Goal: Contribute content: Contribute content

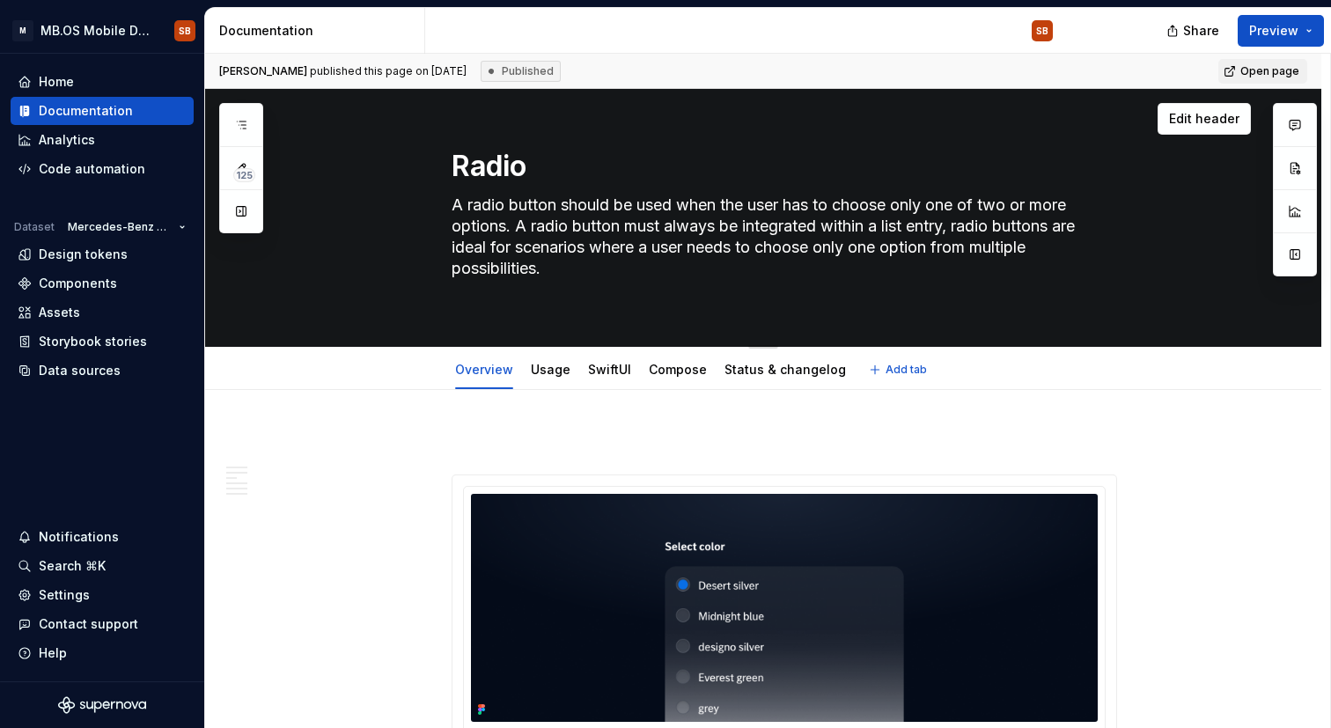
click at [513, 207] on textarea "A radio button should be used when the user has to choose only one of two or mo…" at bounding box center [781, 247] width 666 height 113
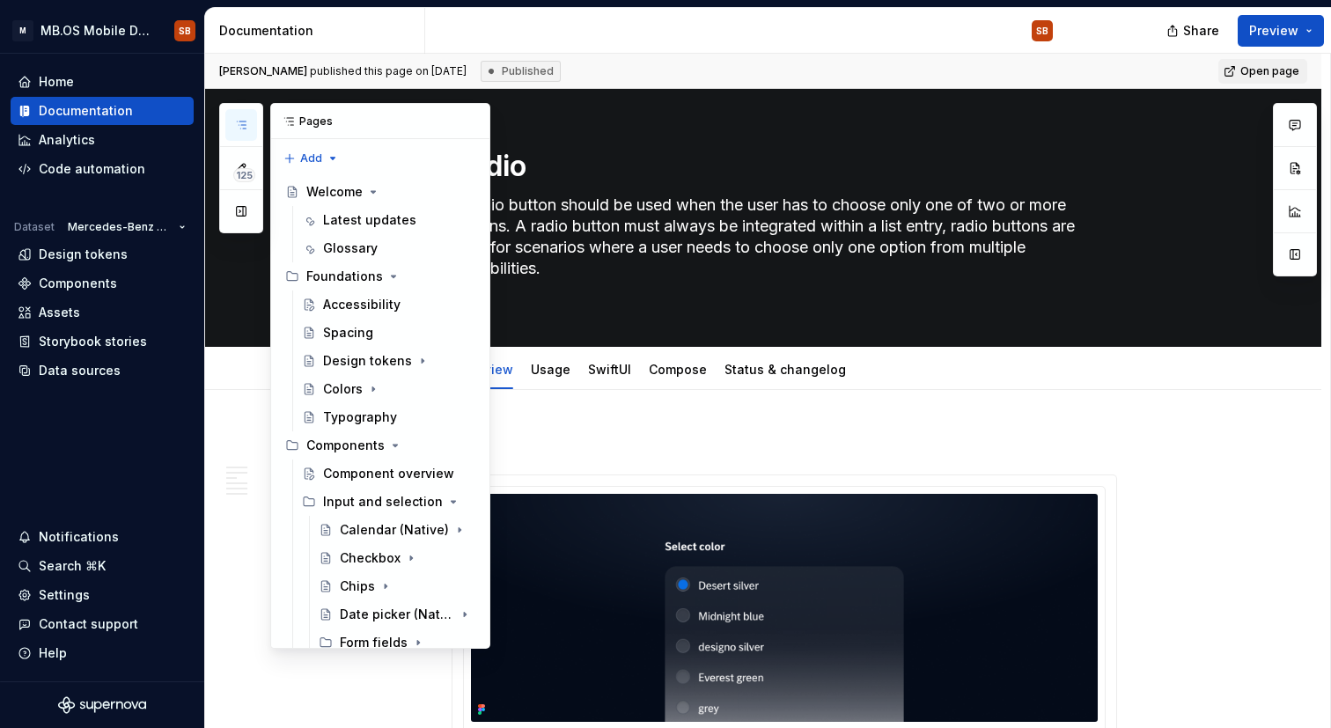
click at [245, 123] on icon "button" at bounding box center [241, 125] width 14 height 14
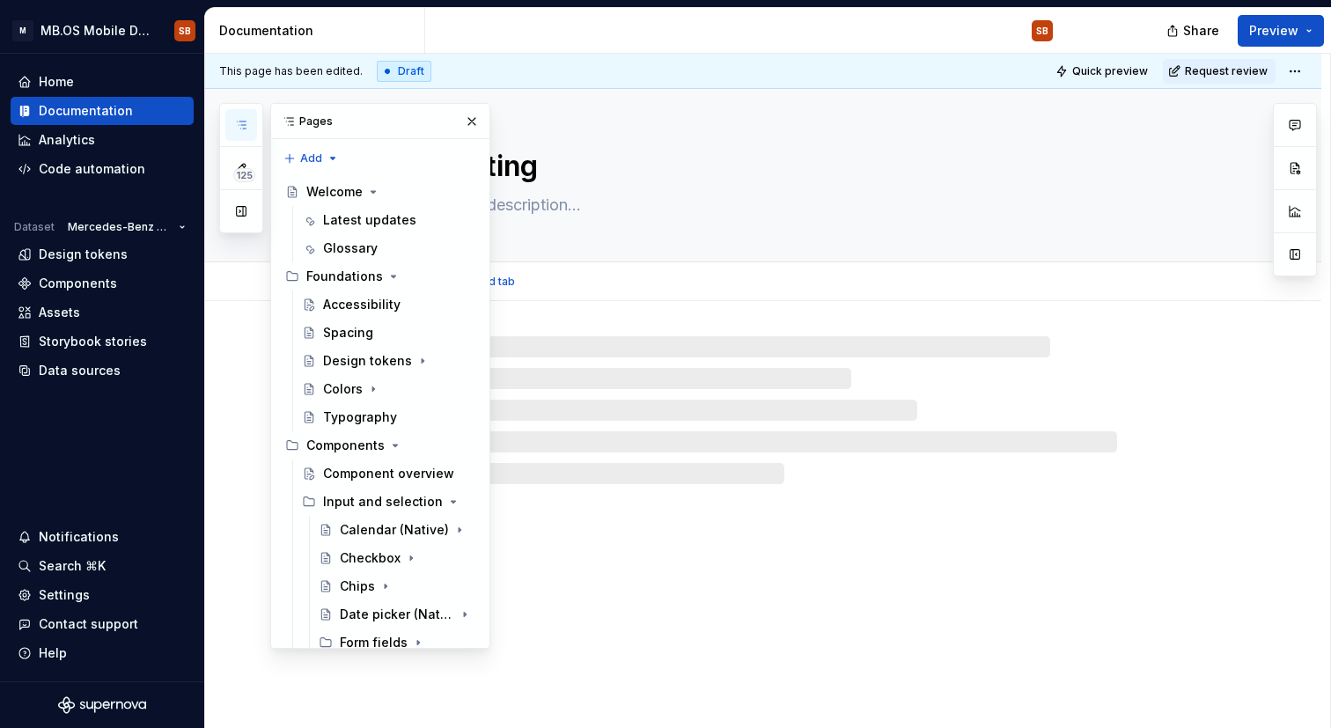
click at [545, 160] on textarea "Rating" at bounding box center [781, 166] width 666 height 42
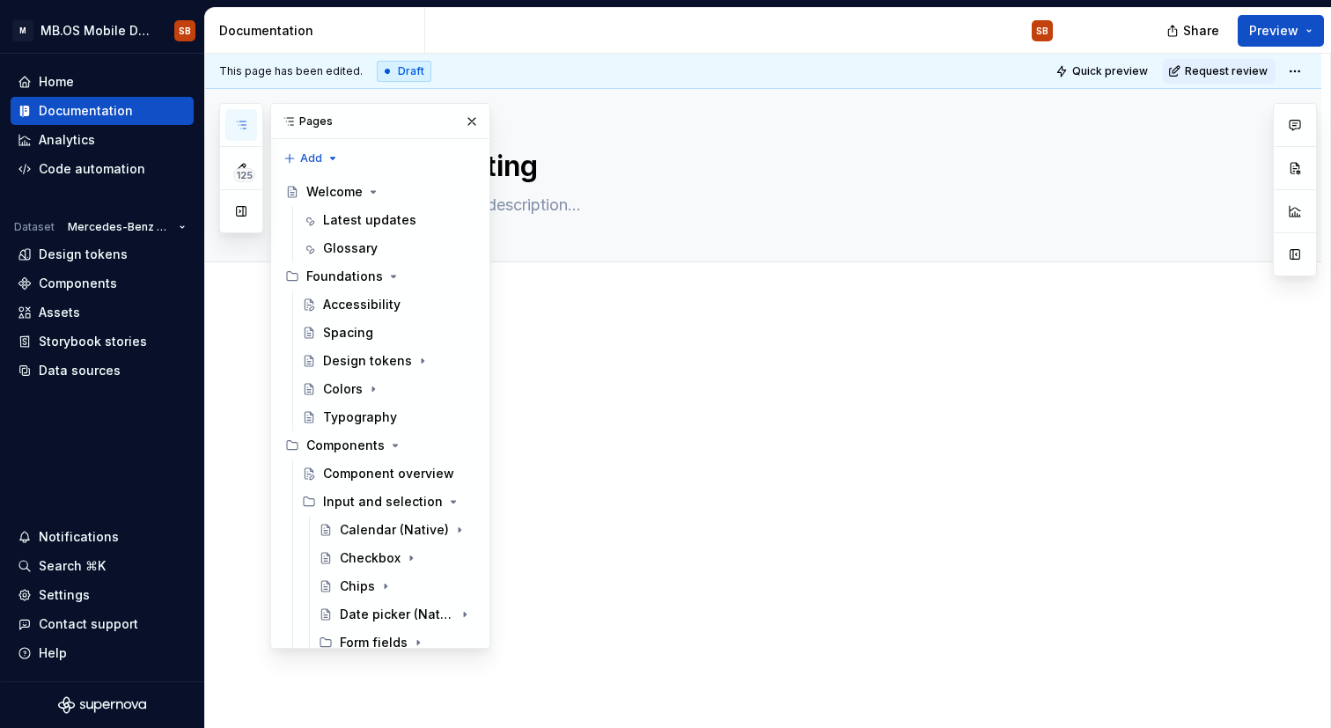
click at [762, 302] on div at bounding box center [763, 475] width 1116 height 349
click at [470, 115] on button "button" at bounding box center [472, 121] width 25 height 25
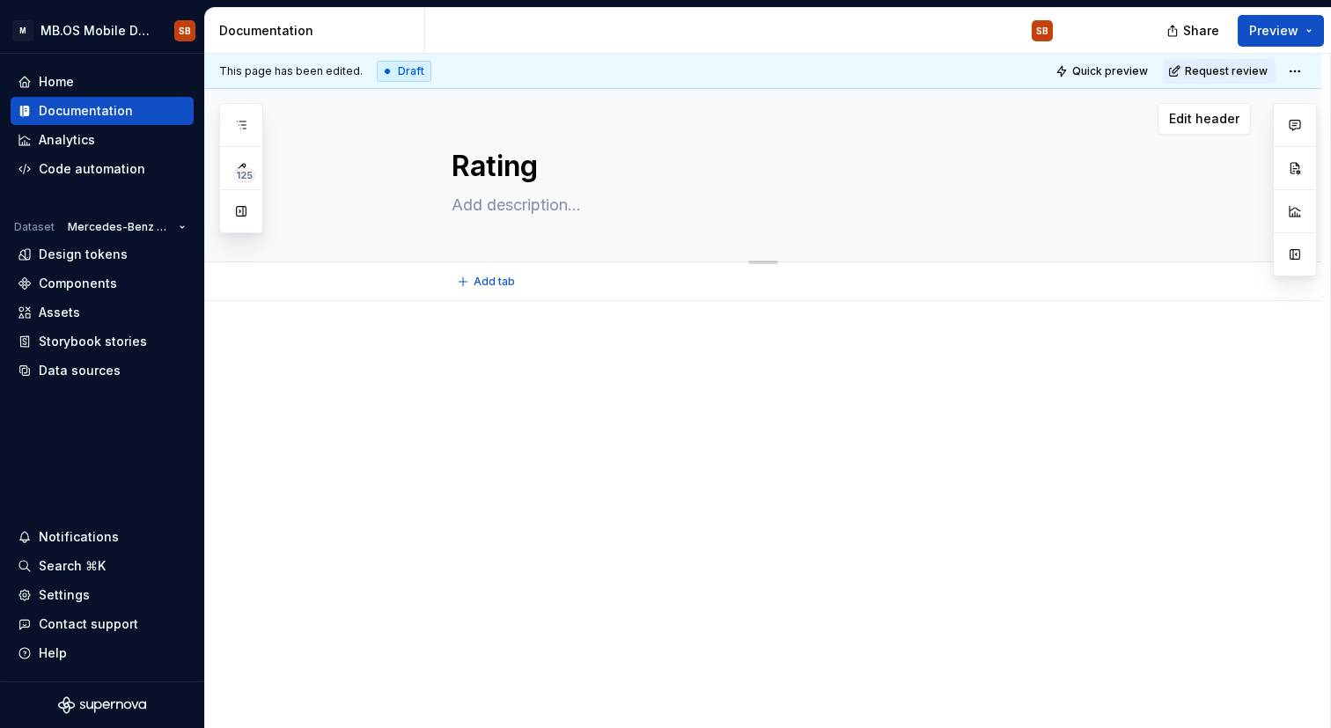
click at [502, 215] on textarea at bounding box center [781, 205] width 666 height 28
paste textarea "The Rating allows users to quickly gauge or provide feedback about a product, s…"
type textarea "*"
type textarea "The Rating allows users to quickly gauge or provide feedback about a product, s…"
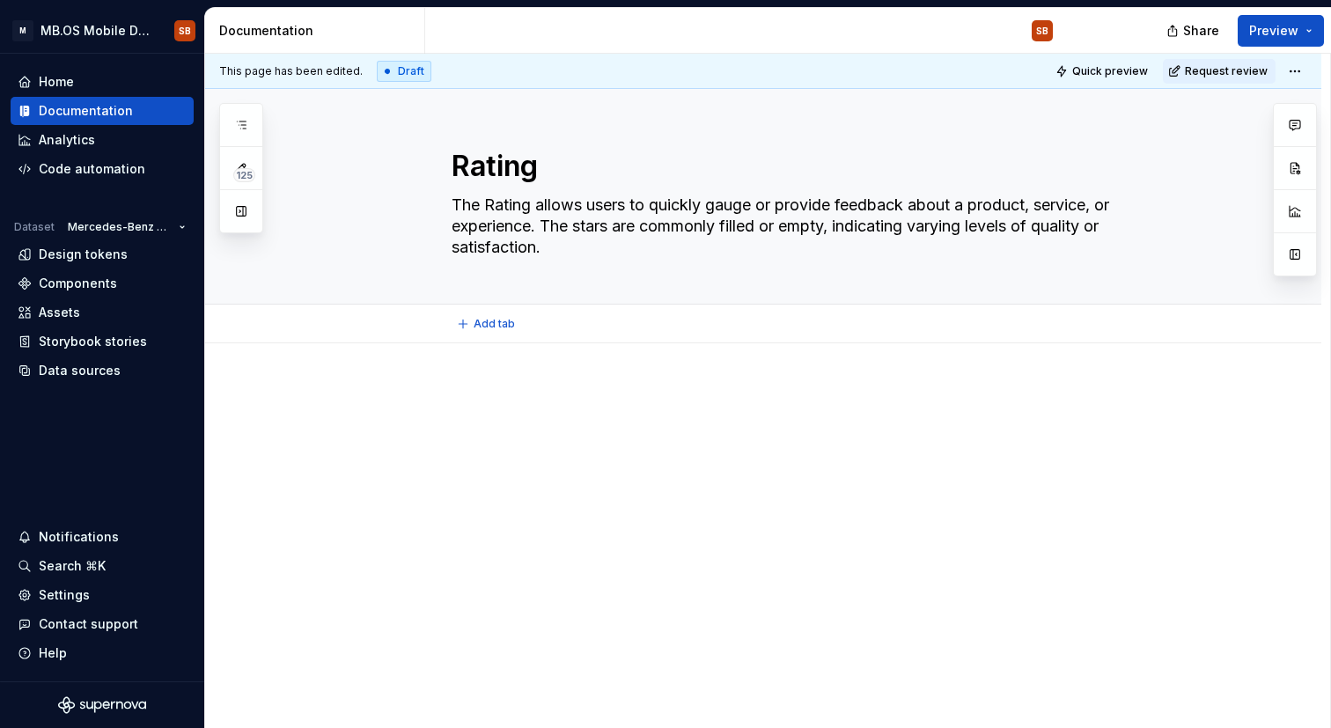
type textarea "*"
type textarea "The Rating allows users to quickly gauge or provide feedback about a product, s…"
click at [623, 427] on div at bounding box center [785, 419] width 666 height 67
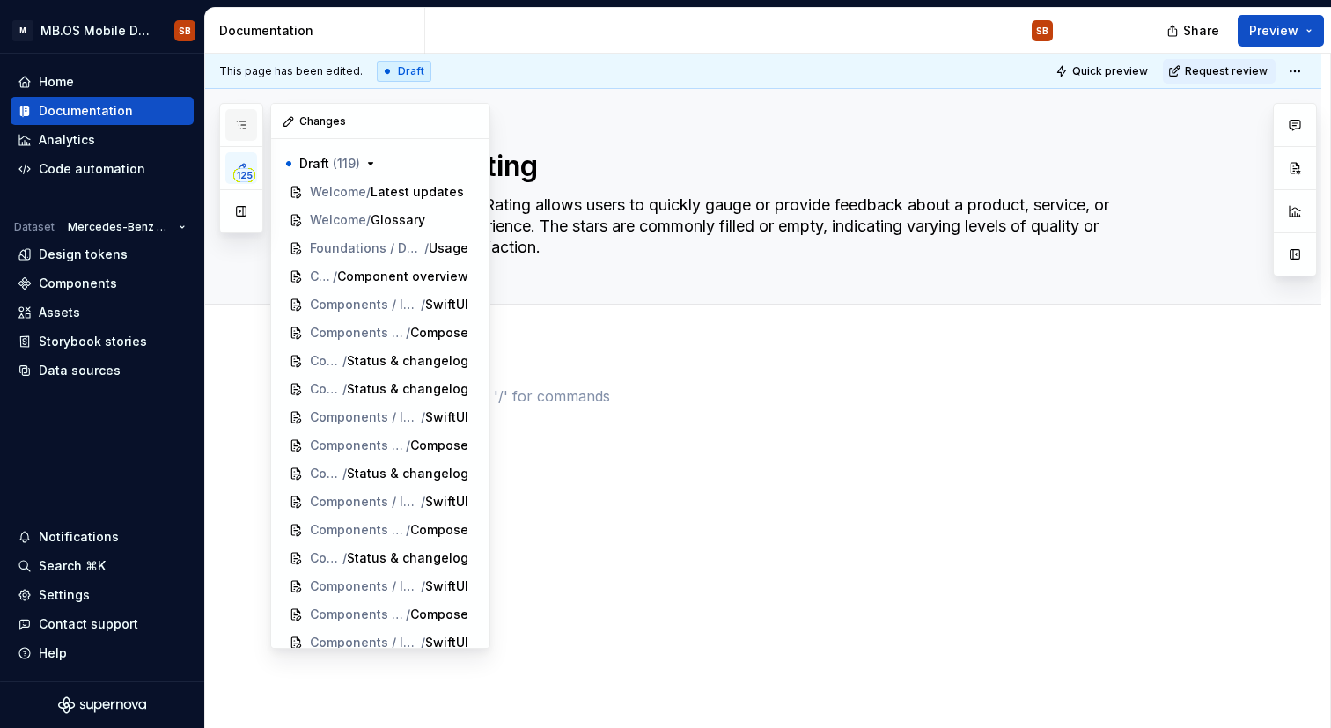
click at [244, 122] on icon "button" at bounding box center [241, 125] width 14 height 14
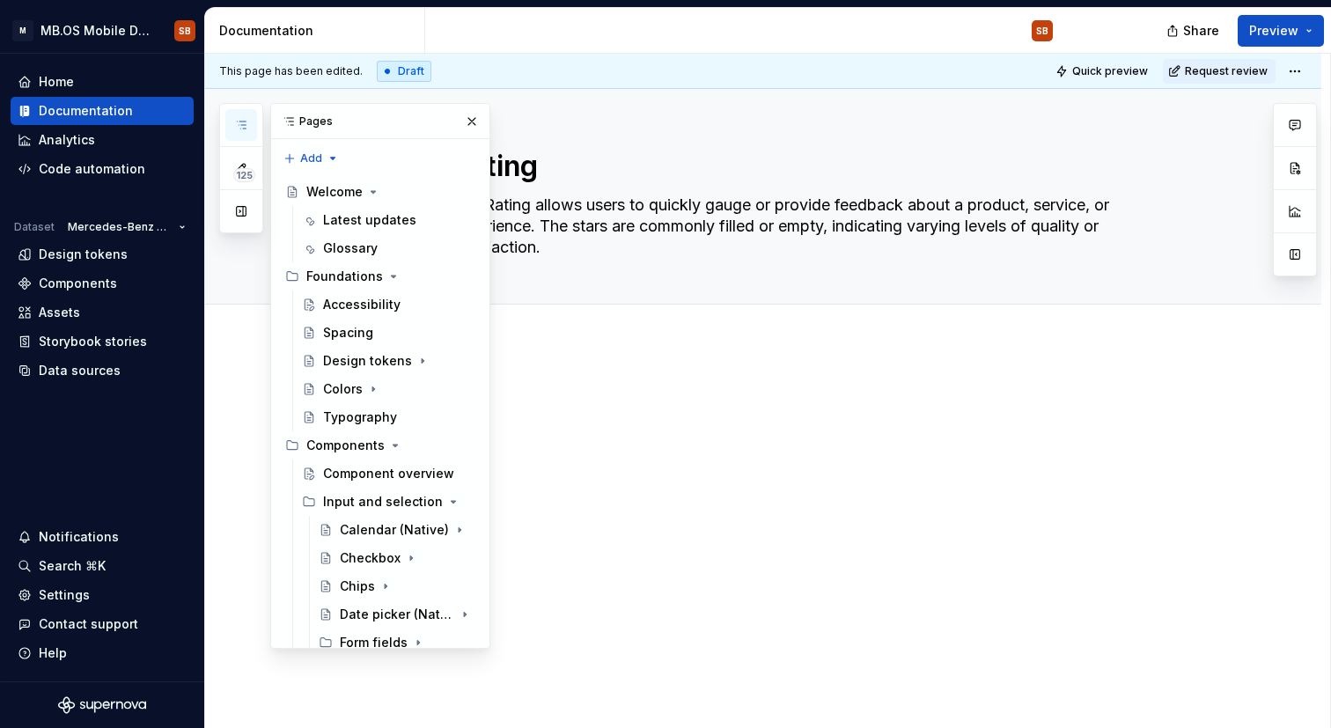
click at [354, 662] on div "Radio" at bounding box center [357, 671] width 35 height 18
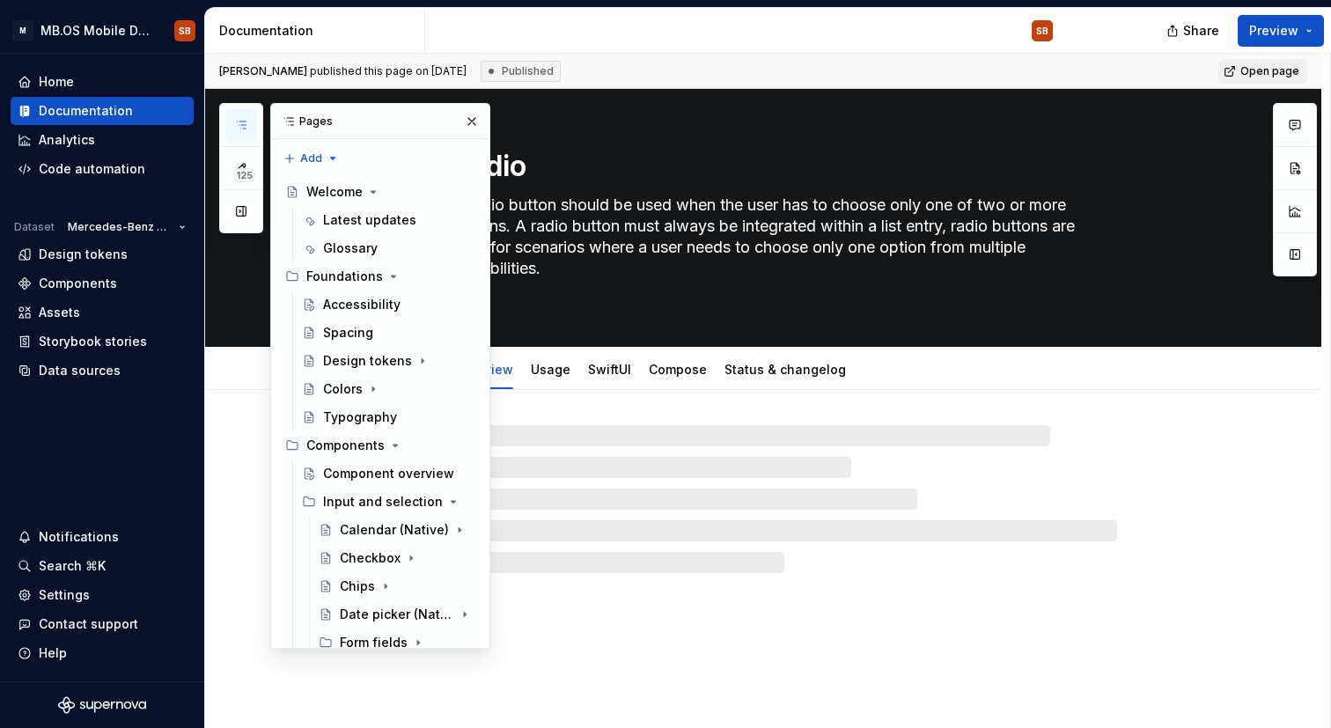
click at [862, 489] on div at bounding box center [785, 499] width 666 height 148
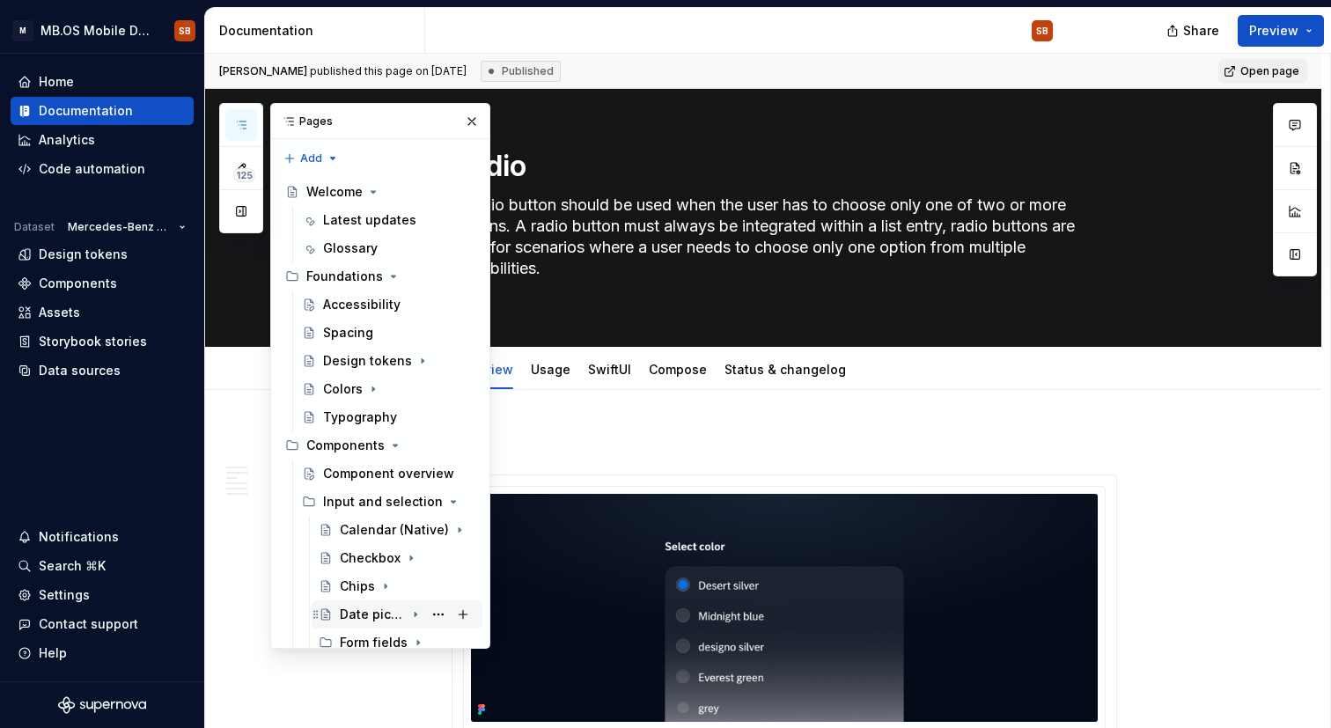
click at [400, 600] on div "Date picker (Native)" at bounding box center [397, 614] width 171 height 28
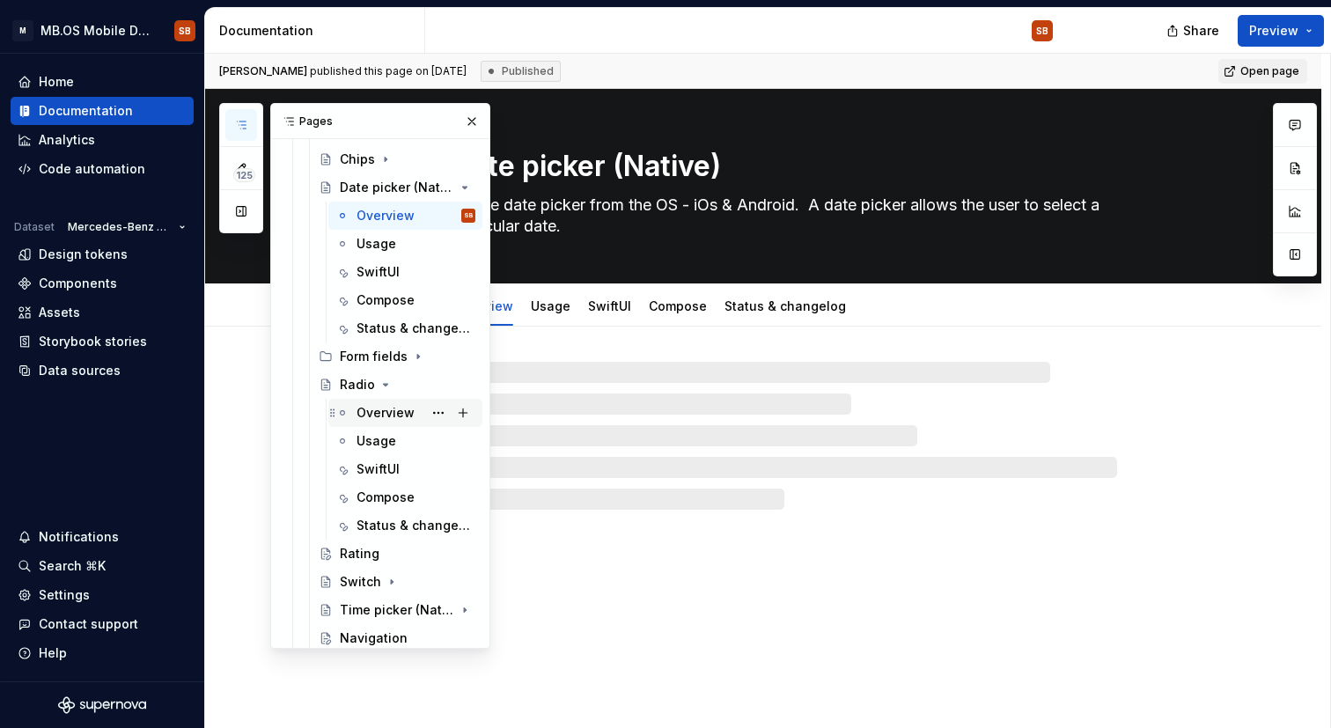
scroll to position [431, 0]
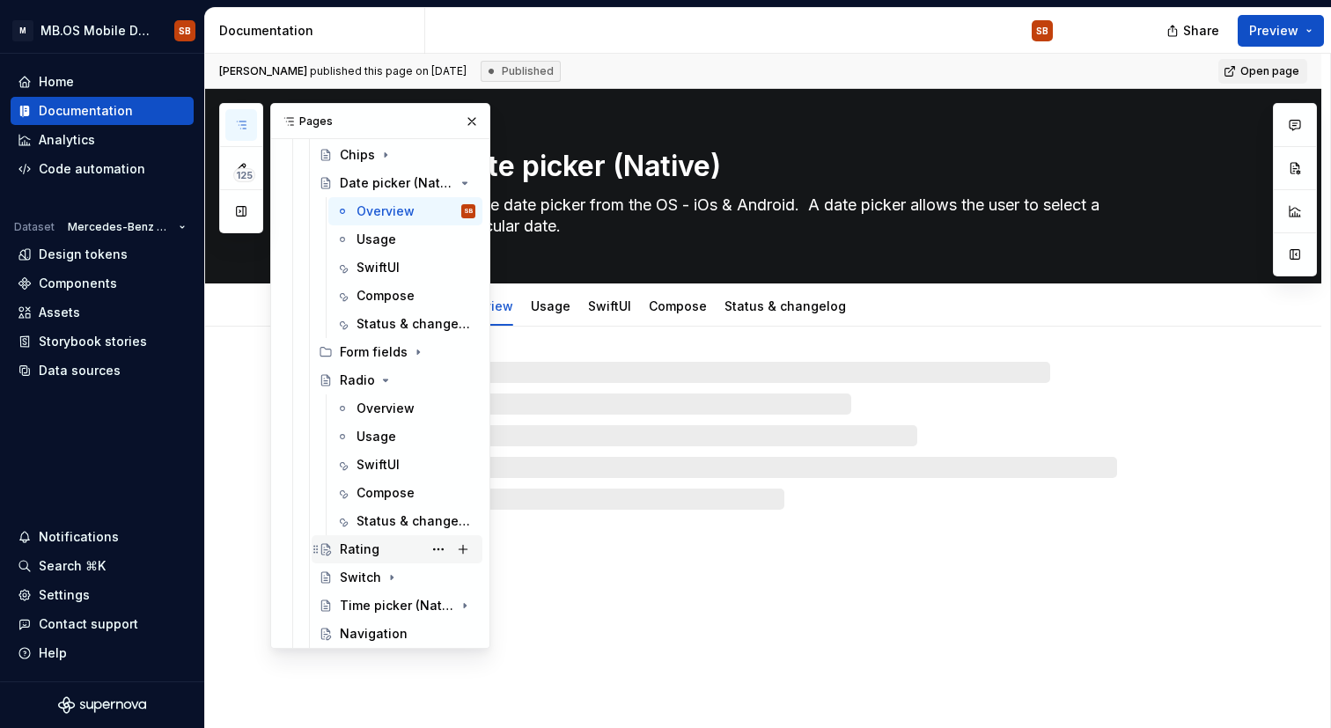
click at [357, 549] on div "Rating" at bounding box center [360, 550] width 40 height 18
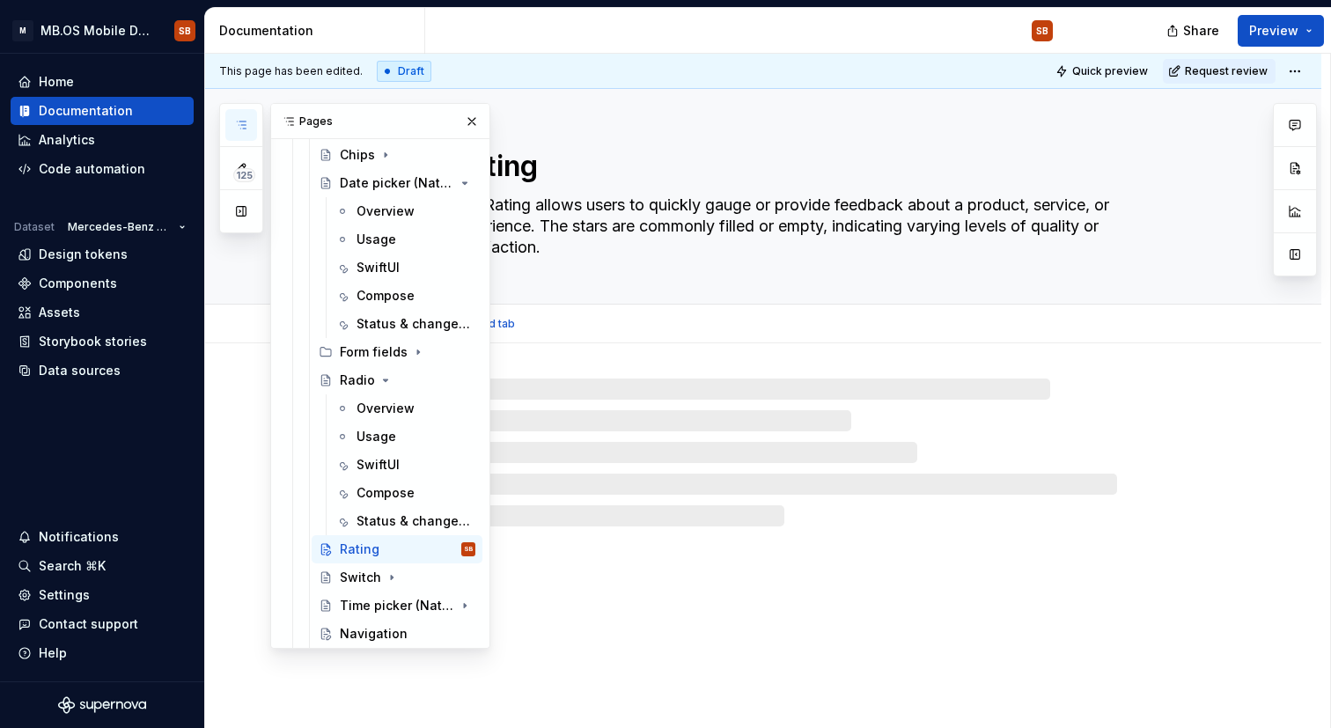
click at [745, 117] on div "Rating The Rating allows users to quickly gauge or provide feedback about a pro…" at bounding box center [785, 196] width 666 height 215
click at [799, 160] on textarea "Rating" at bounding box center [781, 166] width 666 height 42
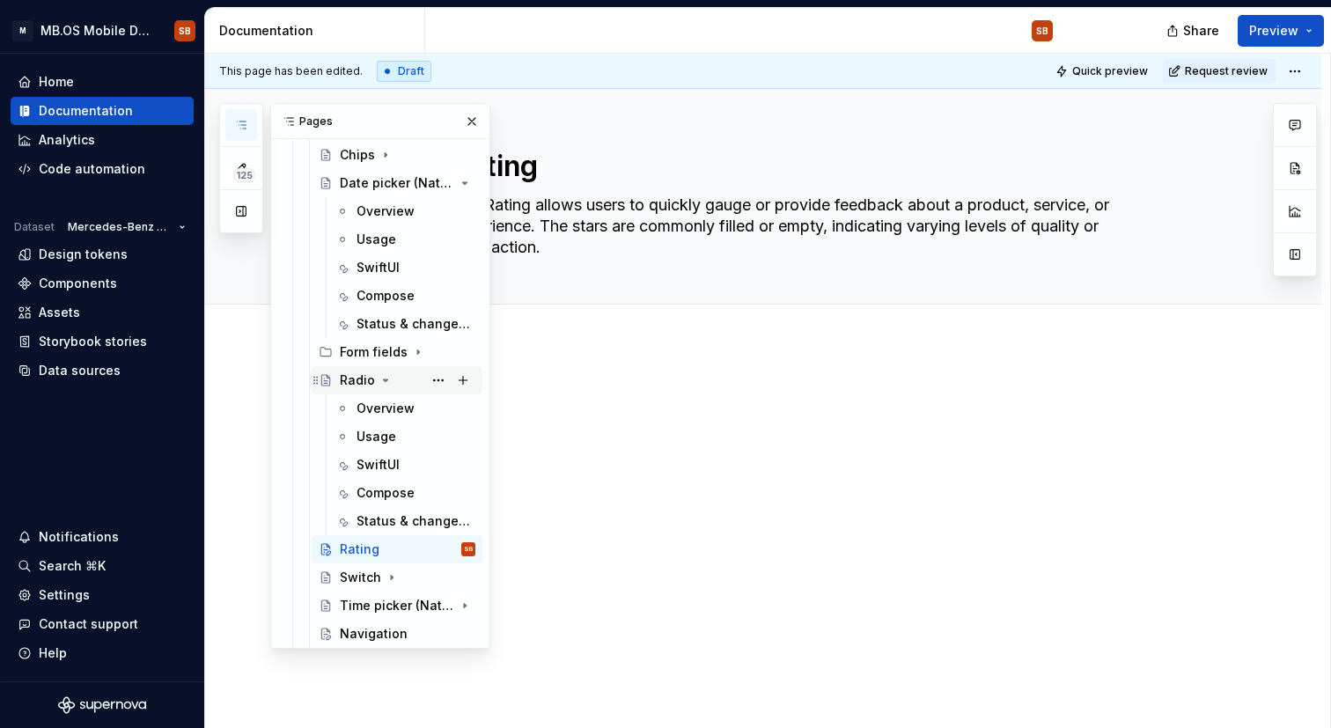
click at [346, 380] on div "Radio" at bounding box center [357, 381] width 35 height 18
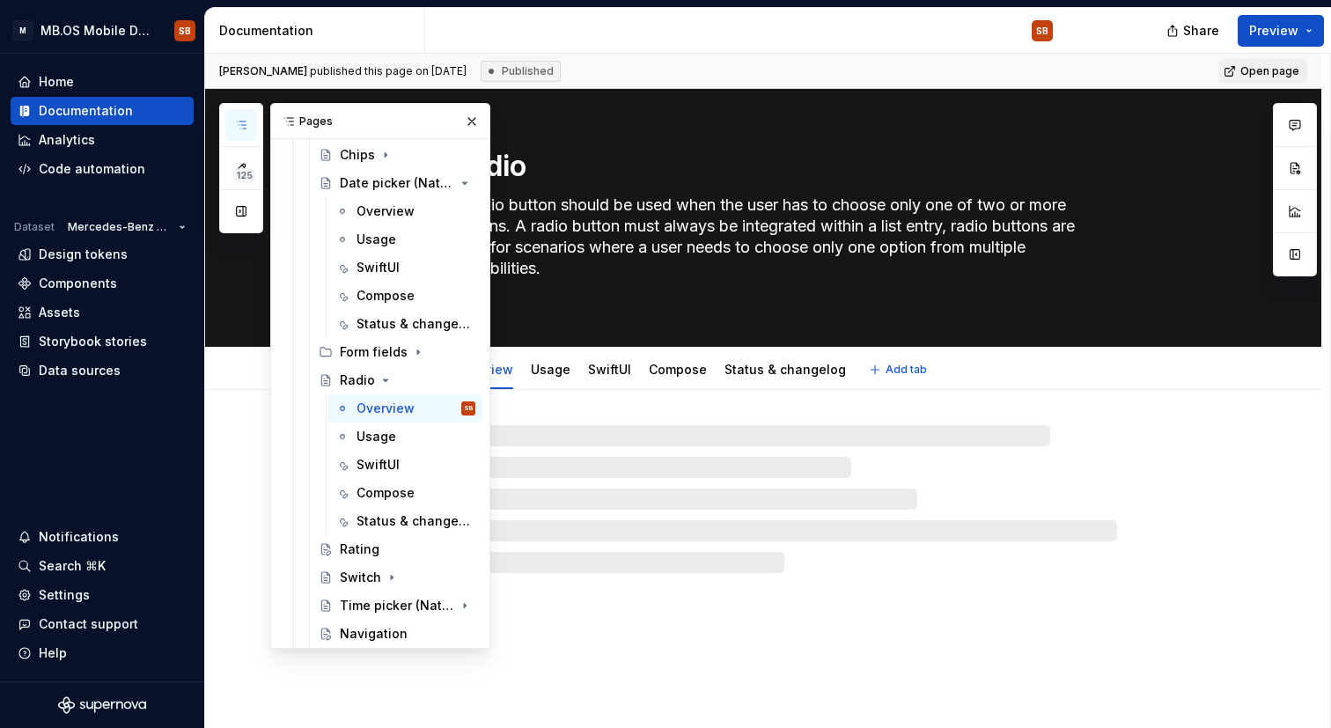
click at [789, 167] on textarea "Radio" at bounding box center [781, 166] width 666 height 42
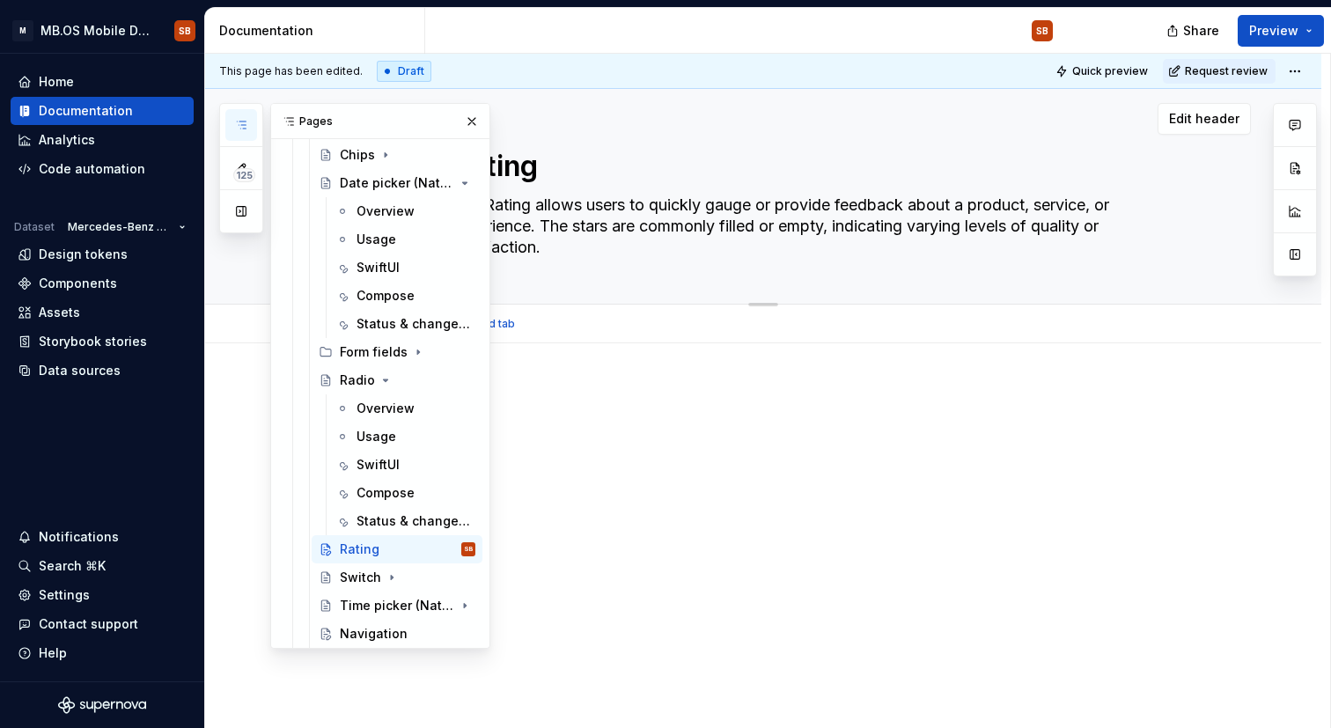
click at [864, 198] on textarea "The Rating allows users to quickly gauge or provide feedback about a product, s…" at bounding box center [781, 226] width 666 height 70
click at [1171, 429] on div at bounding box center [763, 517] width 1116 height 349
click at [1068, 312] on div "Add tab" at bounding box center [785, 324] width 666 height 25
click at [1009, 264] on div "Rating The Rating allows users to quickly gauge or provide feedback about a pro…" at bounding box center [785, 196] width 666 height 215
click at [357, 383] on div "Radio" at bounding box center [357, 381] width 35 height 18
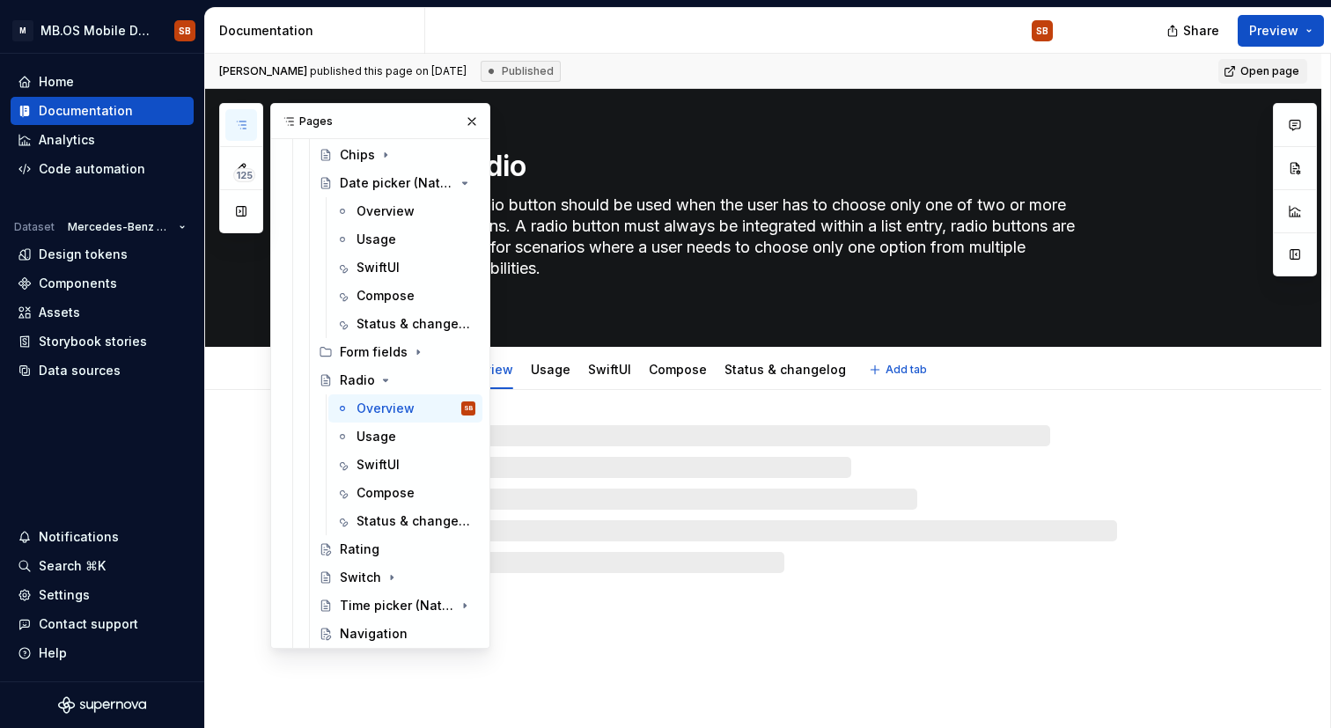
click at [1055, 147] on textarea "Radio" at bounding box center [781, 166] width 666 height 42
click at [1061, 164] on textarea "Radio" at bounding box center [781, 166] width 666 height 42
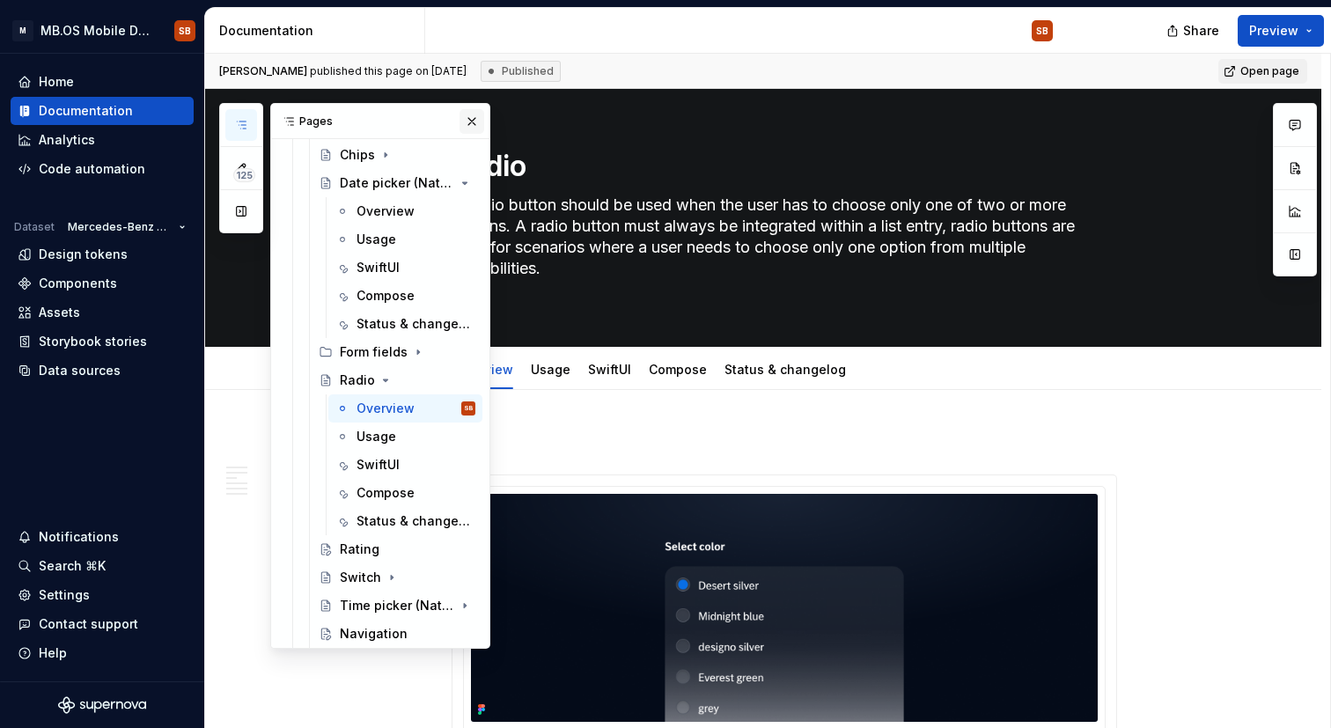
click at [475, 120] on button "button" at bounding box center [472, 121] width 25 height 25
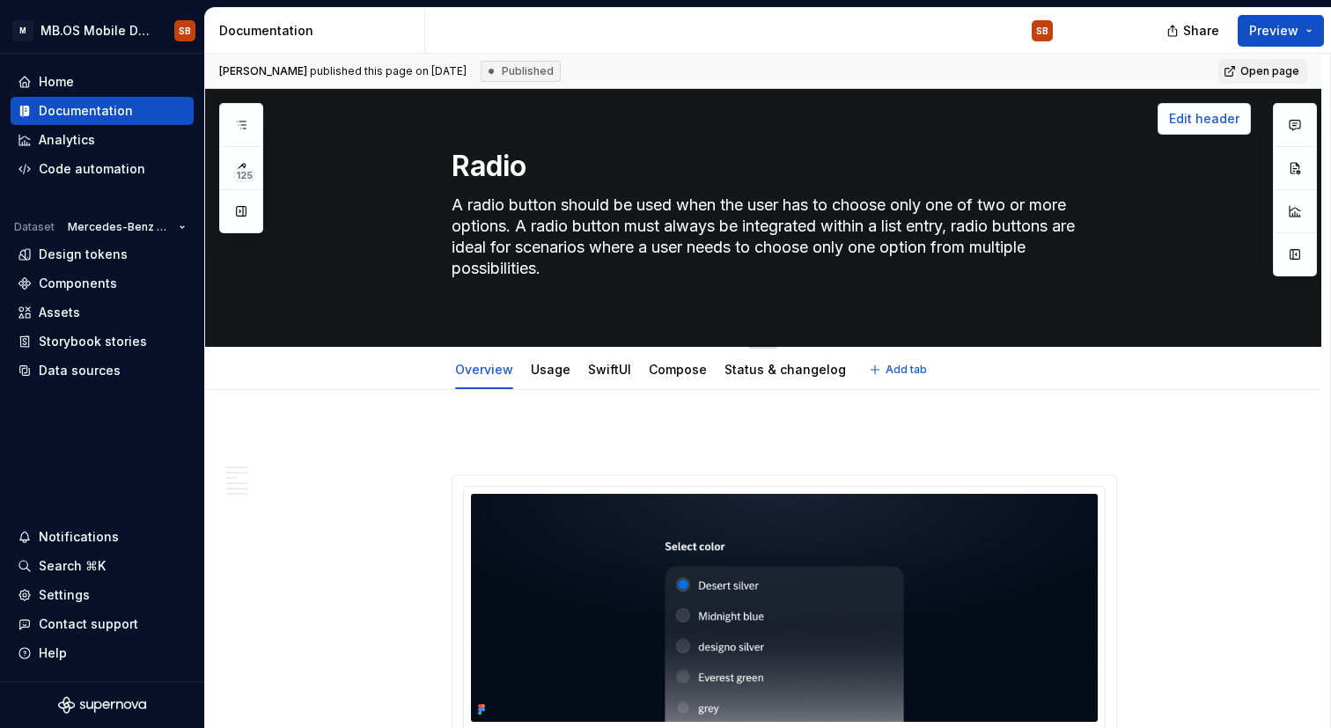
click at [1211, 116] on span "Edit header" at bounding box center [1204, 119] width 70 height 18
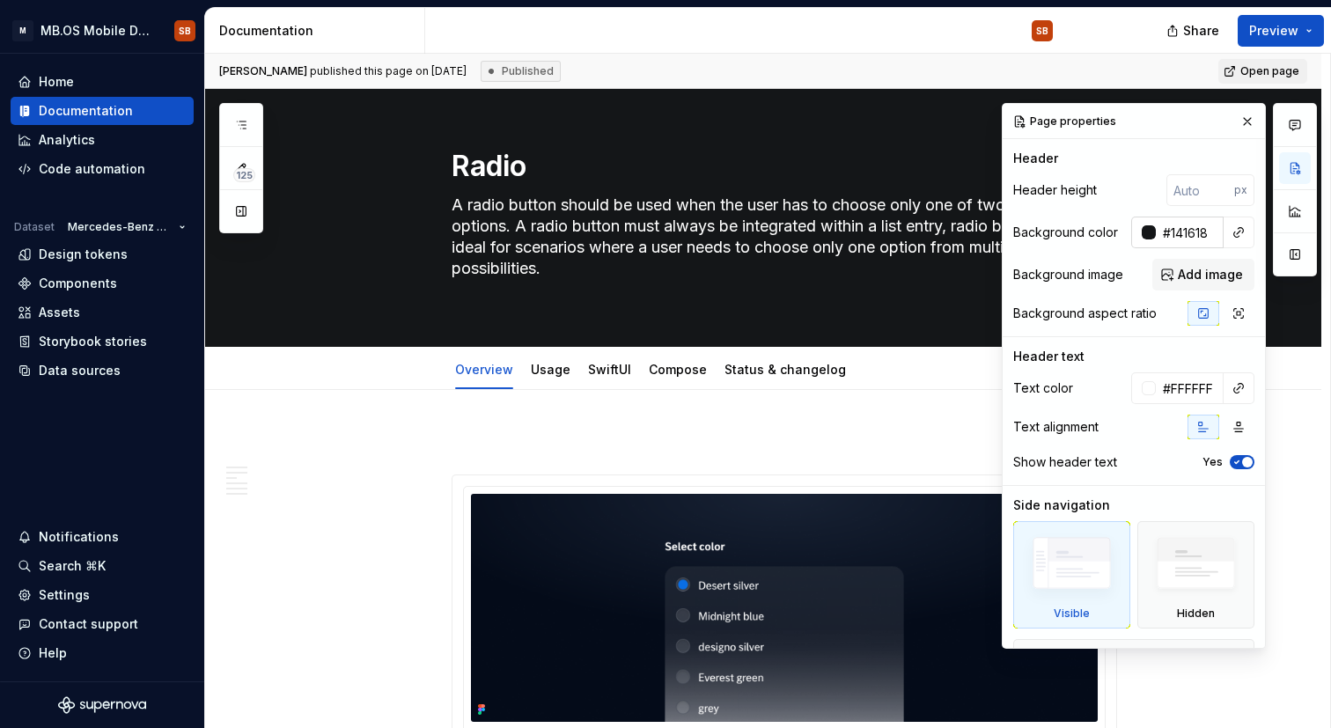
click at [1195, 229] on input "#141618" at bounding box center [1190, 233] width 68 height 32
click at [251, 128] on button "button" at bounding box center [241, 125] width 32 height 32
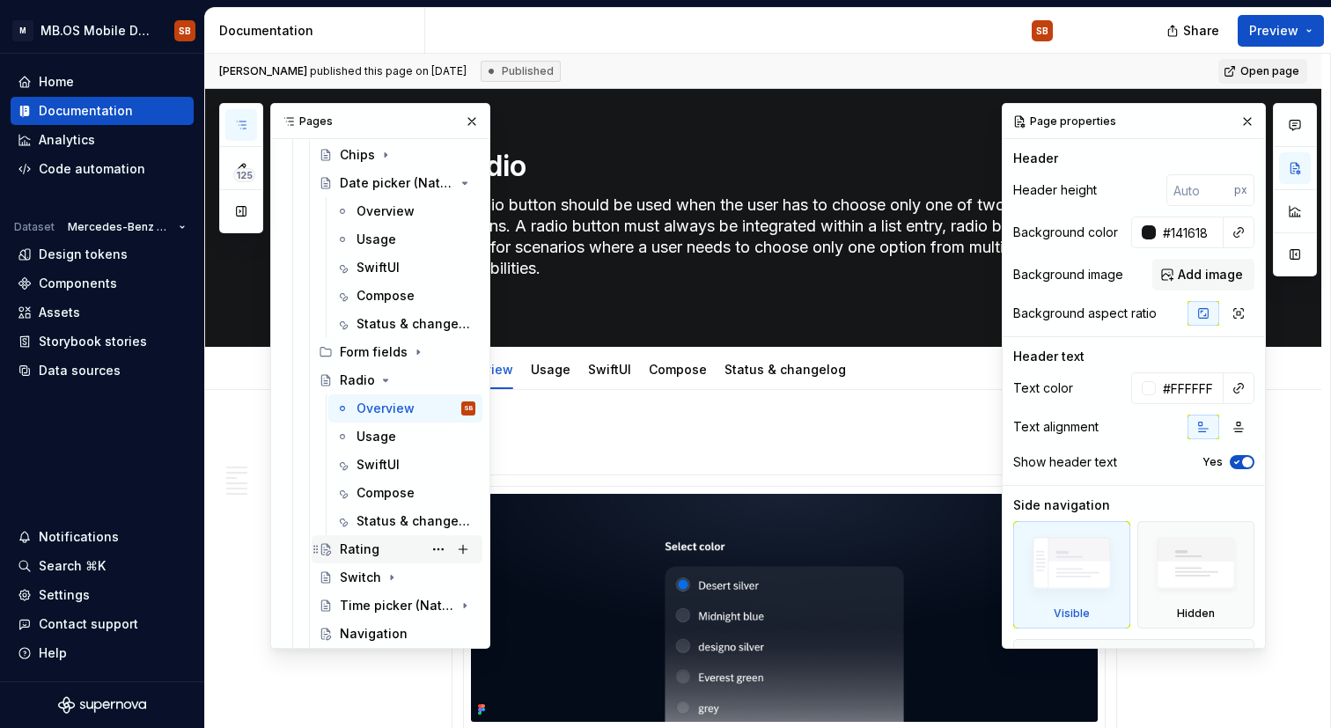
click at [372, 543] on div "Rating" at bounding box center [360, 550] width 40 height 18
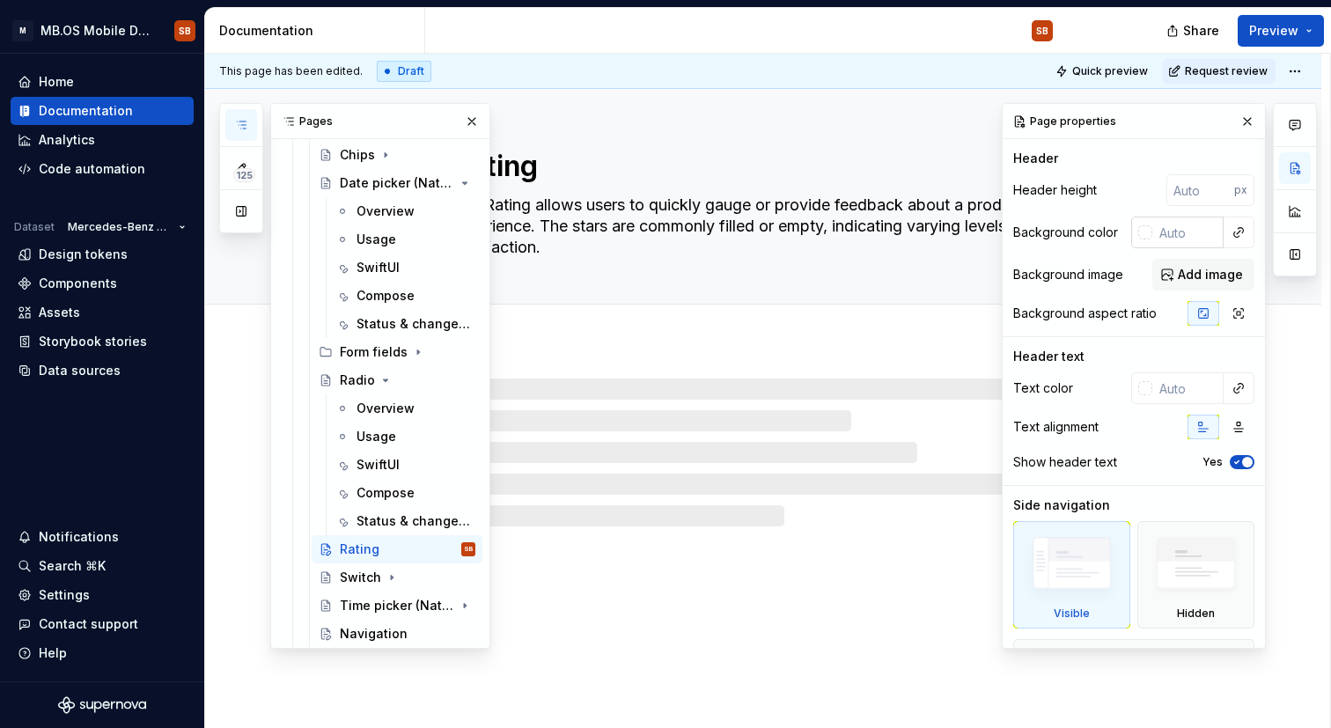
click at [1184, 239] on input "text" at bounding box center [1187, 233] width 71 height 32
type textarea "*"
paste input "#141618"
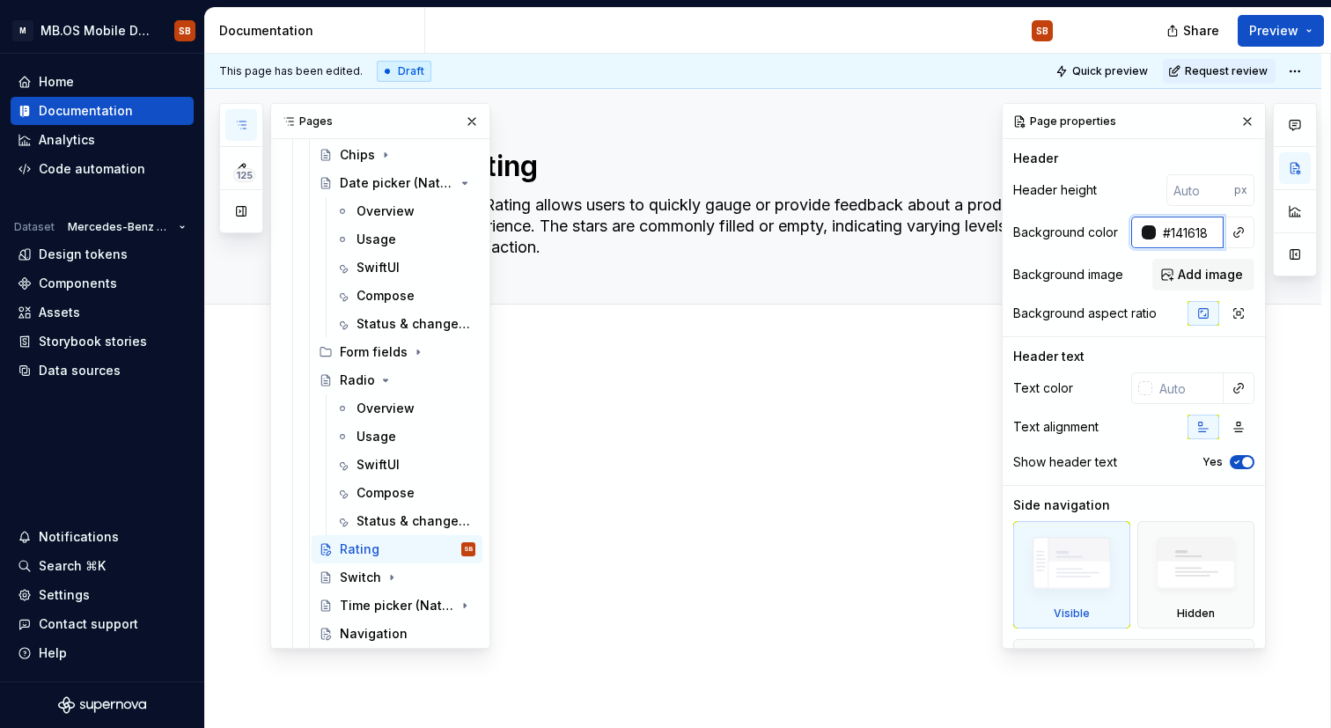
type input "#141618"
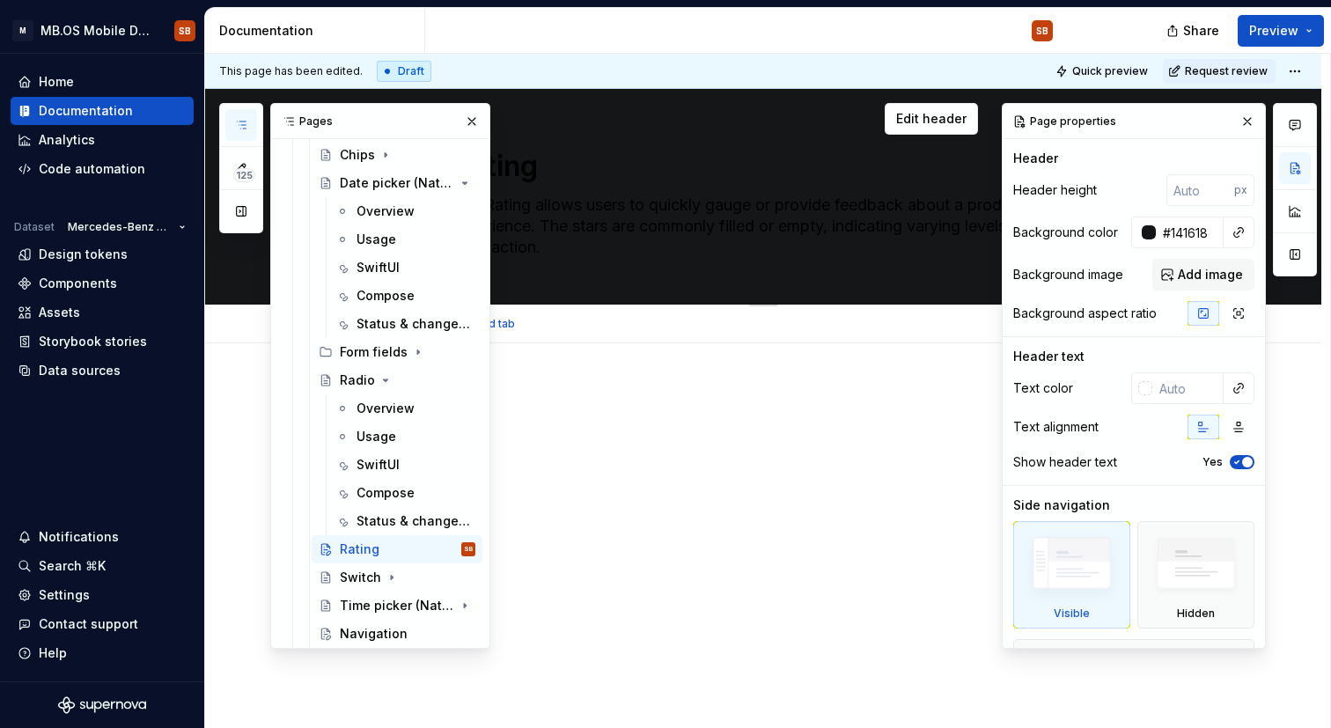
click at [709, 201] on textarea "The Rating allows users to quickly gauge or provide feedback about a product, s…" at bounding box center [781, 226] width 666 height 70
click at [1205, 394] on input "text" at bounding box center [1187, 388] width 71 height 32
click at [1197, 390] on input "text" at bounding box center [1187, 388] width 71 height 32
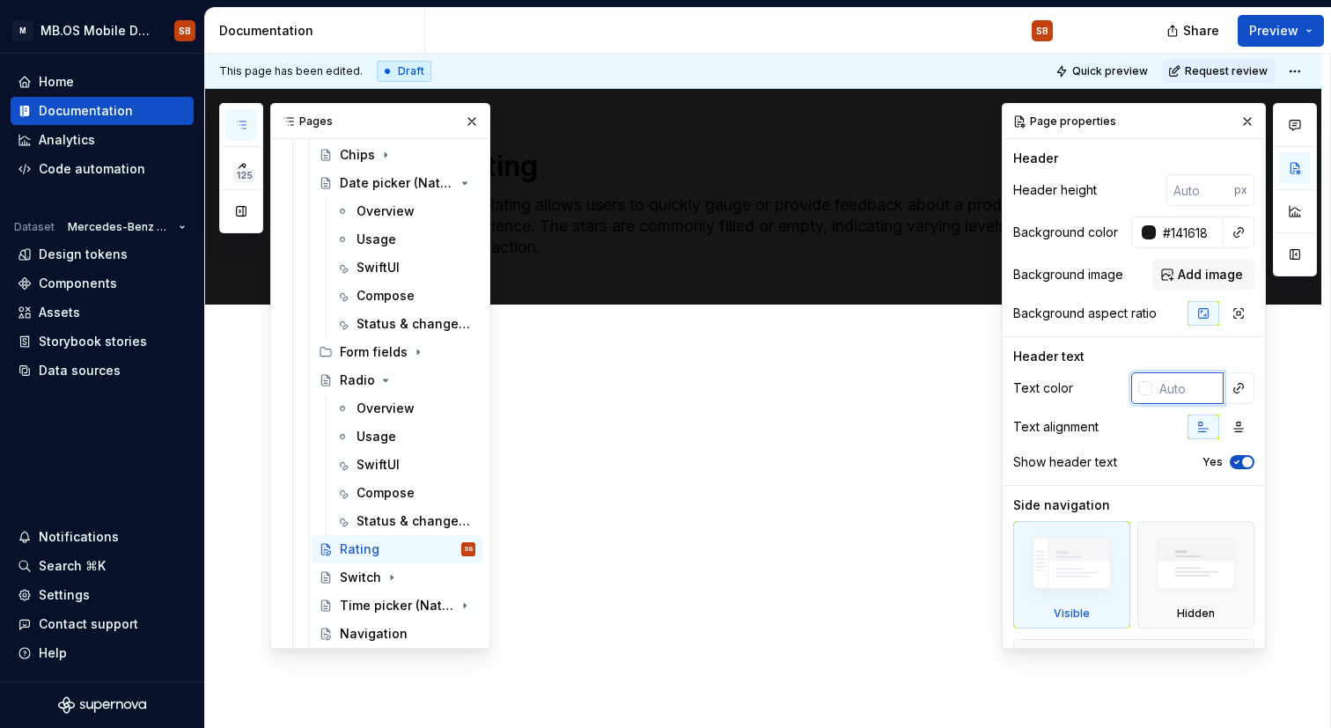
click at [1197, 390] on input "text" at bounding box center [1187, 388] width 71 height 32
click at [359, 388] on div "Radio" at bounding box center [357, 381] width 35 height 18
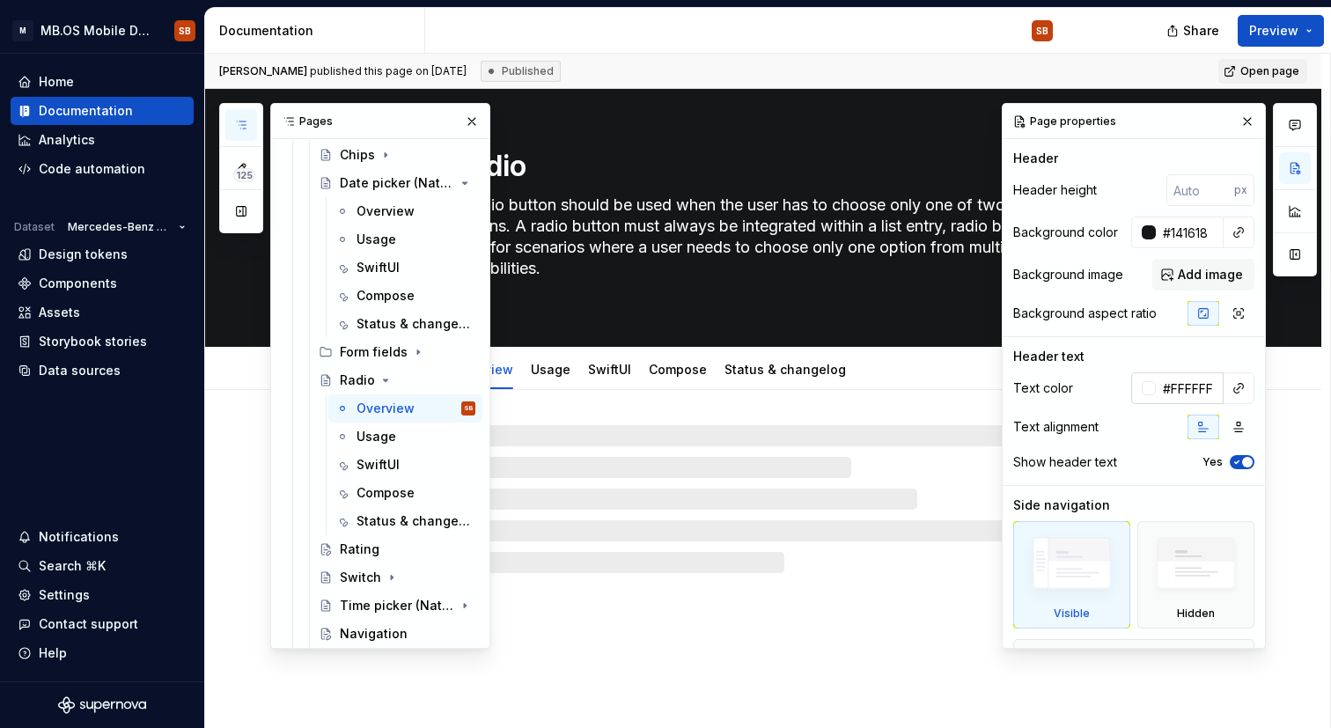
click at [1185, 384] on input "#FFFFFF" at bounding box center [1190, 388] width 68 height 32
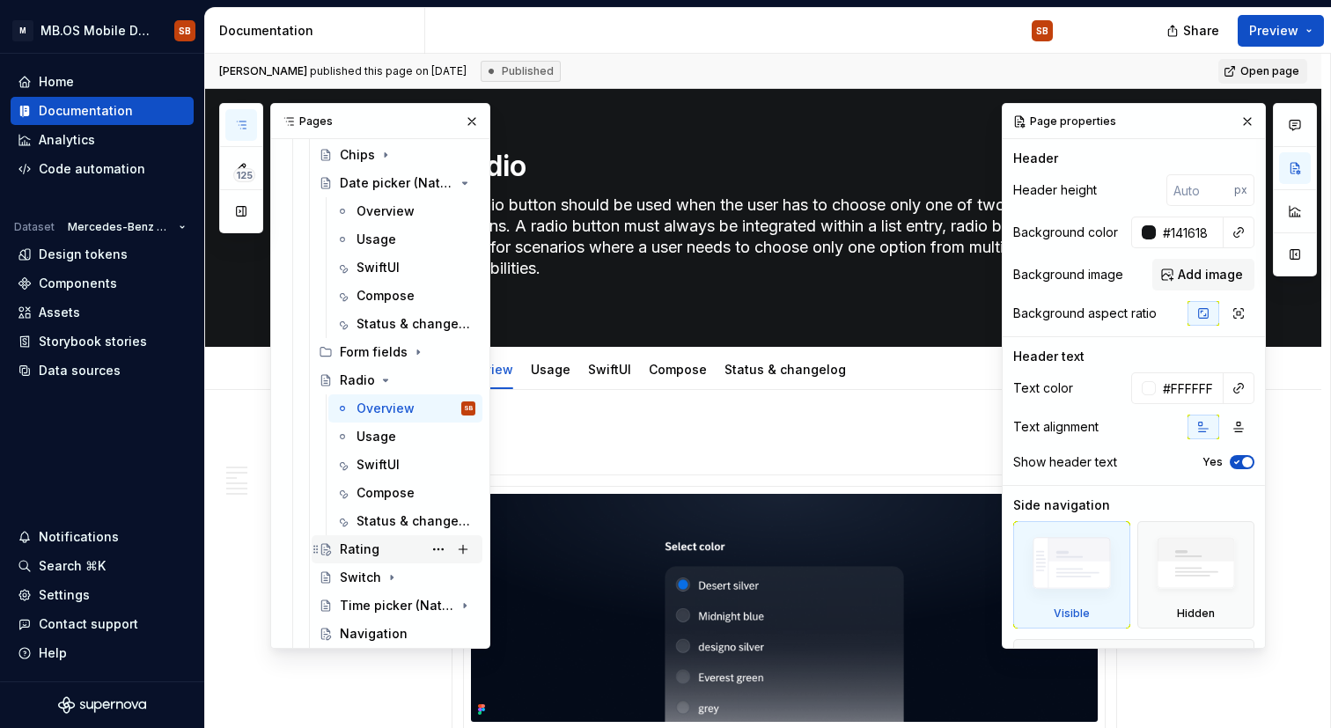
click at [383, 537] on div "Rating" at bounding box center [408, 549] width 136 height 25
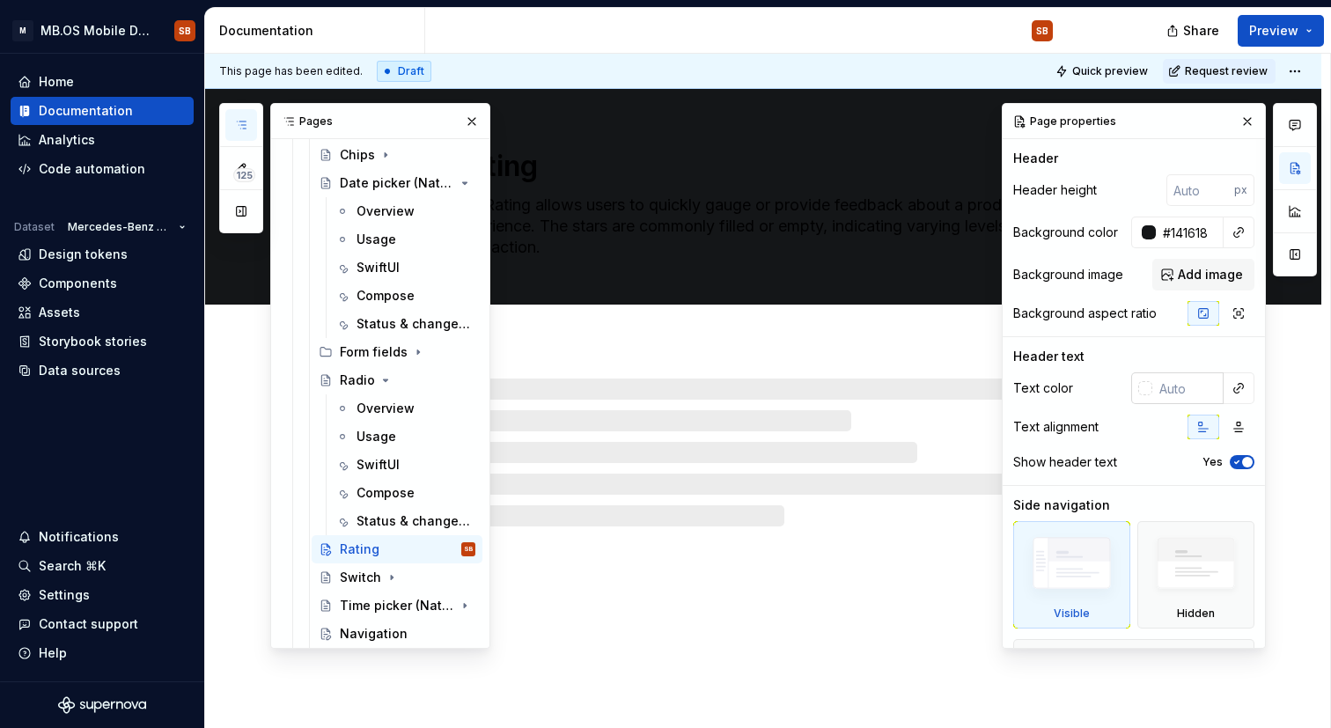
click at [1179, 380] on input "text" at bounding box center [1187, 388] width 71 height 32
type textarea "*"
paste input "#FFFFFF"
type input "#FFFFFF"
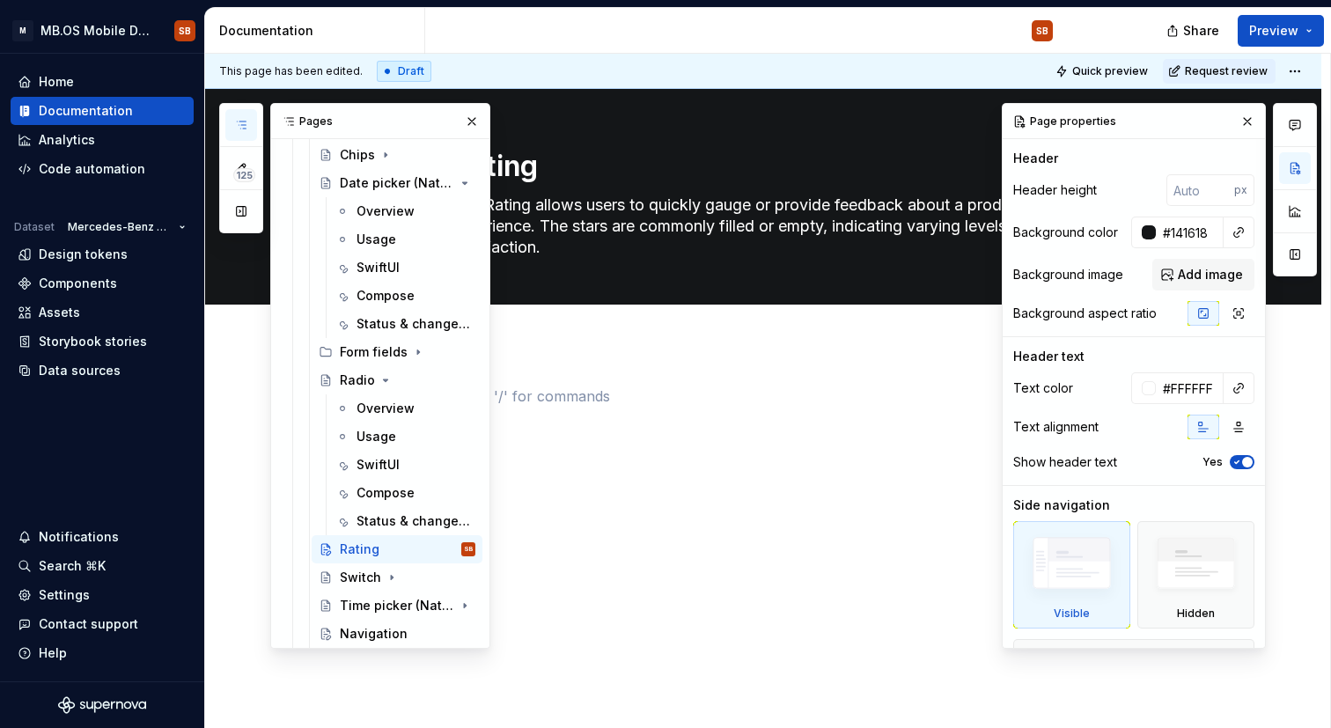
click at [727, 402] on p at bounding box center [785, 396] width 666 height 21
click at [612, 460] on div at bounding box center [785, 430] width 666 height 88
click at [355, 381] on div "Radio" at bounding box center [357, 381] width 35 height 18
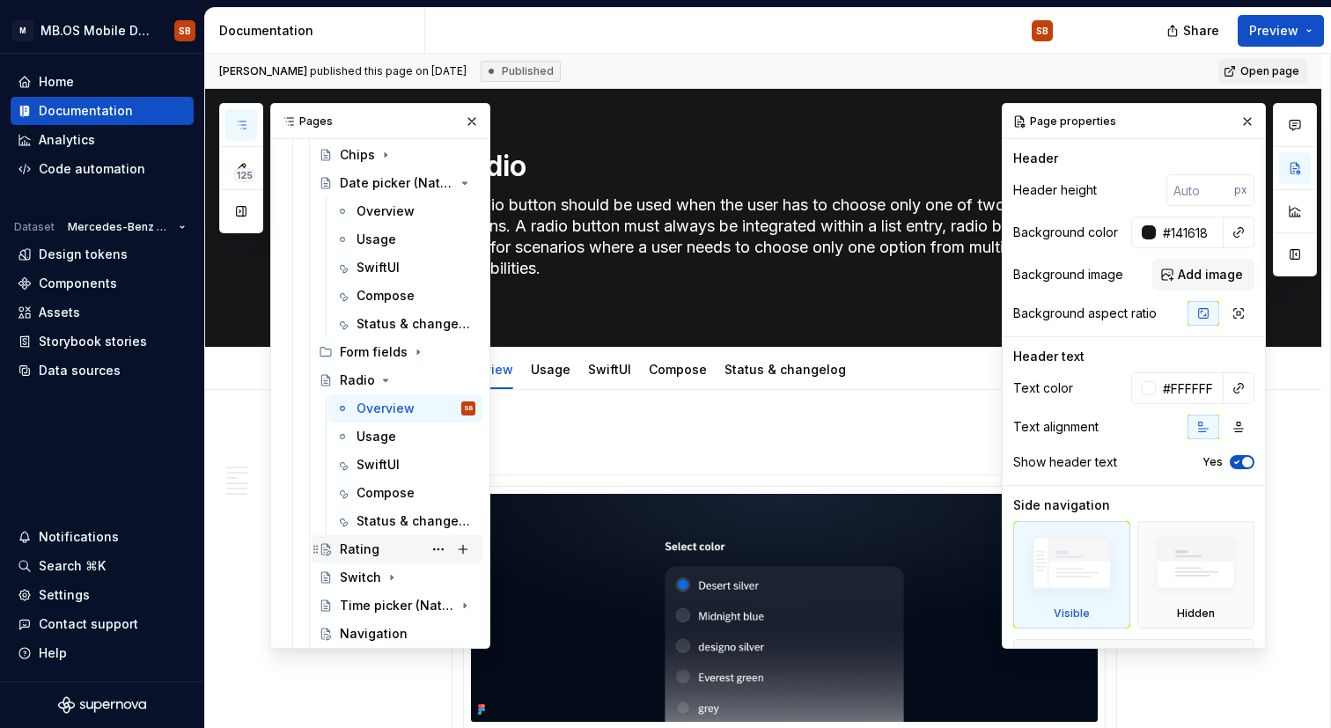
click at [388, 549] on div "Rating" at bounding box center [408, 549] width 136 height 25
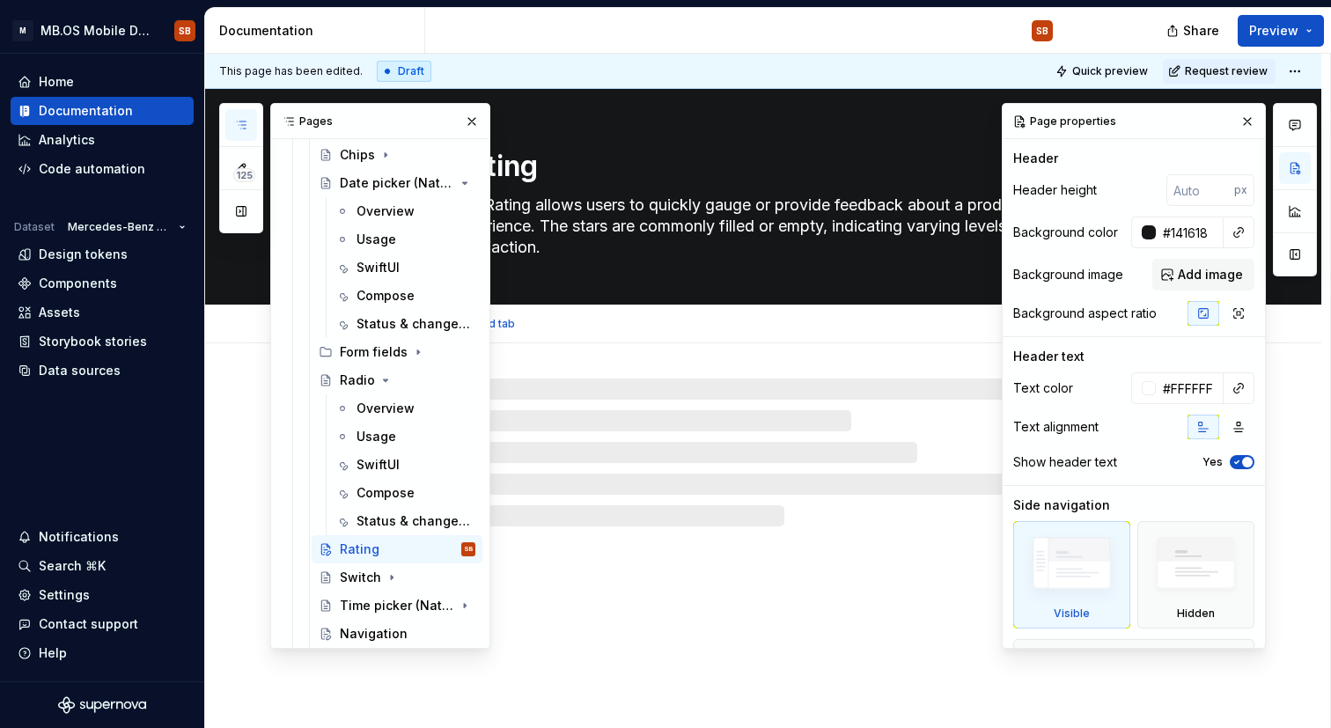
click at [624, 336] on div "Add tab" at bounding box center [763, 324] width 1116 height 39
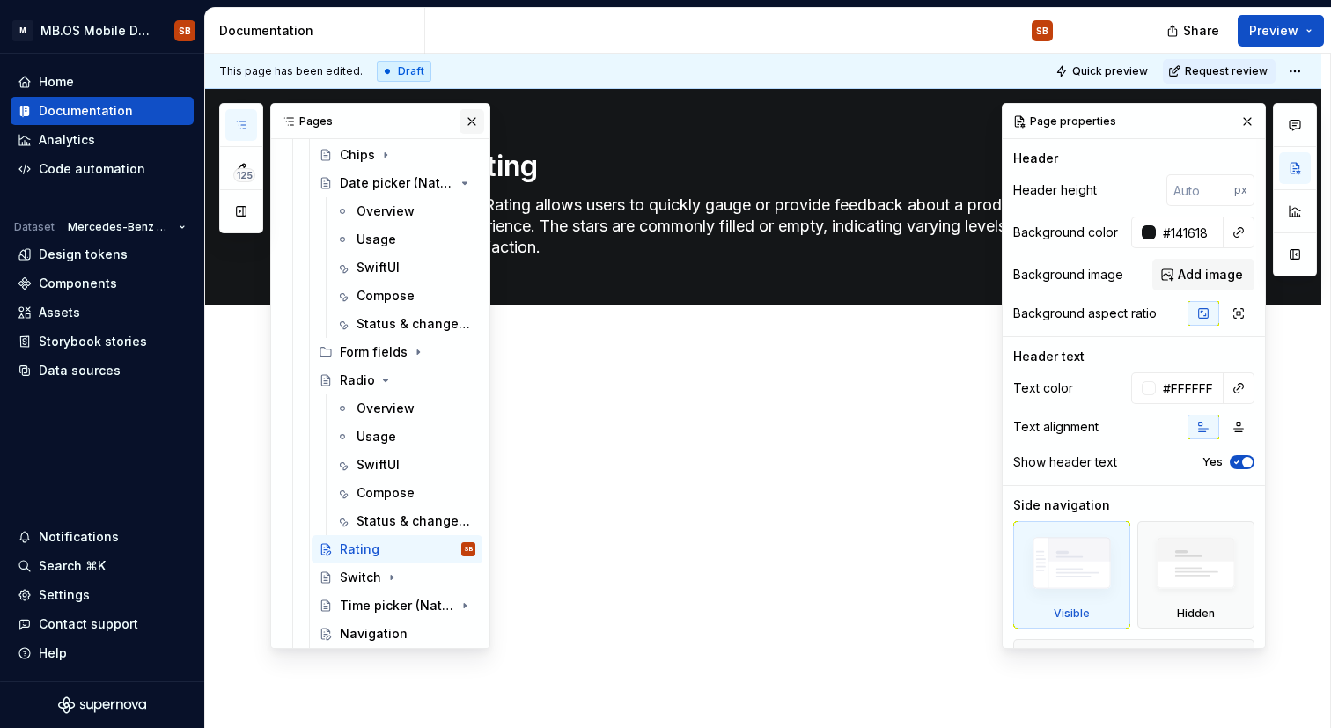
click at [474, 119] on button "button" at bounding box center [472, 121] width 25 height 25
type textarea "*"
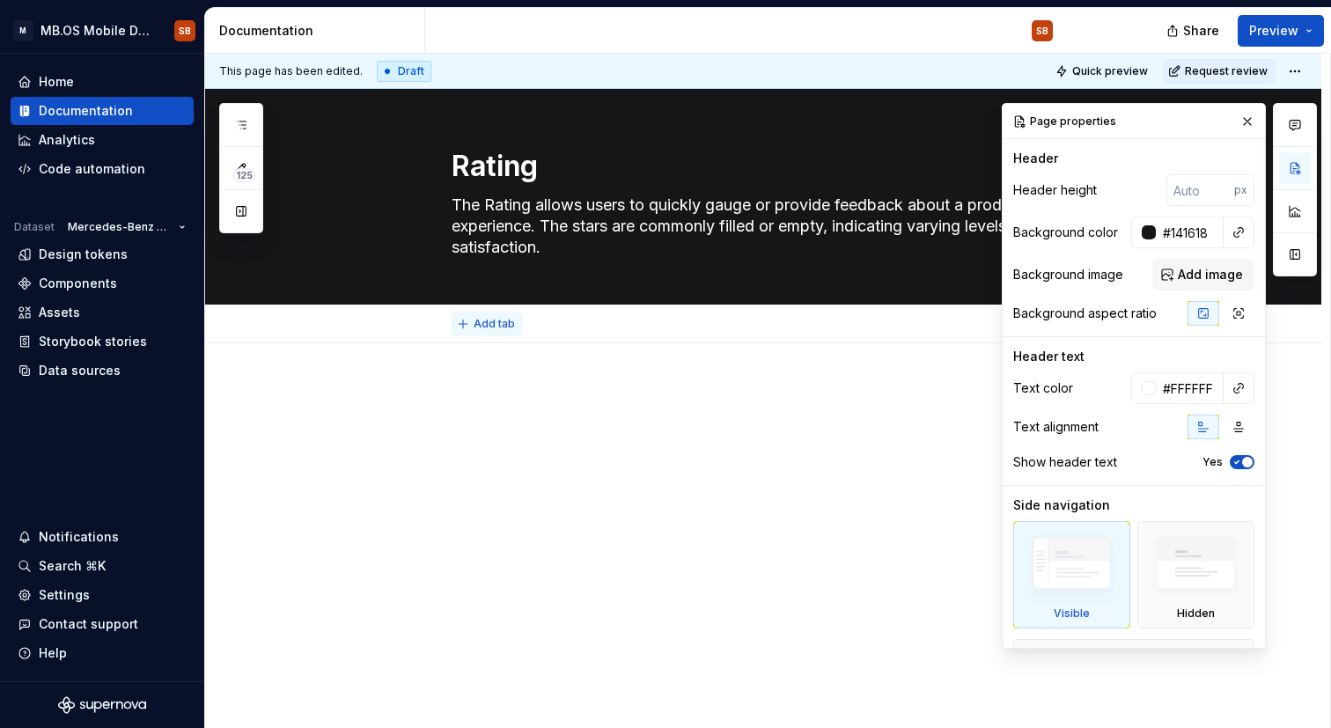
click at [502, 323] on span "Add tab" at bounding box center [494, 324] width 41 height 14
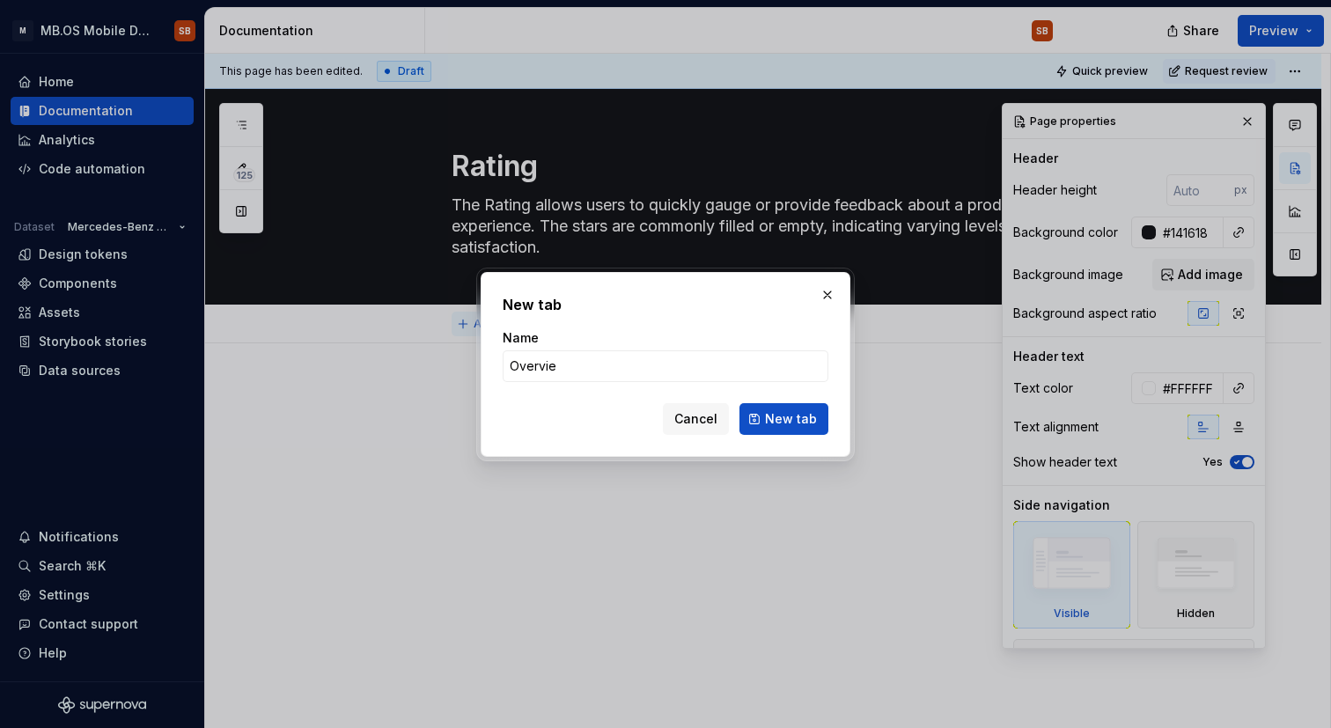
type input "Overview"
click button "New tab" at bounding box center [784, 419] width 89 height 32
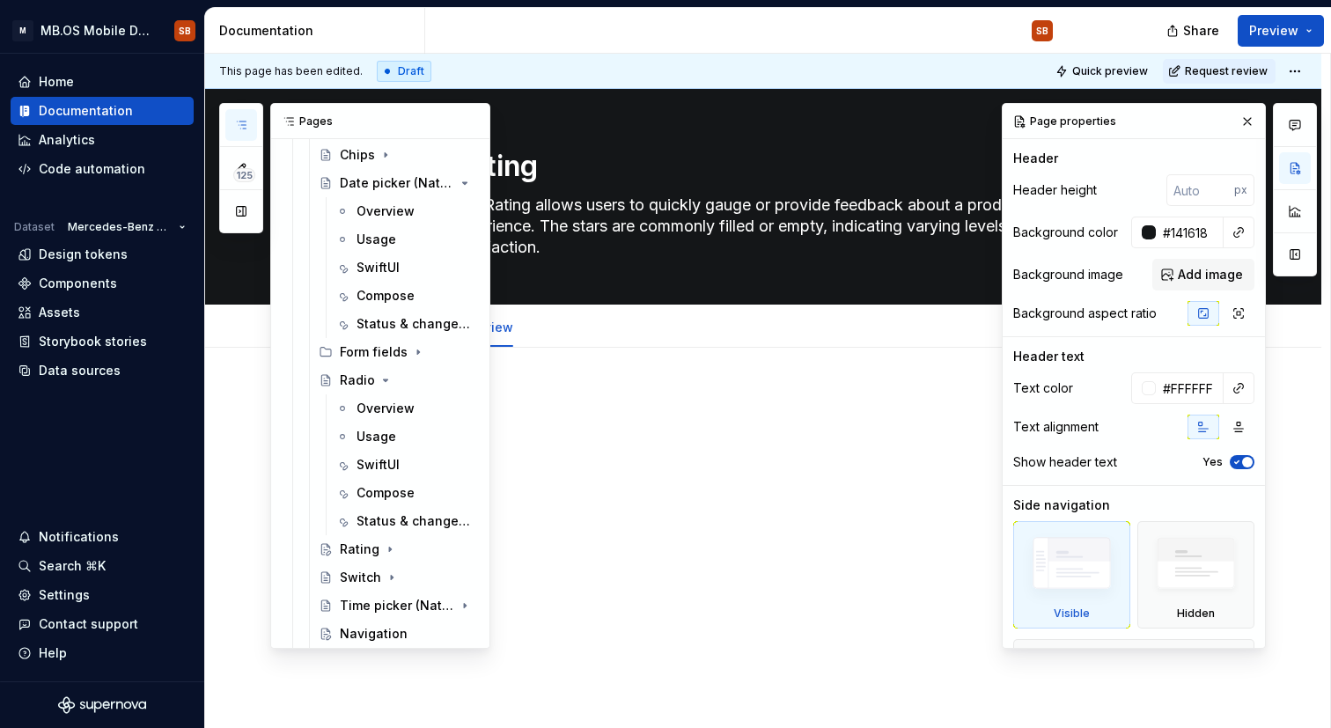
click at [243, 121] on icon "button" at bounding box center [241, 125] width 14 height 14
click at [556, 406] on p at bounding box center [785, 400] width 666 height 21
type textarea "*"
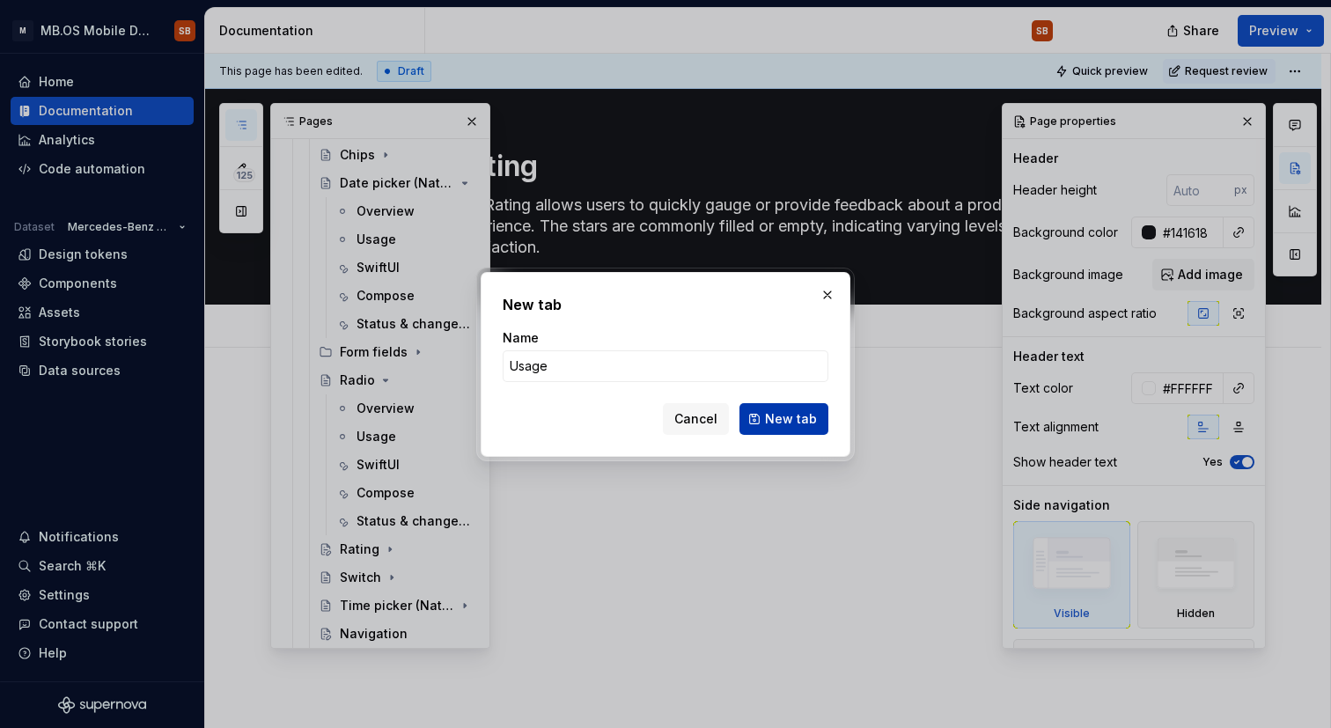
type input "Usage"
click at [790, 429] on button "New tab" at bounding box center [784, 419] width 89 height 32
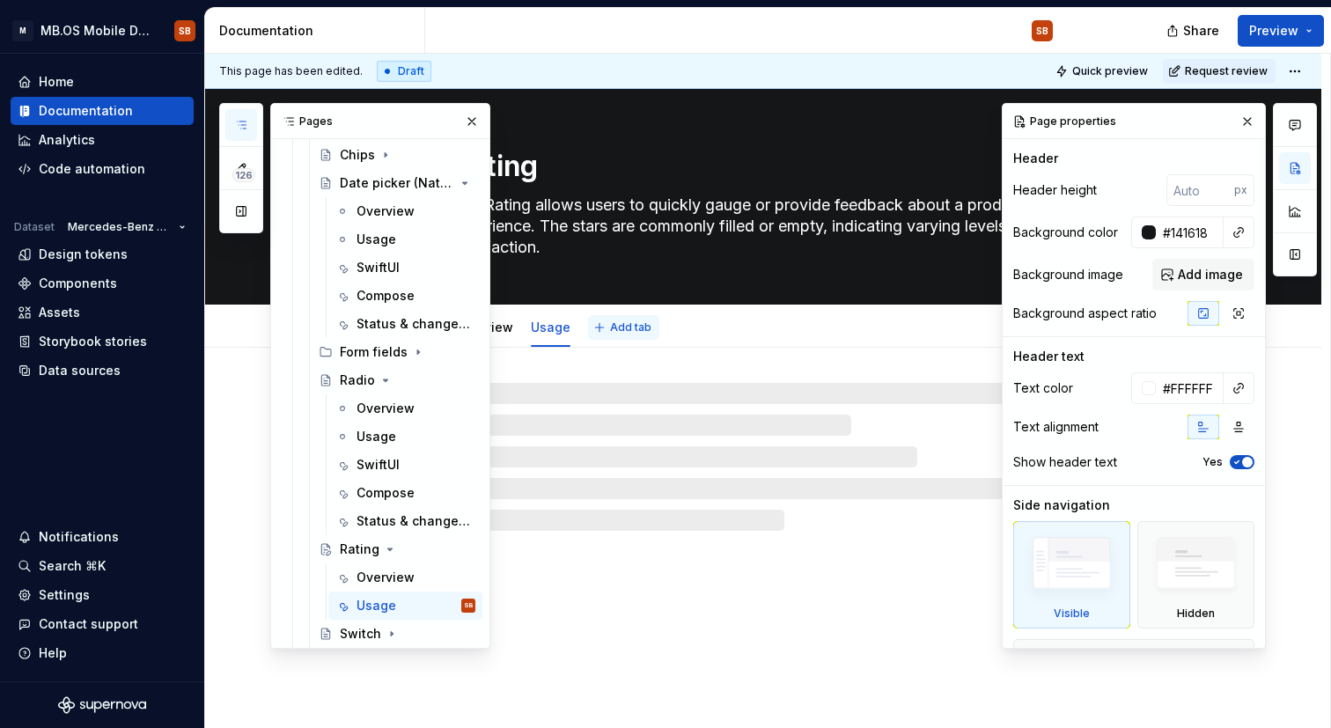
click at [597, 322] on button "Add tab" at bounding box center [623, 327] width 71 height 25
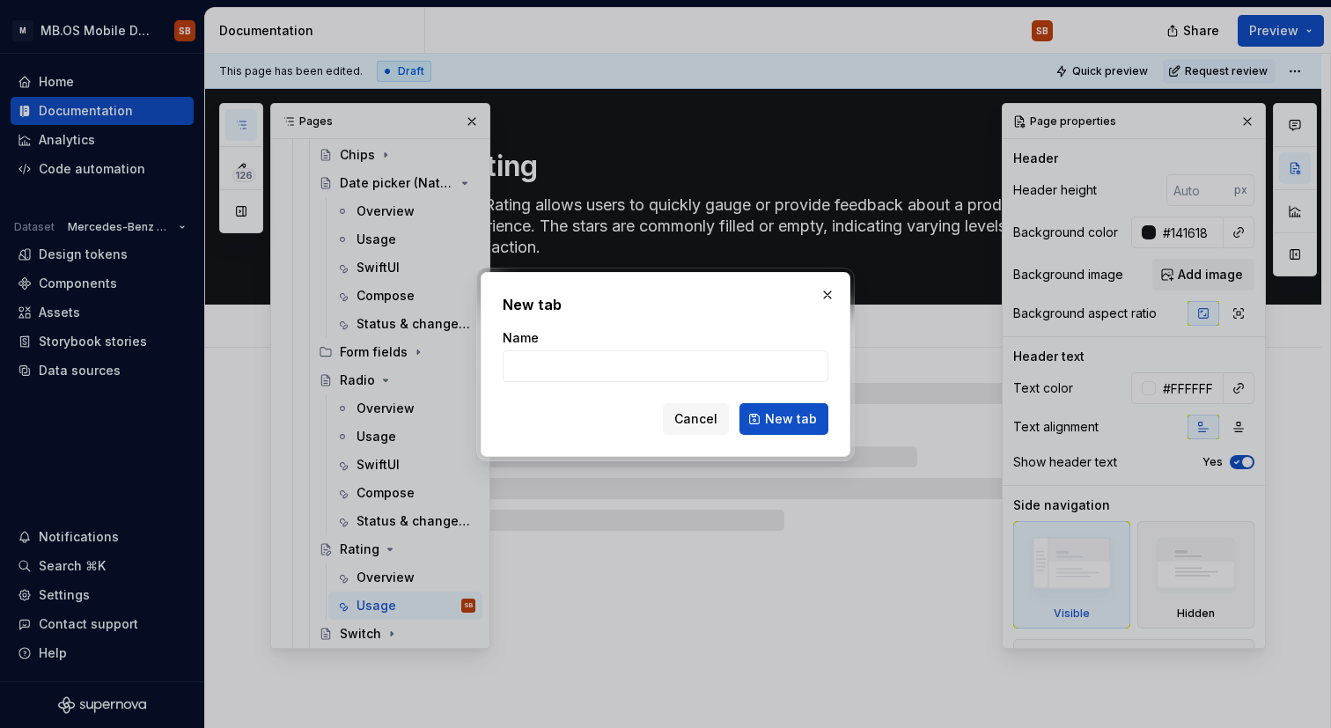
type textarea "*"
type input "Sw"
type textarea "*"
type input "Swift"
type textarea "*"
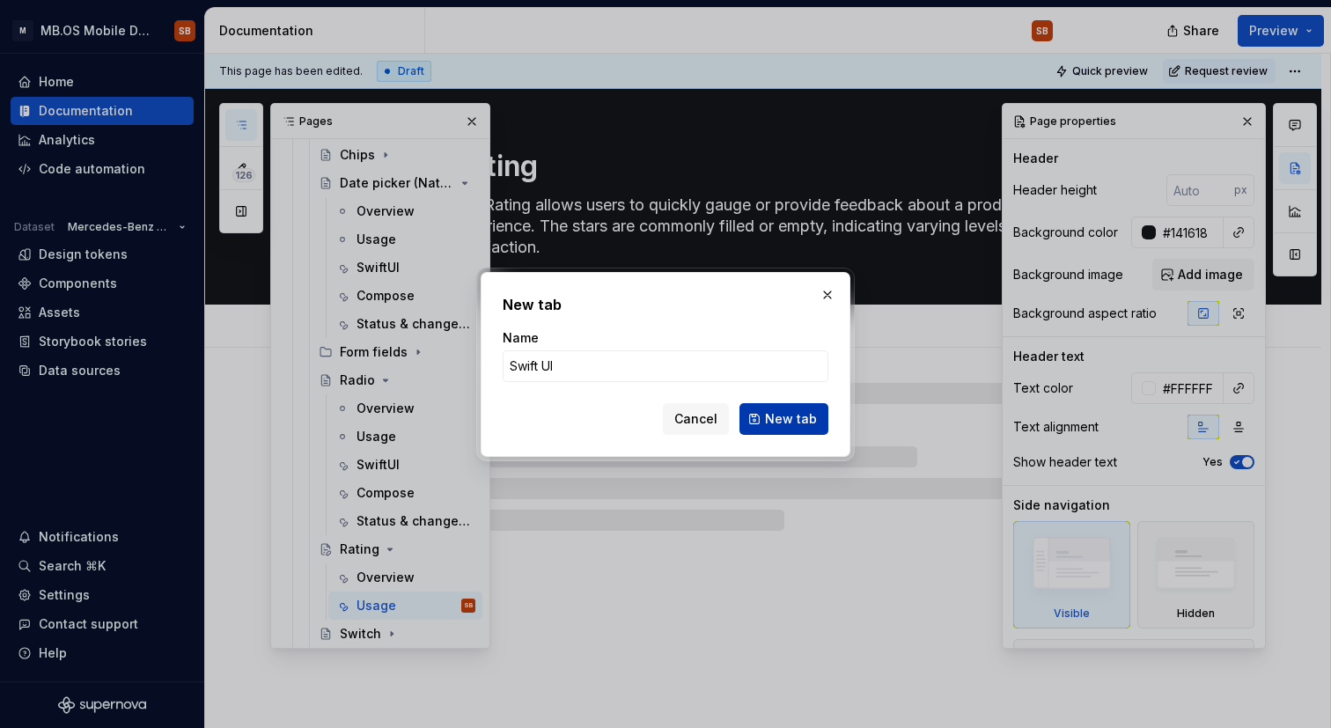
type input "Swift UI"
click at [781, 417] on span "New tab" at bounding box center [791, 419] width 52 height 18
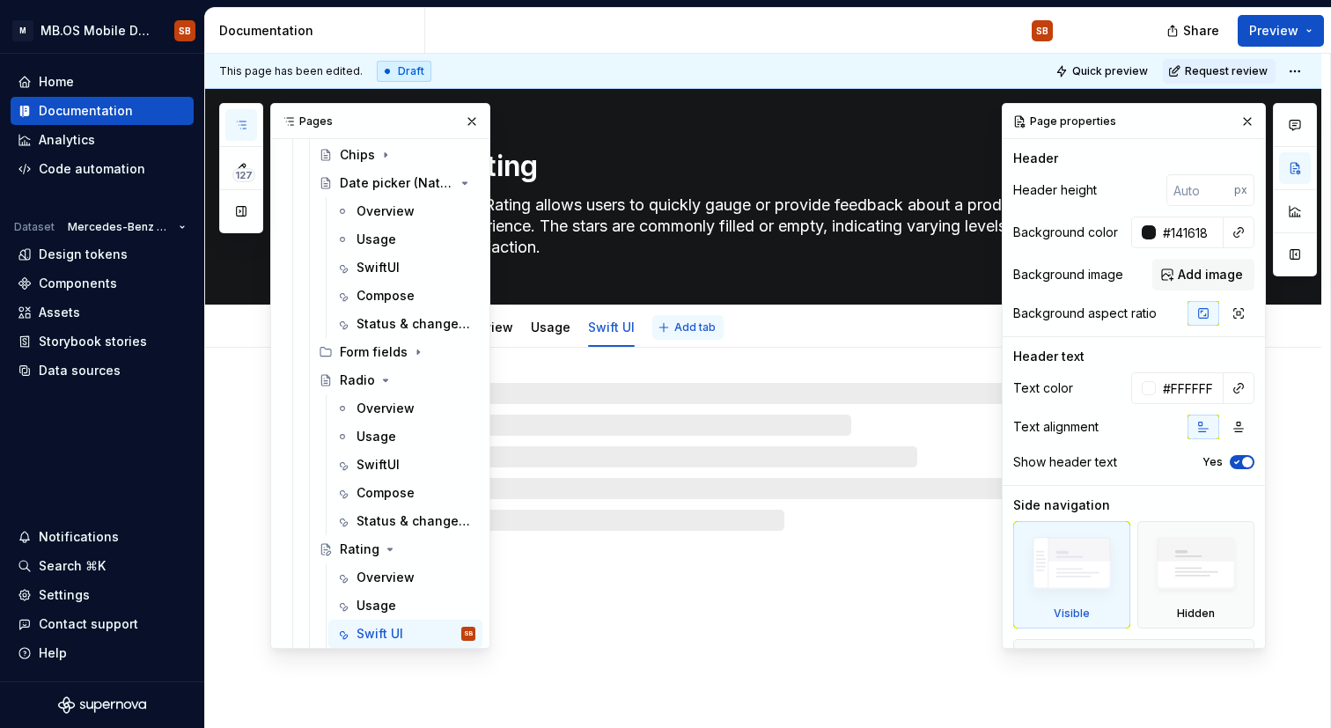
click at [678, 330] on span "Add tab" at bounding box center [694, 327] width 41 height 14
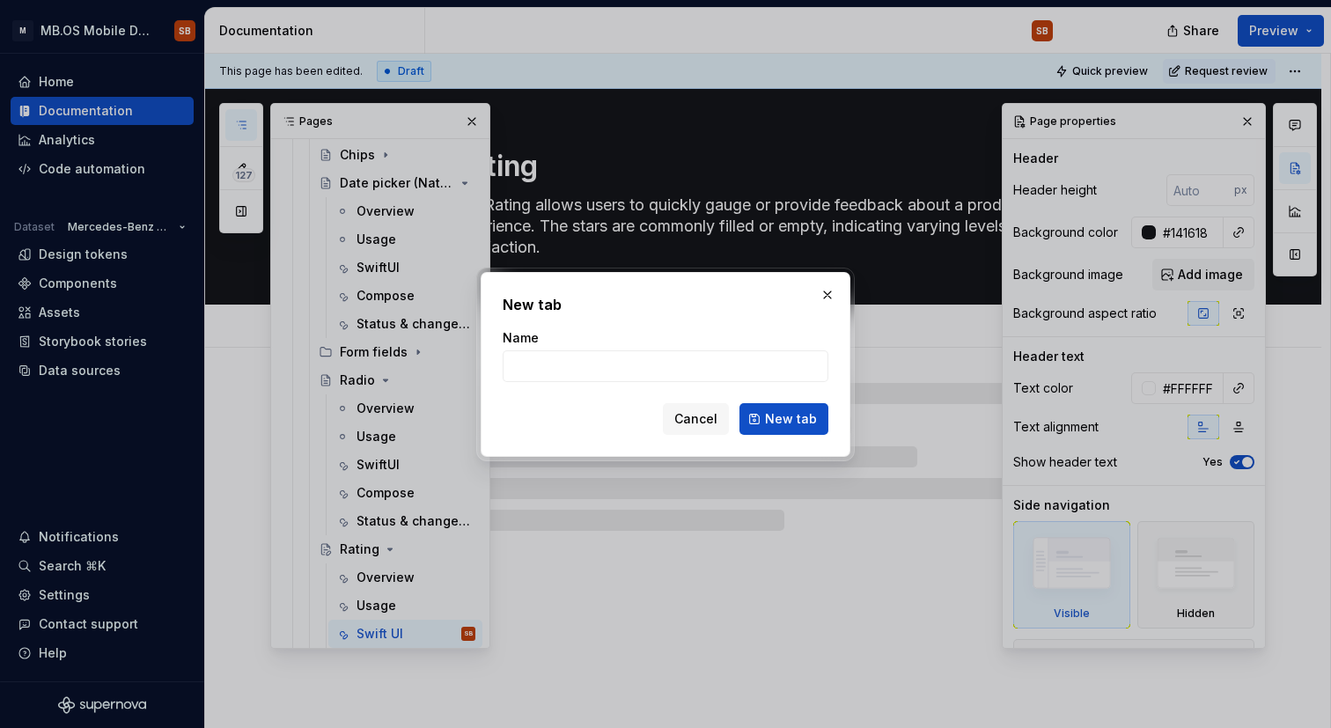
type textarea "*"
type input "Com"
type textarea "*"
type input "Compose"
click at [784, 416] on span "New tab" at bounding box center [791, 419] width 52 height 18
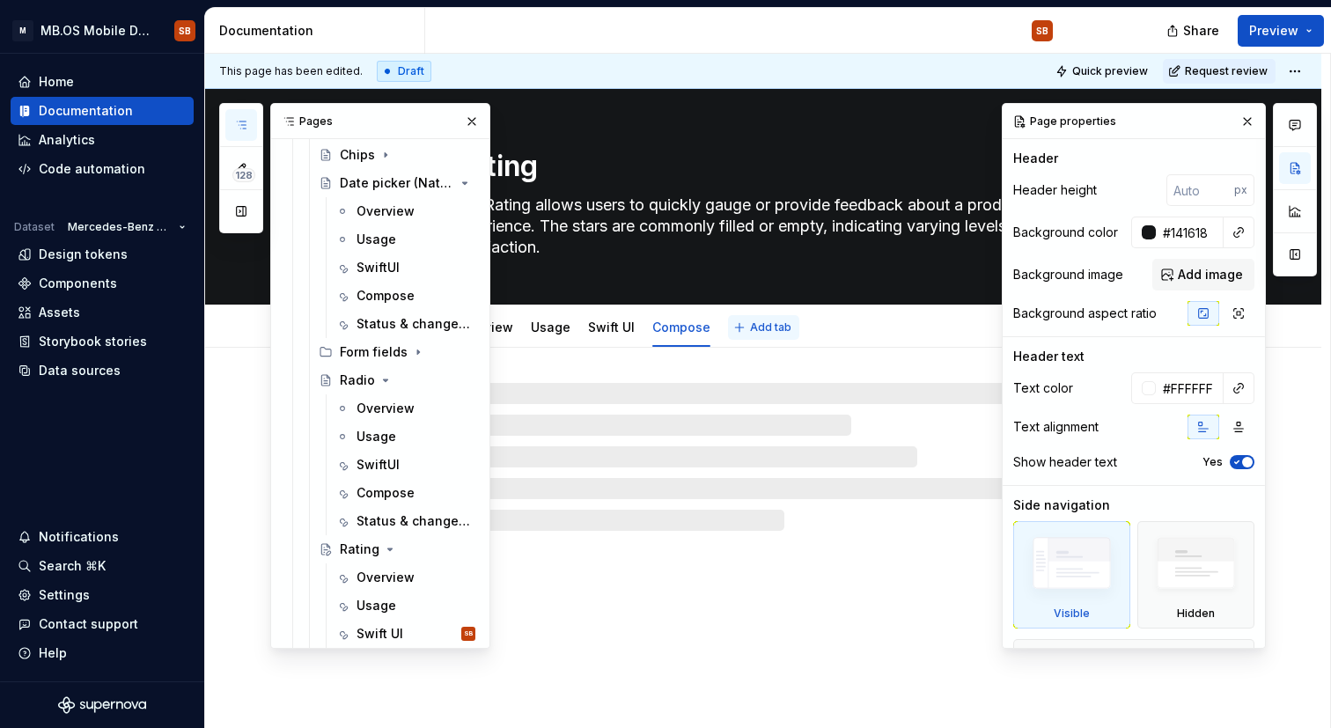
click at [762, 327] on span "Add tab" at bounding box center [770, 327] width 41 height 14
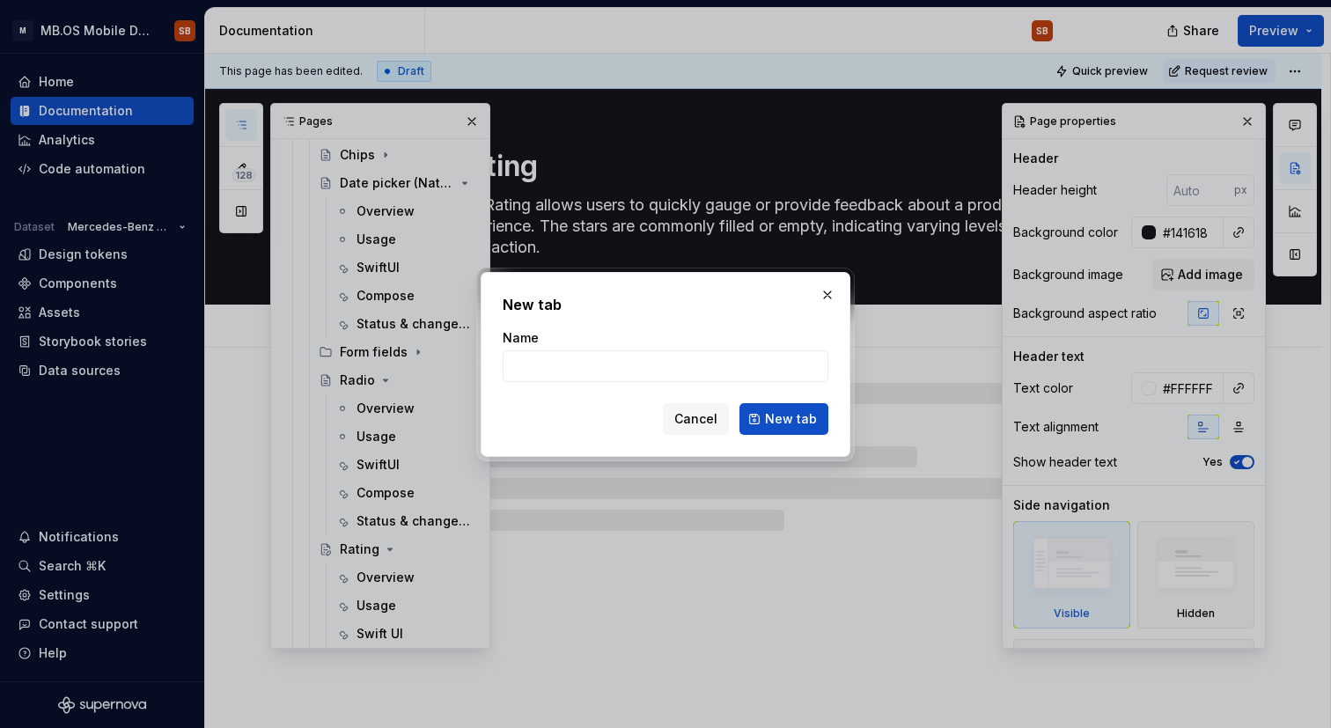
type textarea "*"
type input "St"
type textarea "*"
type input "Status and"
type textarea "*"
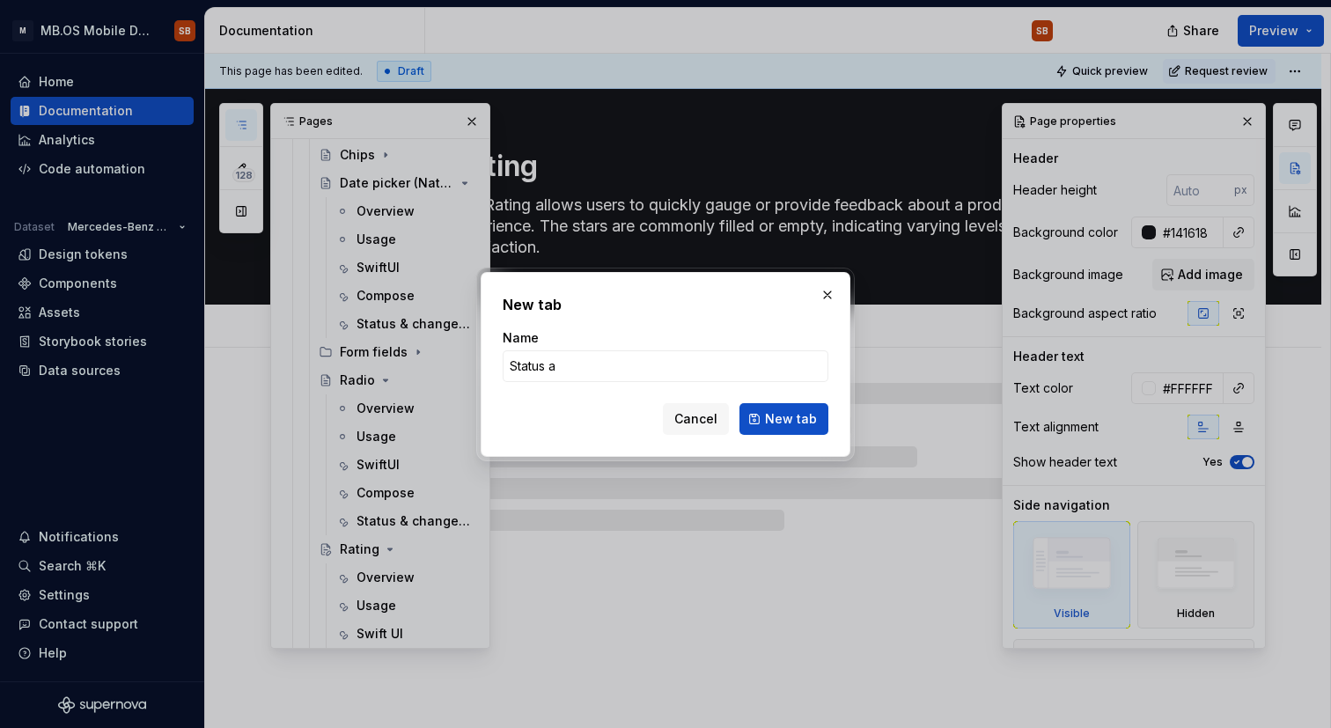
type input "Status"
type textarea "*"
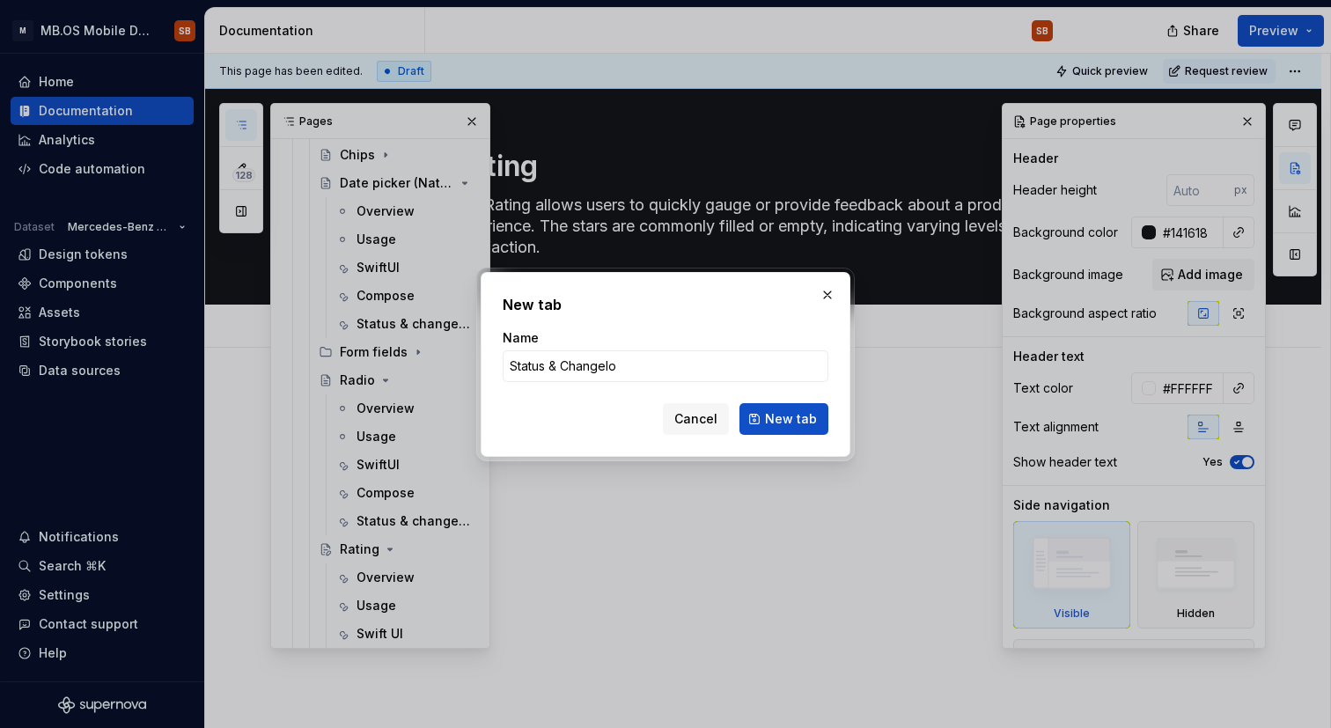
type input "Status & Changelog"
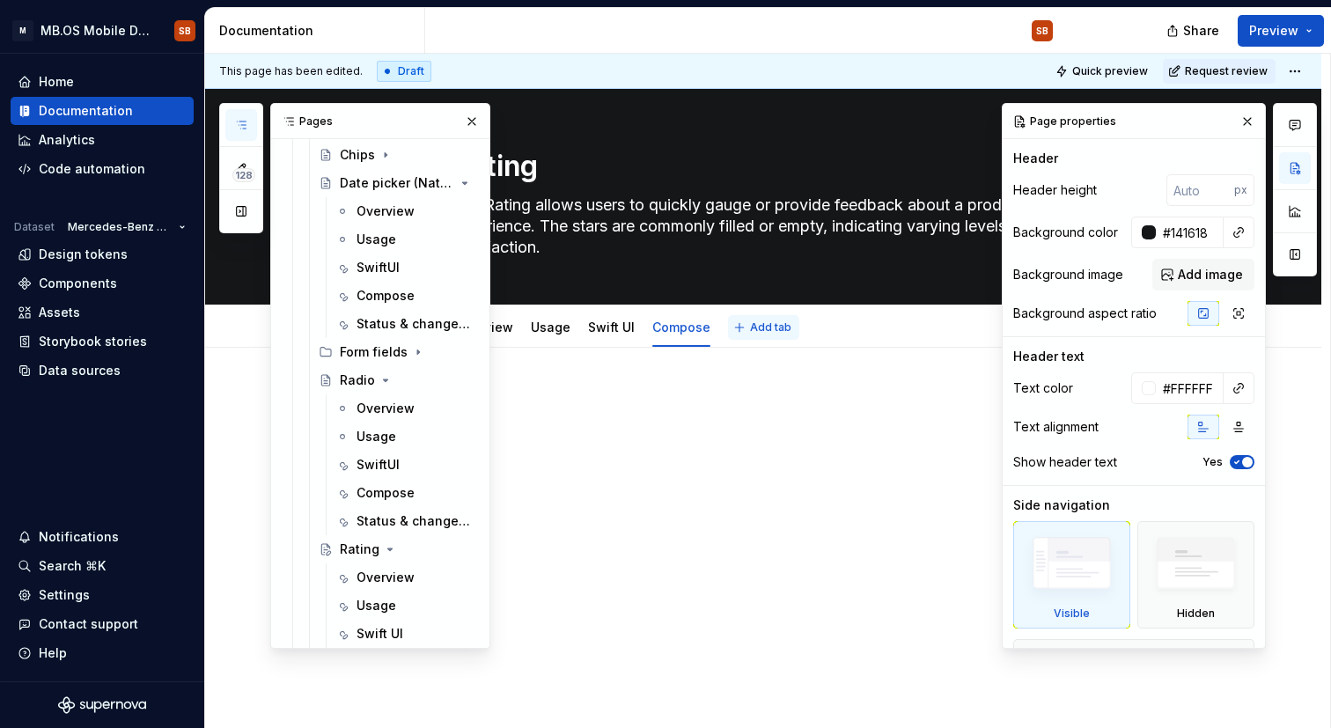
click at [762, 328] on span "Add tab" at bounding box center [770, 327] width 41 height 14
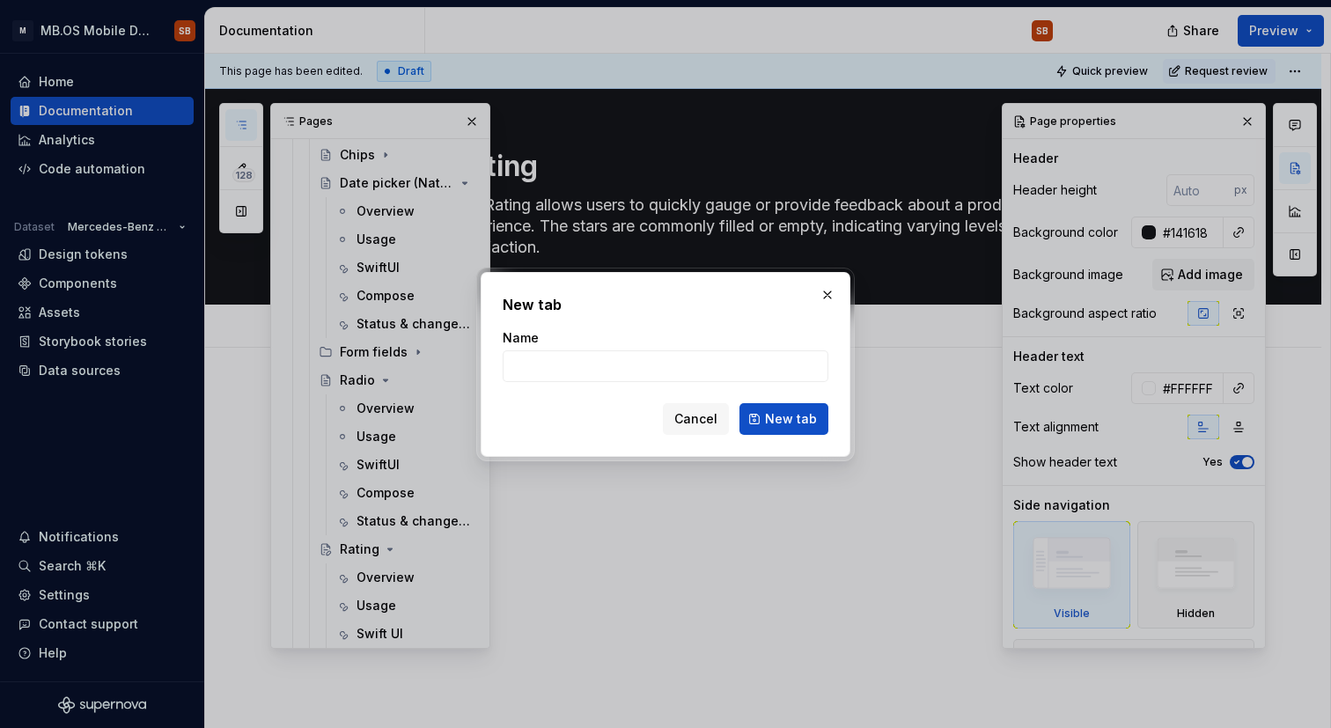
type input "S"
type textarea "*"
type input "Status a"
type textarea "*"
type input "Status"
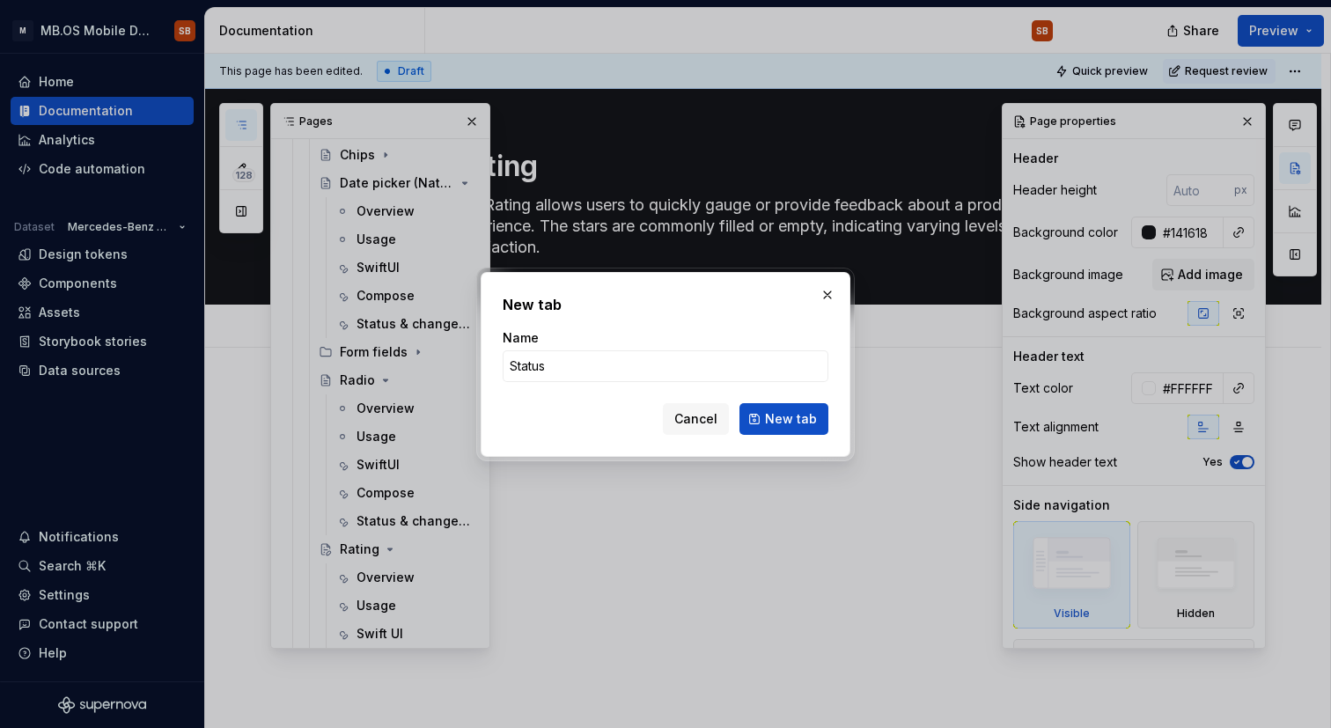
type textarea "*"
type input "Status &"
type textarea "*"
type input "Status & Changelog"
click at [762, 423] on button "New tab" at bounding box center [784, 419] width 89 height 32
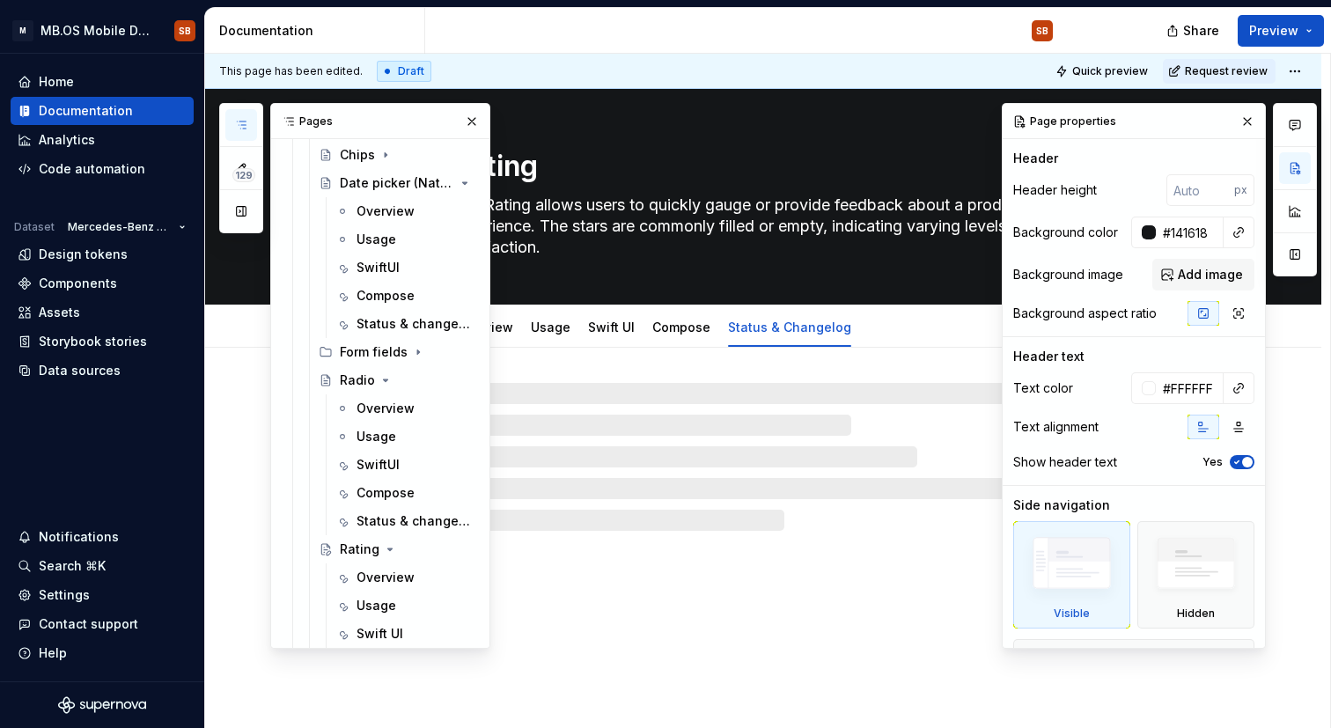
click at [772, 485] on div at bounding box center [785, 457] width 666 height 148
click at [342, 376] on div "Radio" at bounding box center [357, 381] width 35 height 18
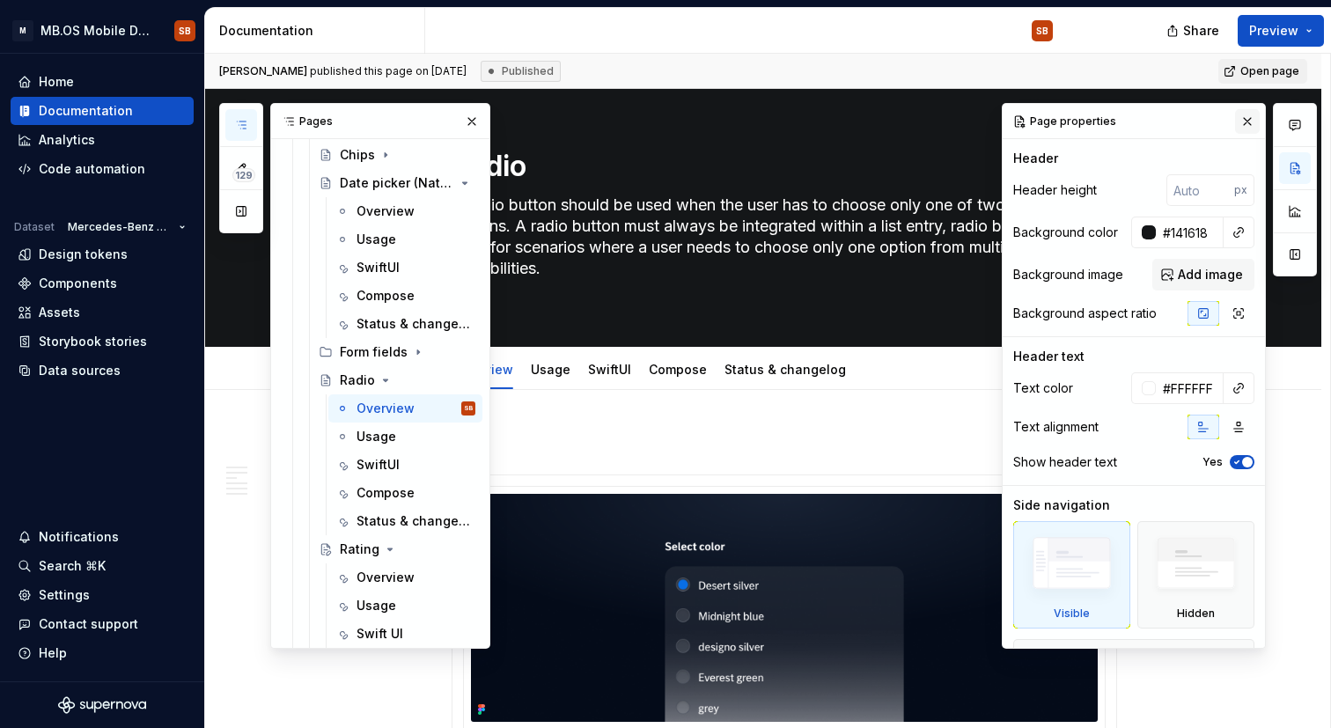
click at [1252, 119] on button "button" at bounding box center [1247, 121] width 25 height 25
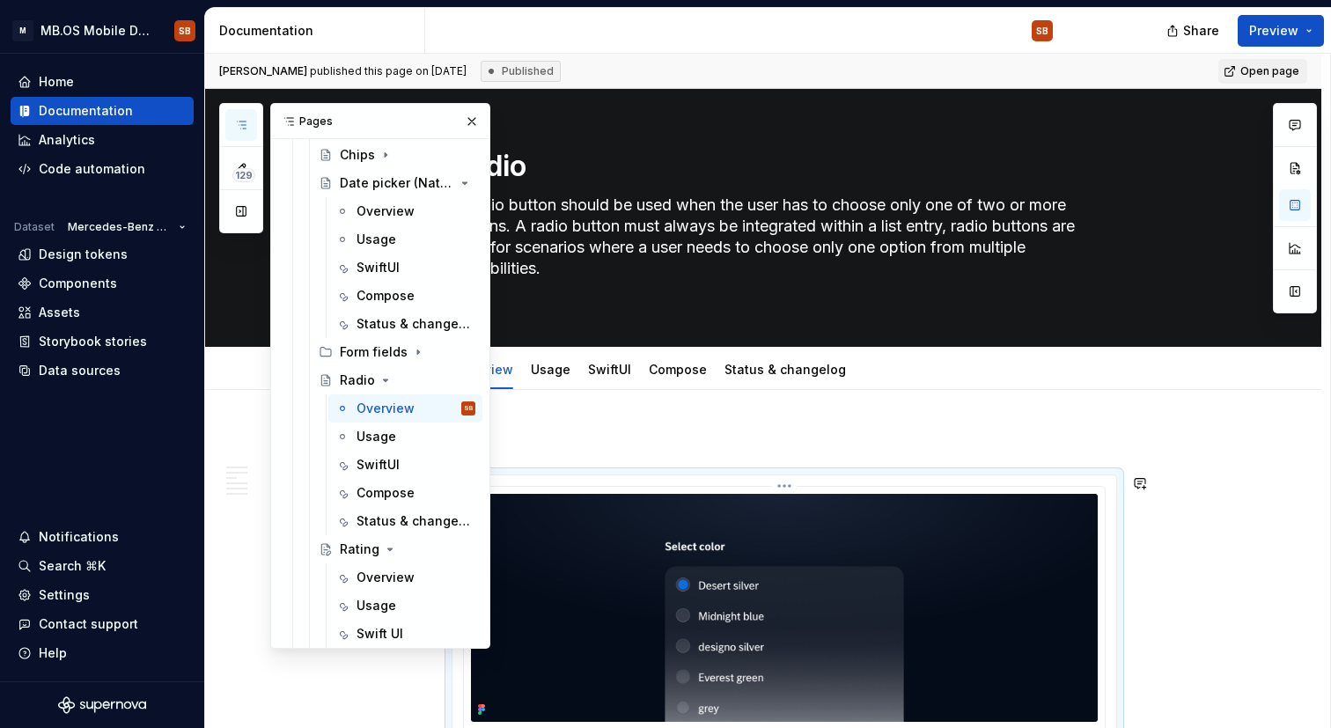
click at [816, 494] on img at bounding box center [784, 608] width 627 height 228
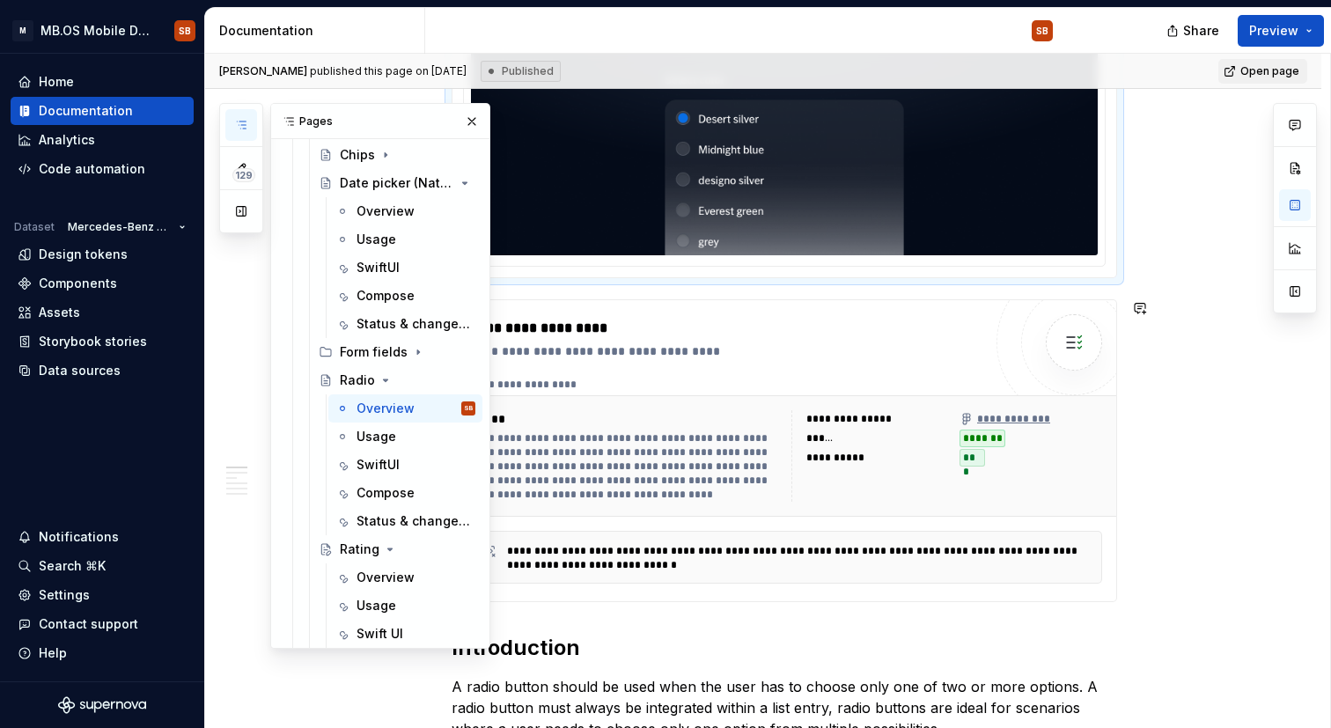
scroll to position [471, 0]
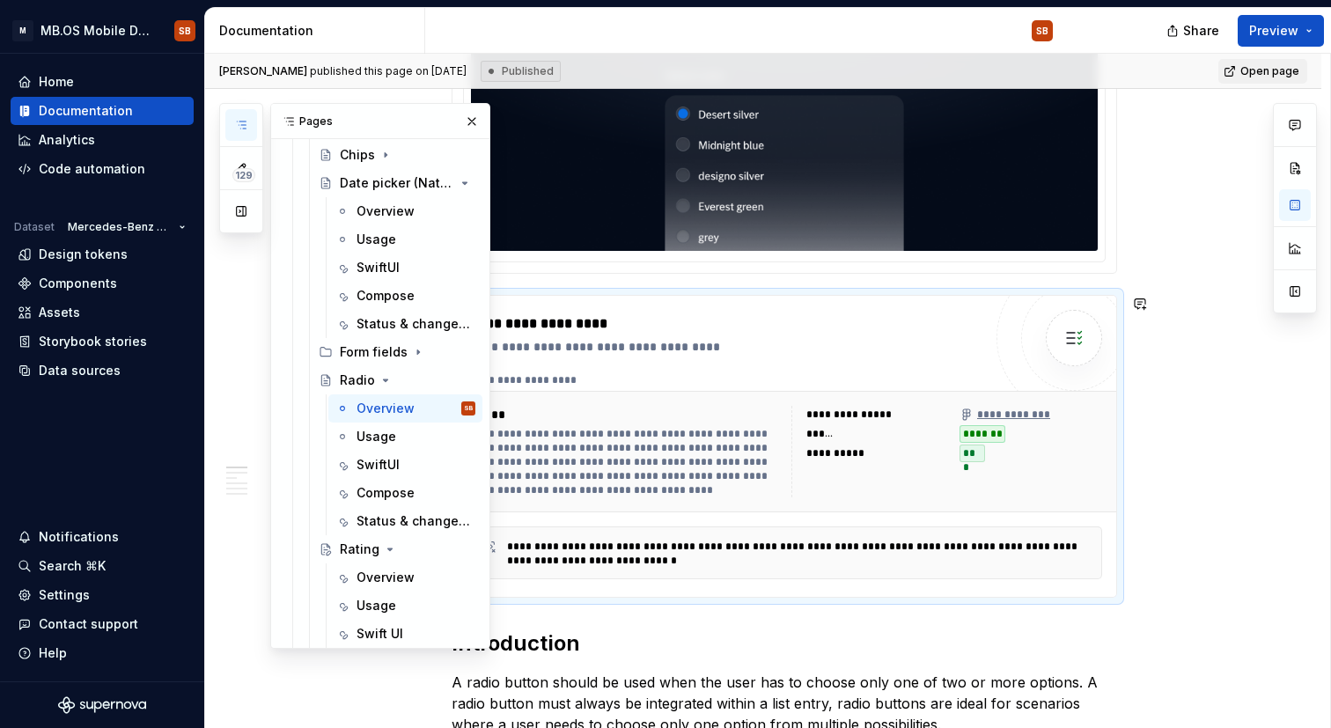
click at [656, 316] on div "**********" at bounding box center [726, 323] width 512 height 21
click at [792, 399] on div "**********" at bounding box center [786, 452] width 646 height 106
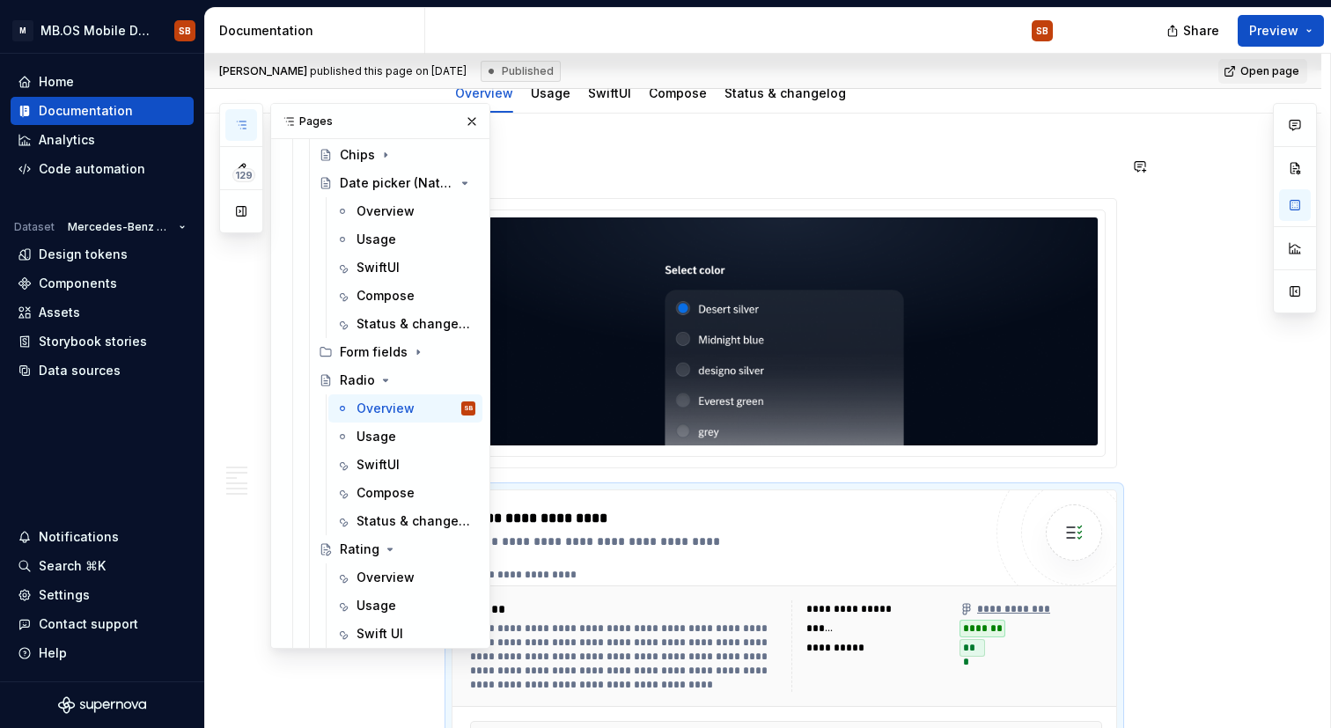
scroll to position [233, 0]
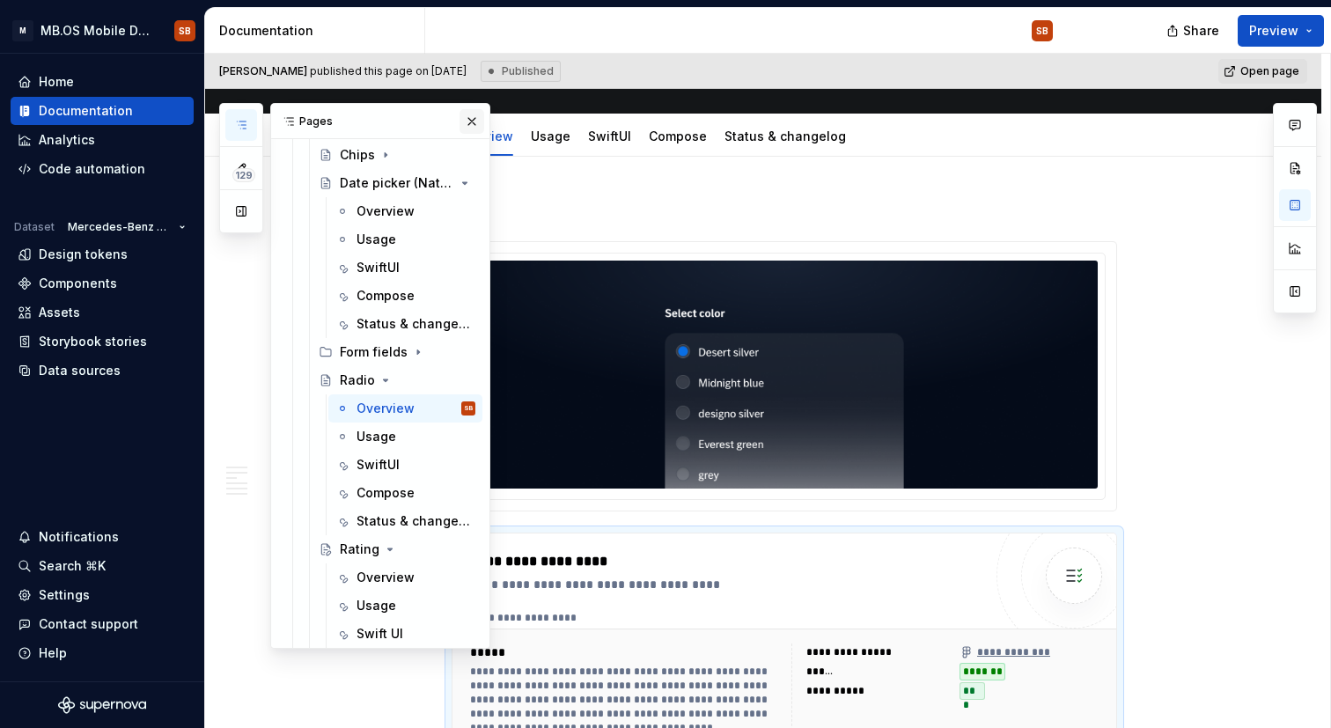
click at [469, 110] on button "button" at bounding box center [472, 121] width 25 height 25
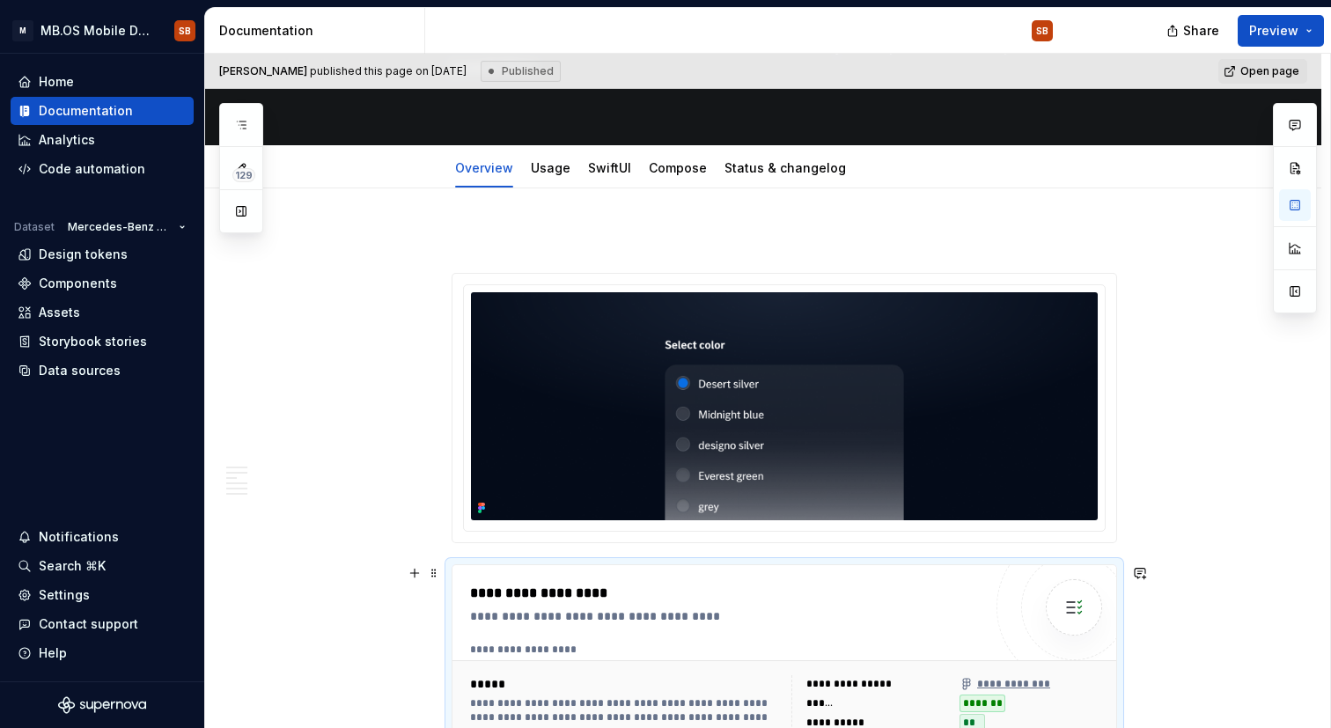
scroll to position [200, 0]
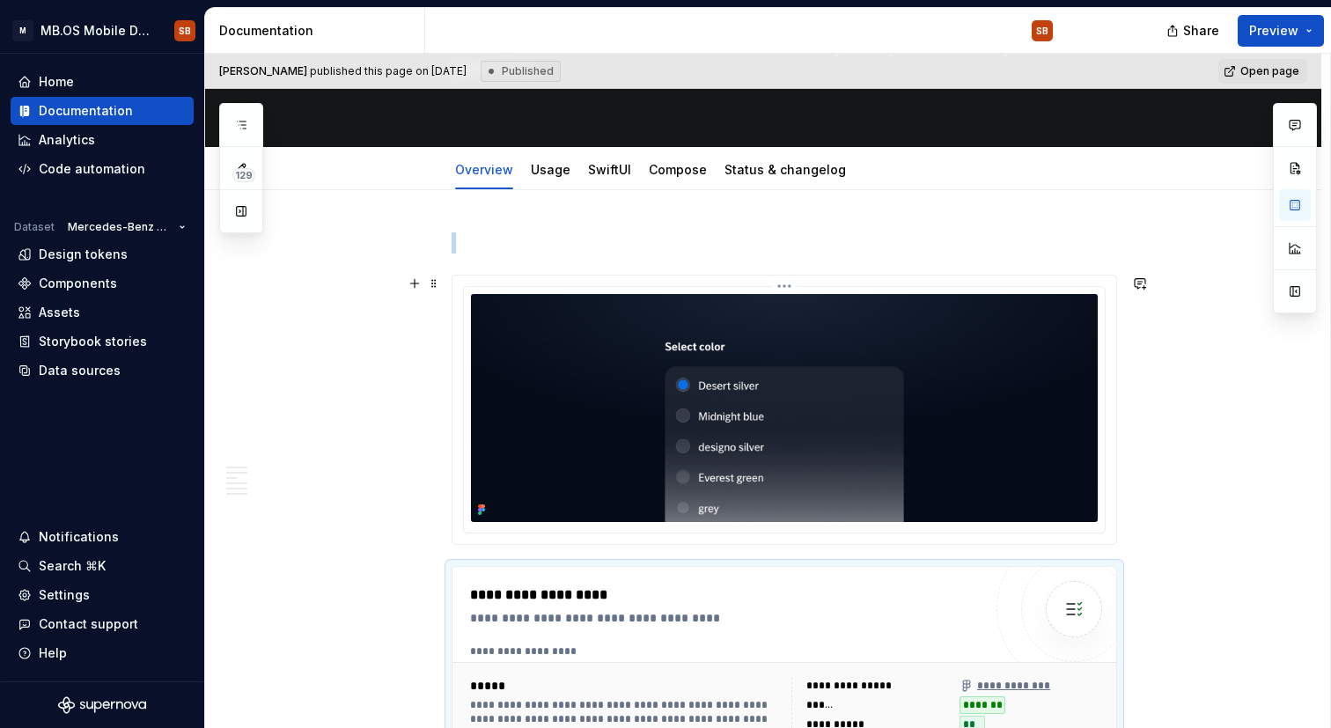
click at [612, 477] on img at bounding box center [784, 408] width 627 height 228
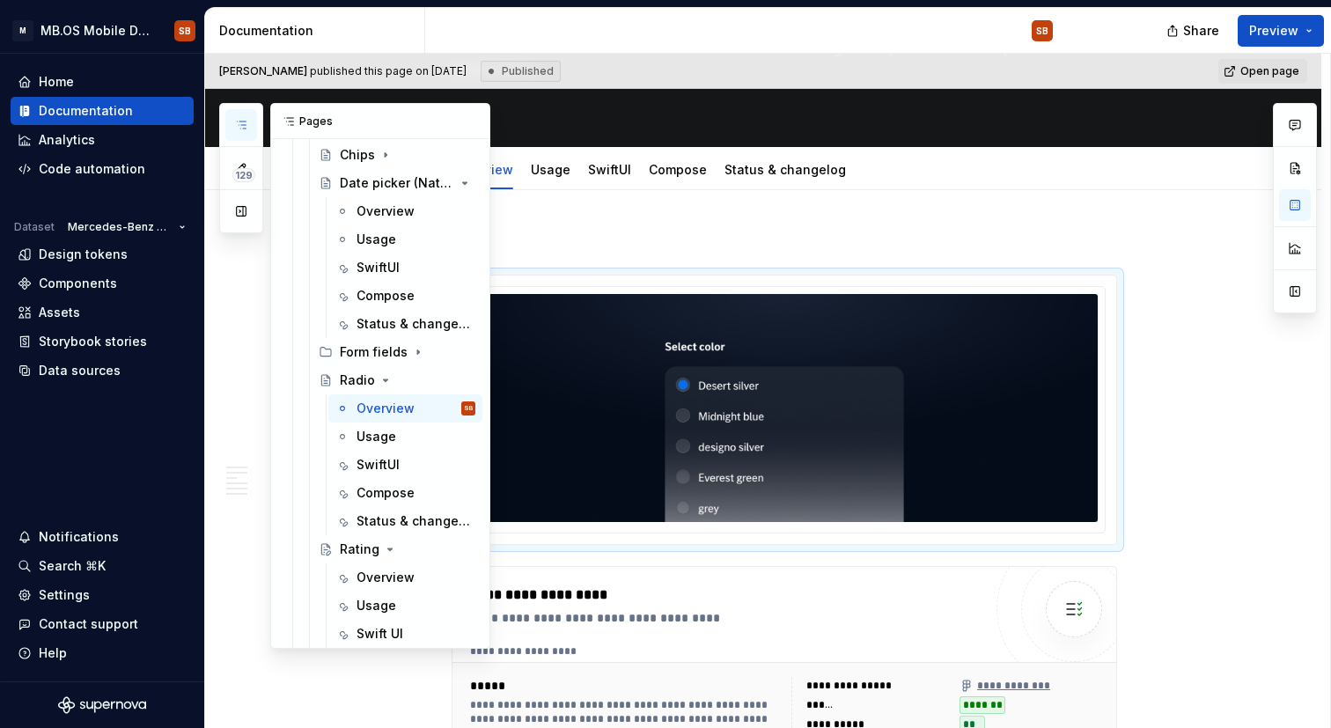
click at [256, 128] on button "button" at bounding box center [241, 125] width 32 height 32
click at [682, 388] on img at bounding box center [784, 408] width 627 height 228
click at [774, 275] on div at bounding box center [785, 410] width 666 height 270
click at [740, 316] on img at bounding box center [784, 408] width 627 height 228
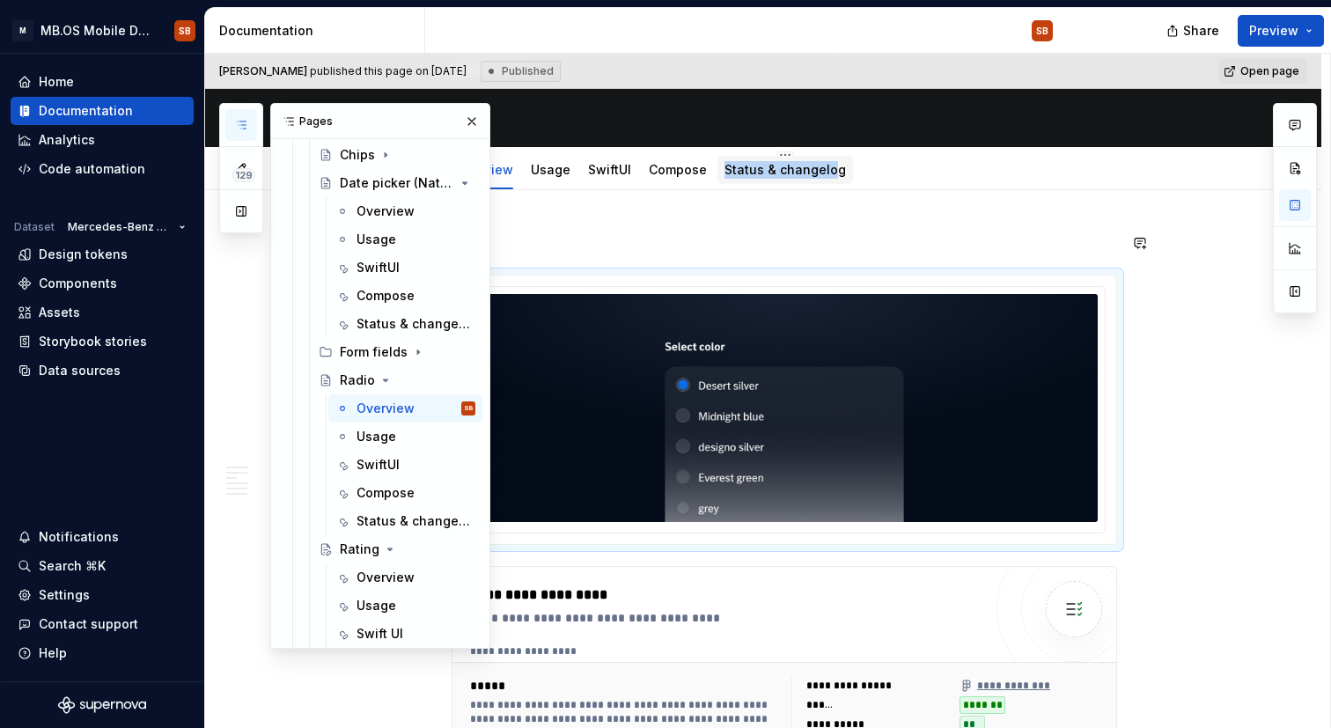
click at [829, 161] on div "Status & changelog" at bounding box center [785, 170] width 121 height 18
click at [468, 120] on button "button" at bounding box center [472, 121] width 25 height 25
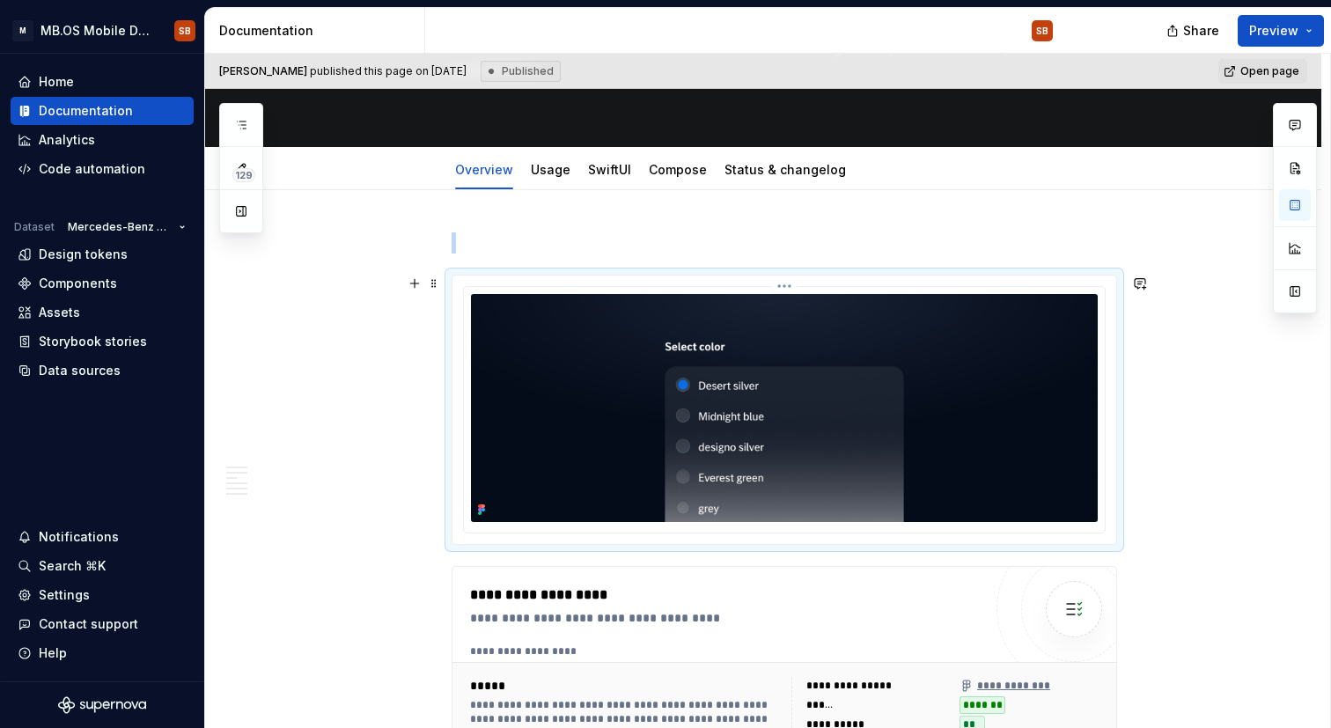
click at [532, 441] on img at bounding box center [784, 408] width 627 height 228
copy br
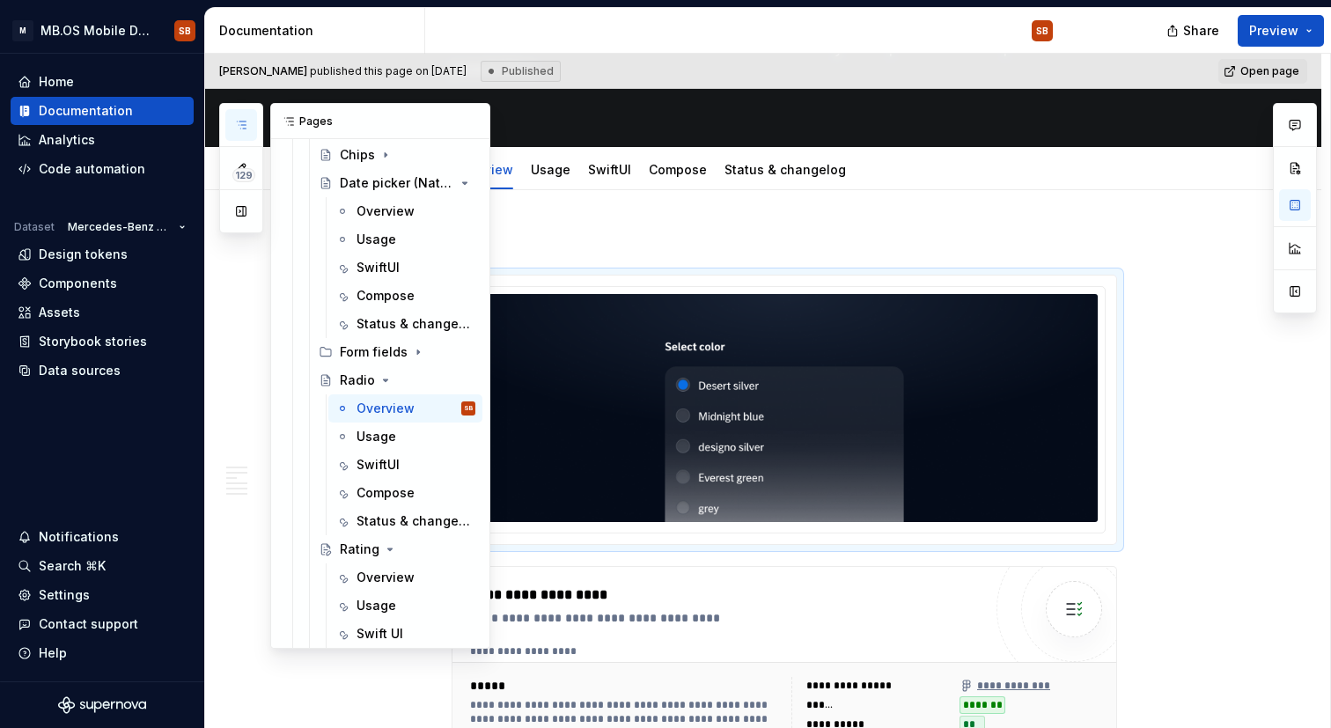
click at [238, 128] on icon "button" at bounding box center [241, 125] width 14 height 14
click at [399, 544] on div "Rating" at bounding box center [408, 549] width 136 height 25
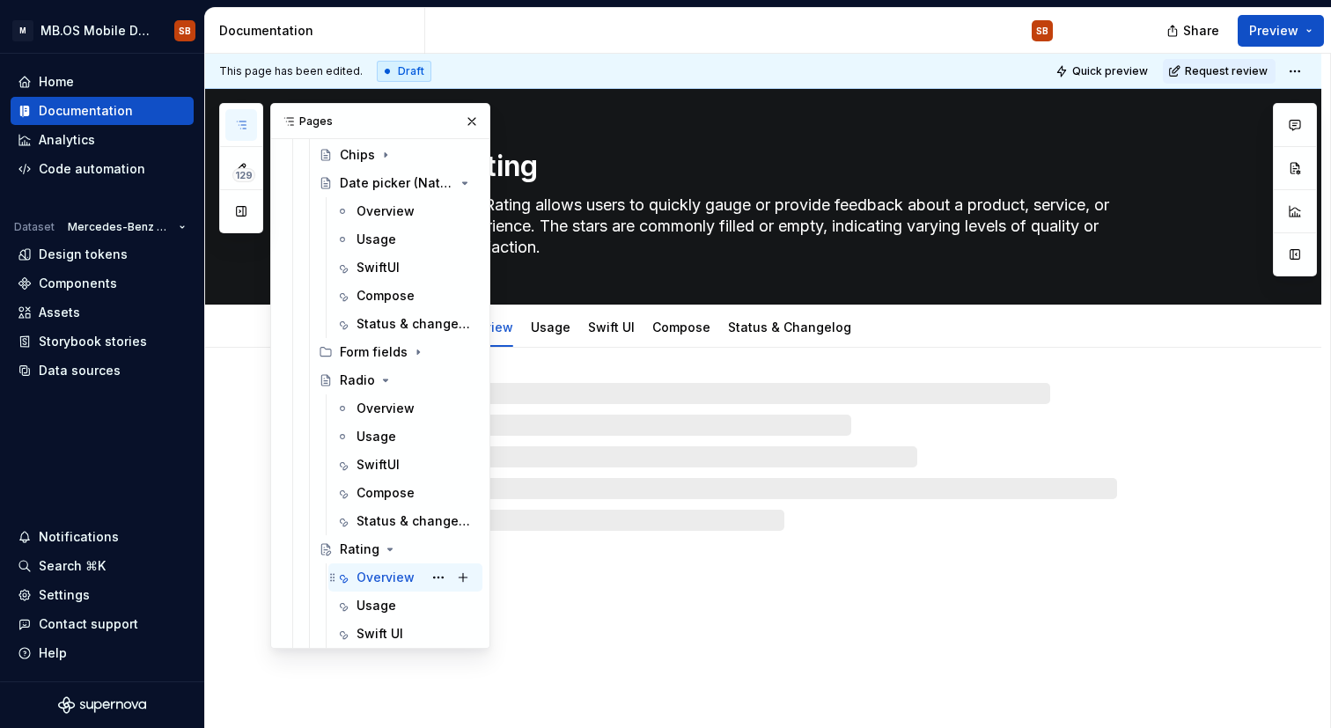
click at [397, 588] on div "Overview SB" at bounding box center [416, 577] width 119 height 25
click at [743, 587] on div "Rating The Rating allows users to quickly gauge or provide feedback about a pro…" at bounding box center [763, 409] width 1116 height 640
click at [470, 123] on button "button" at bounding box center [472, 121] width 25 height 25
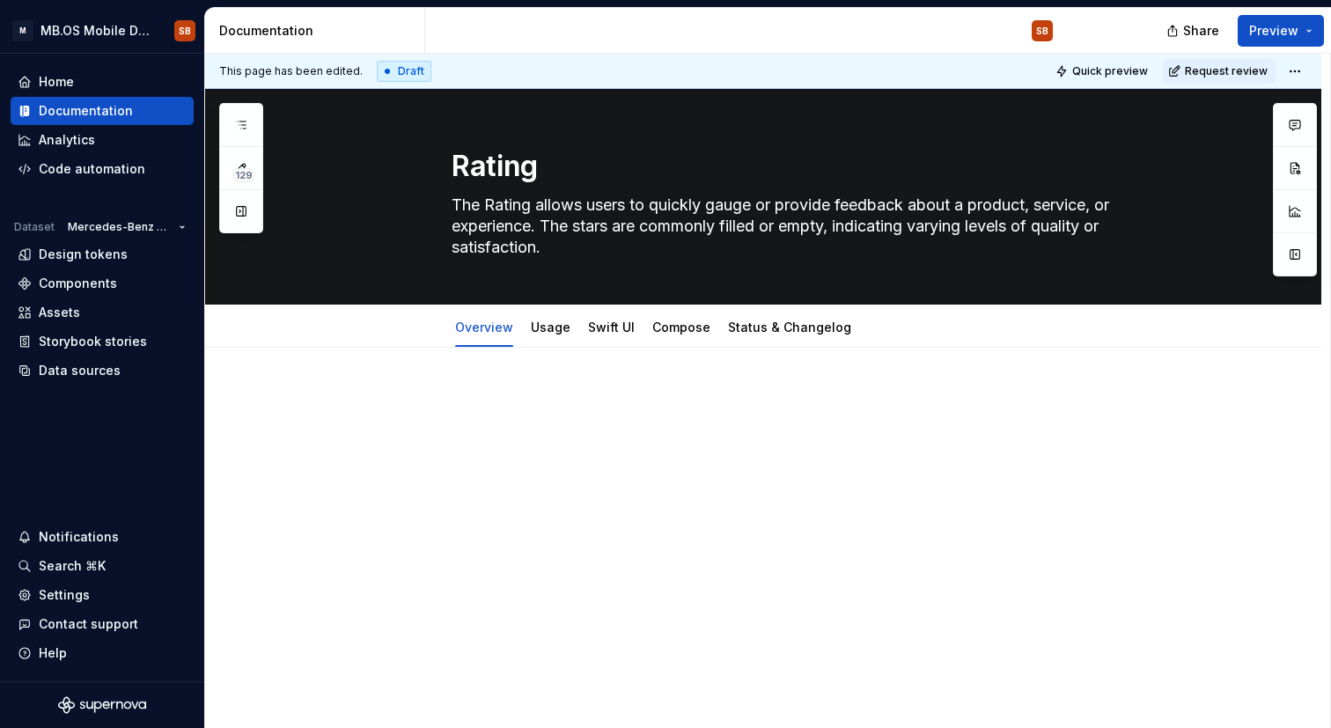
click at [544, 485] on div at bounding box center [763, 522] width 1116 height 349
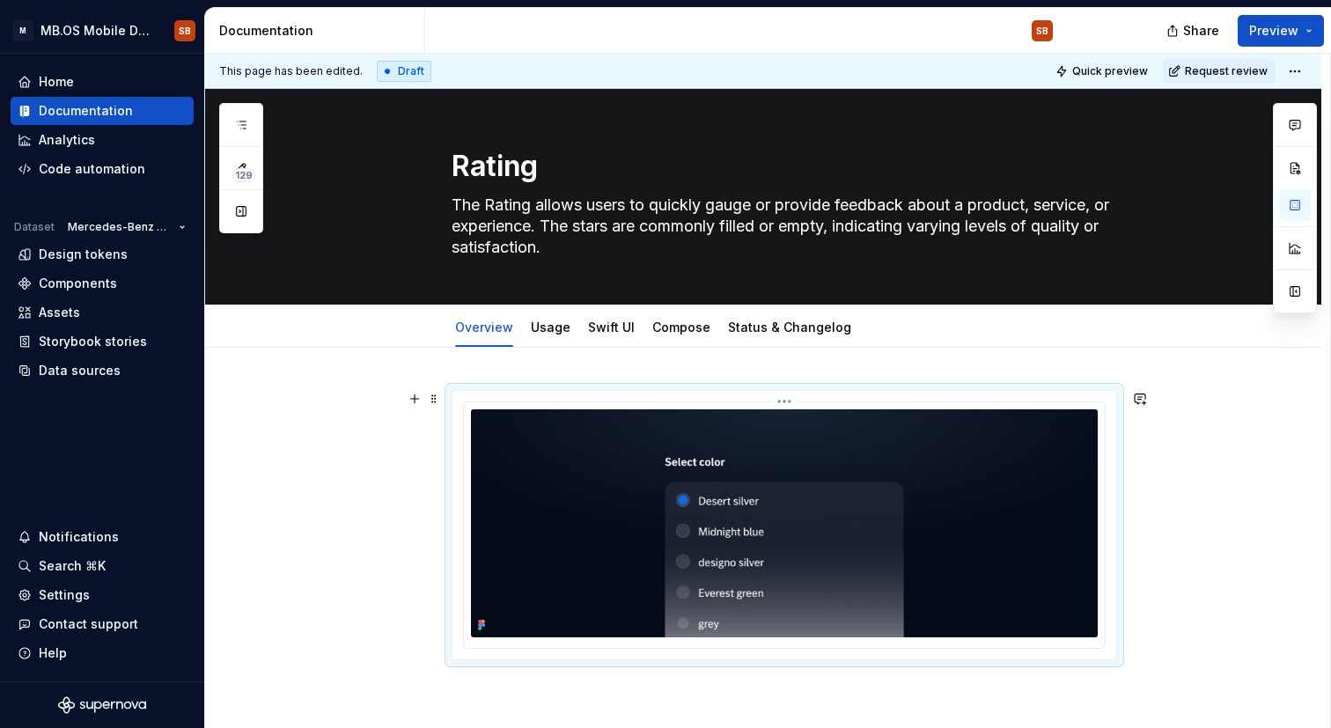
click at [696, 485] on img at bounding box center [784, 523] width 627 height 228
click at [619, 532] on img at bounding box center [784, 523] width 627 height 228
click at [441, 409] on span at bounding box center [434, 399] width 14 height 25
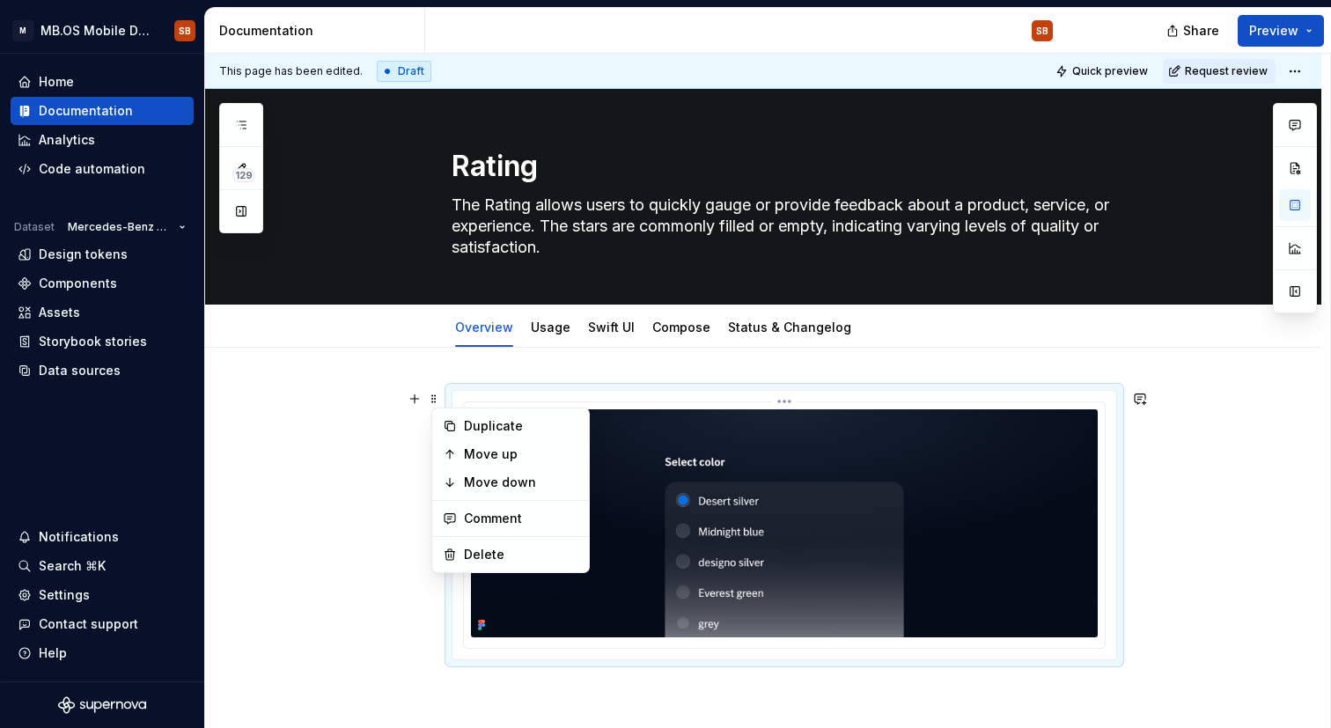
click at [648, 583] on img at bounding box center [784, 523] width 627 height 228
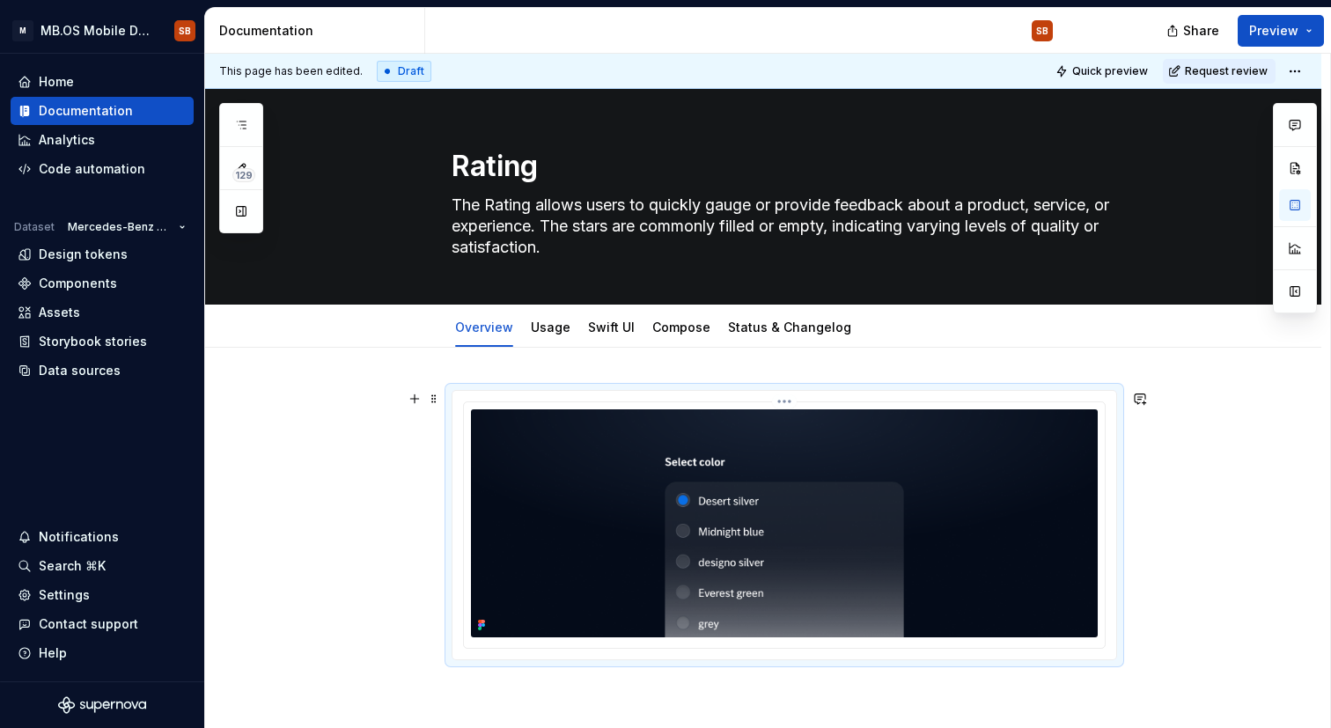
click at [648, 583] on img at bounding box center [784, 523] width 627 height 228
click at [578, 541] on img at bounding box center [784, 523] width 627 height 228
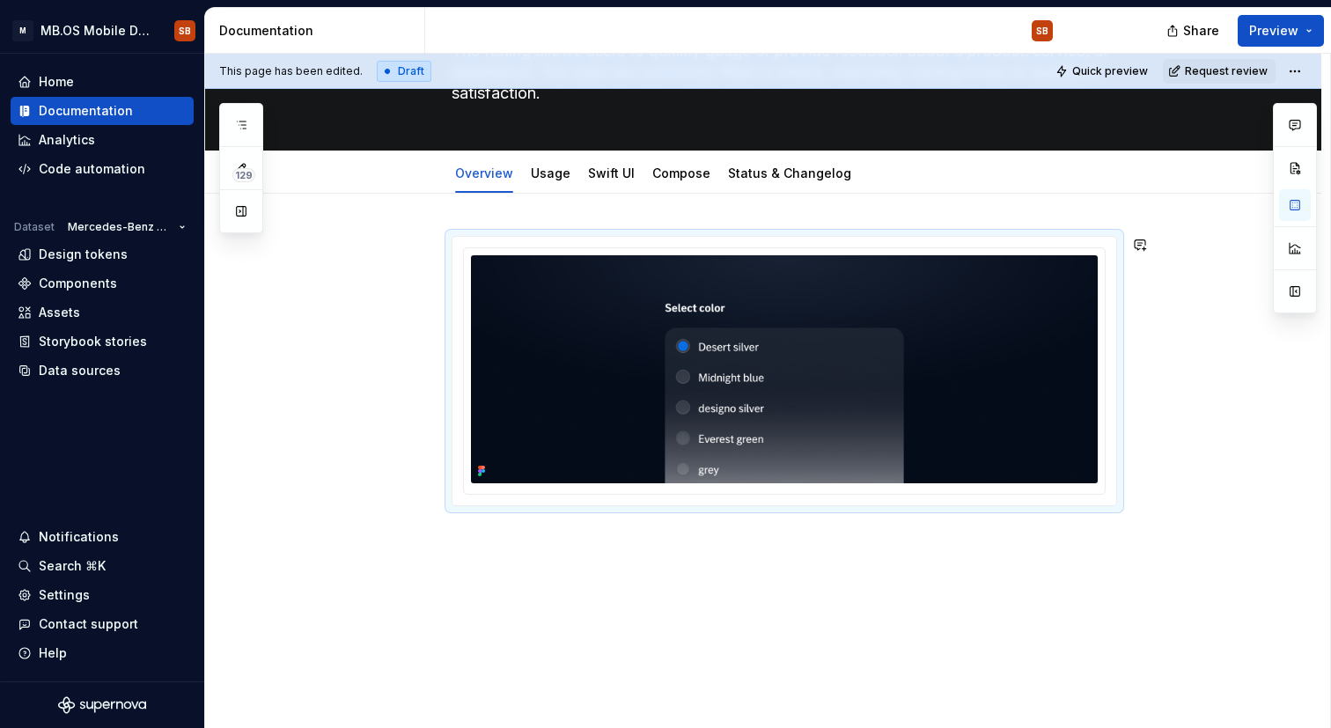
scroll to position [148, 0]
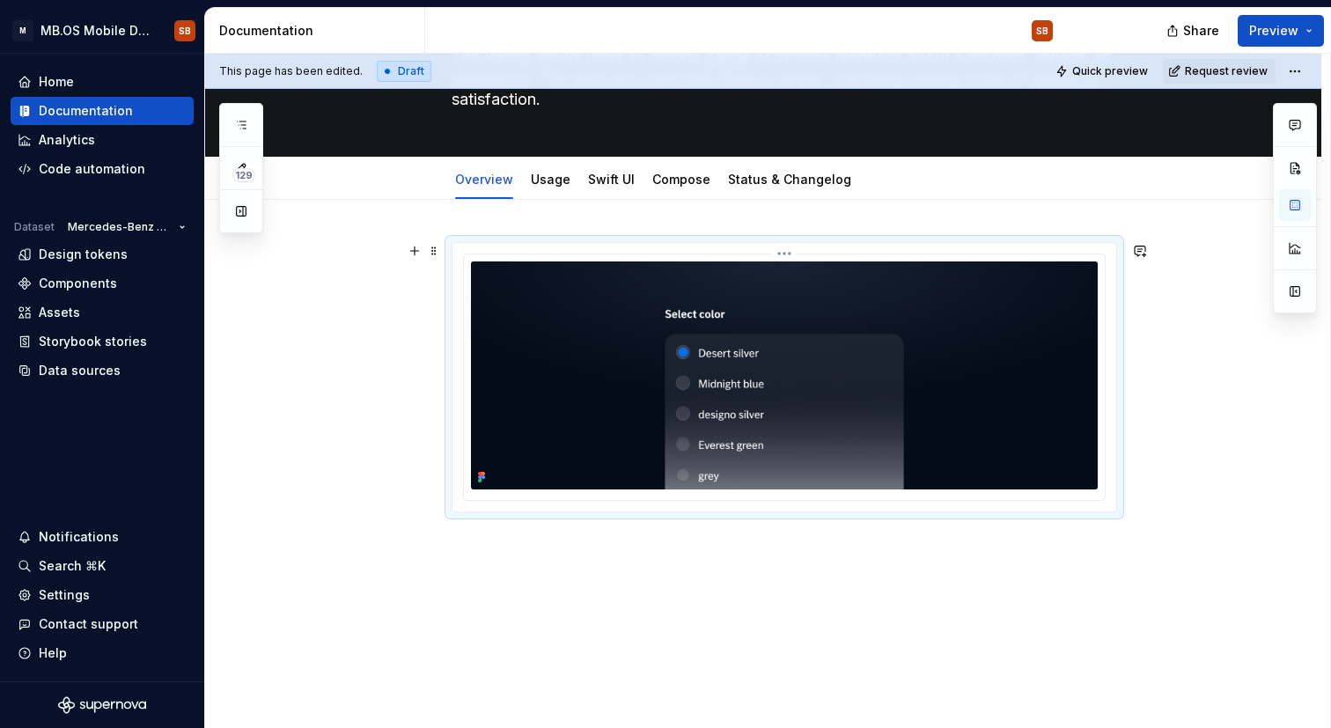
click at [790, 249] on html "M MB.OS Mobile Design System SB Home Documentation Analytics Code automation Da…" at bounding box center [665, 364] width 1331 height 728
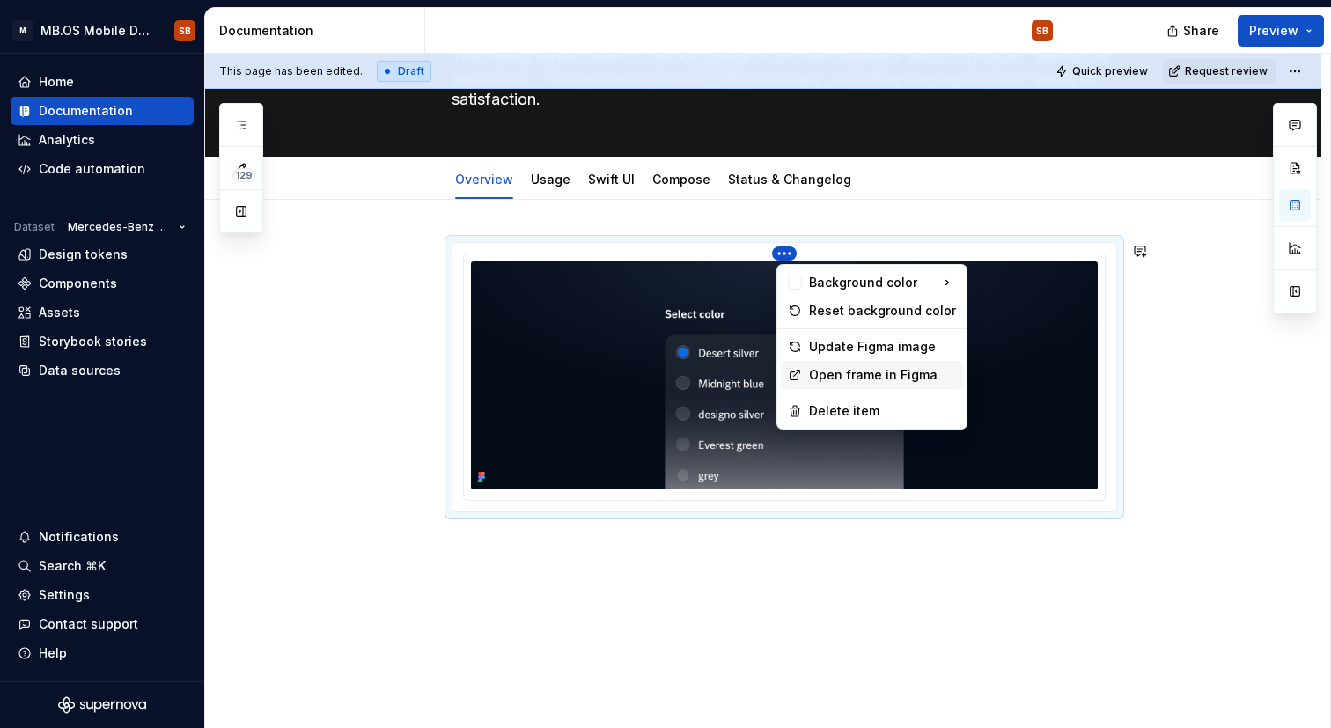
click at [870, 368] on div "Open frame in Figma" at bounding box center [882, 375] width 147 height 18
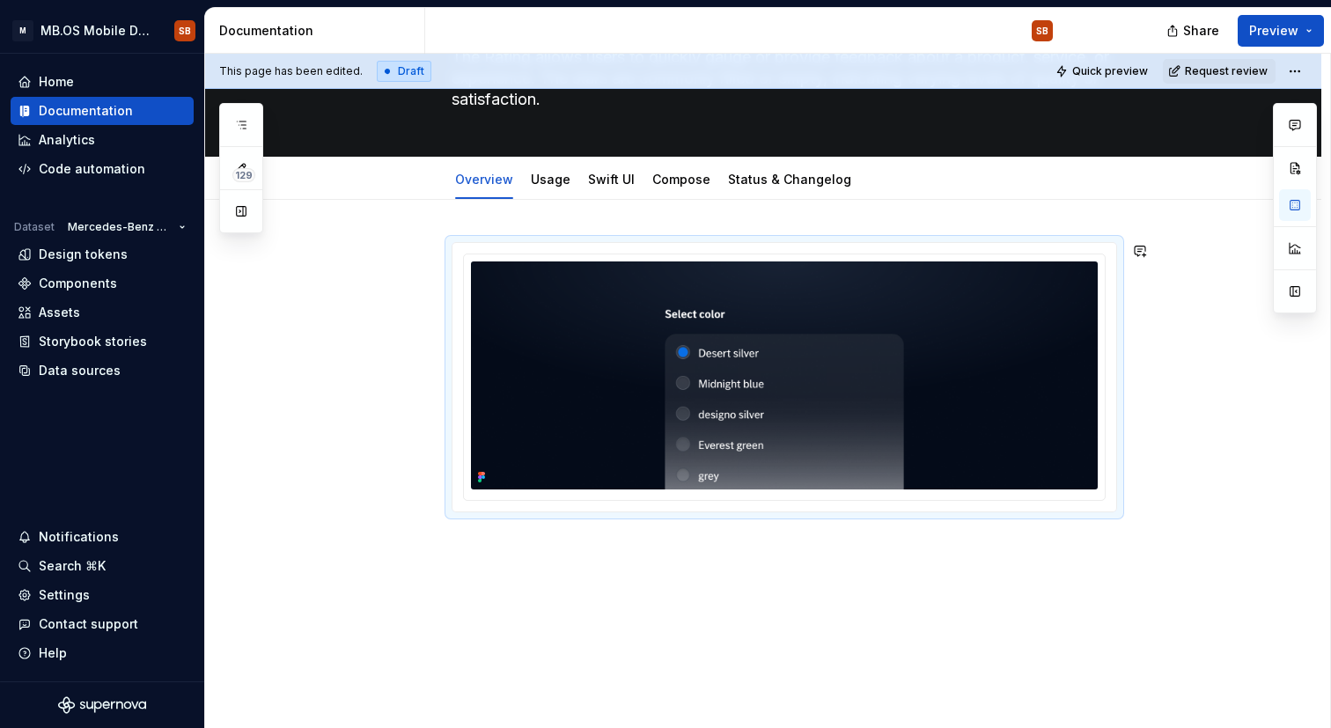
click at [714, 720] on div at bounding box center [763, 476] width 1116 height 552
click at [620, 575] on div at bounding box center [763, 476] width 1116 height 552
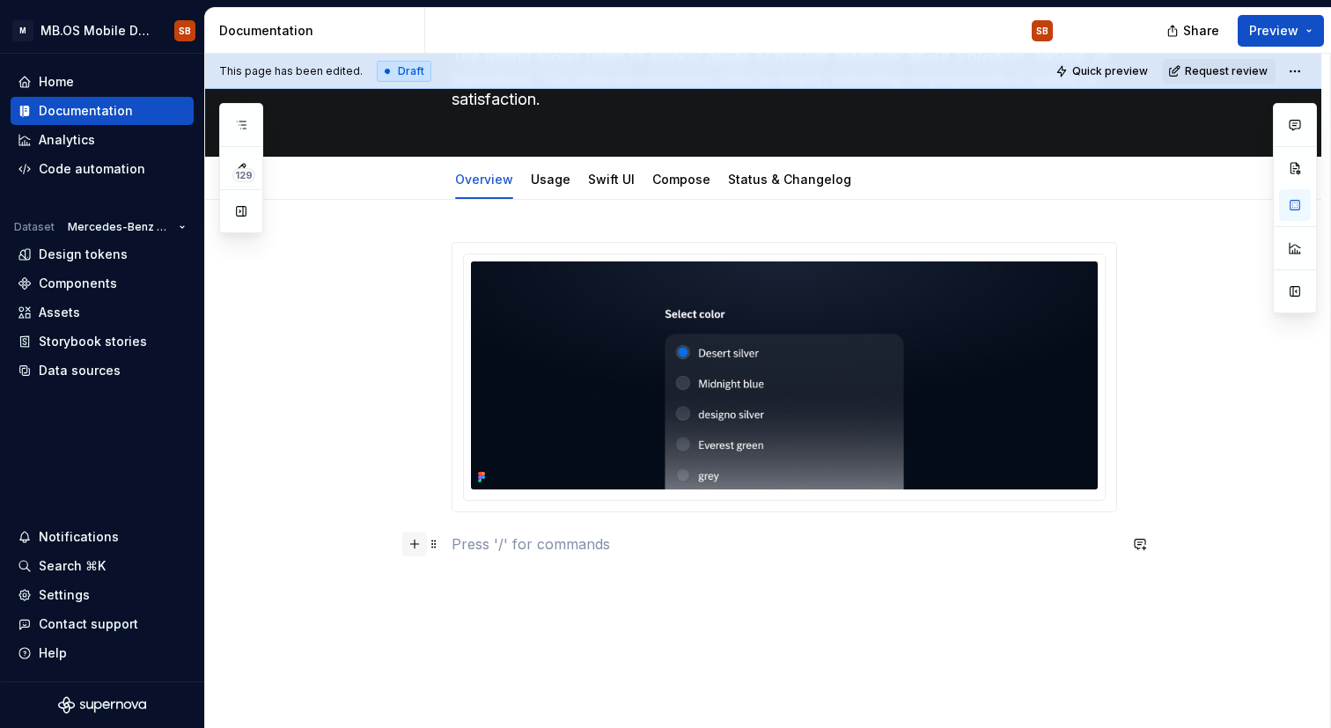
click at [425, 547] on button "button" at bounding box center [414, 544] width 25 height 25
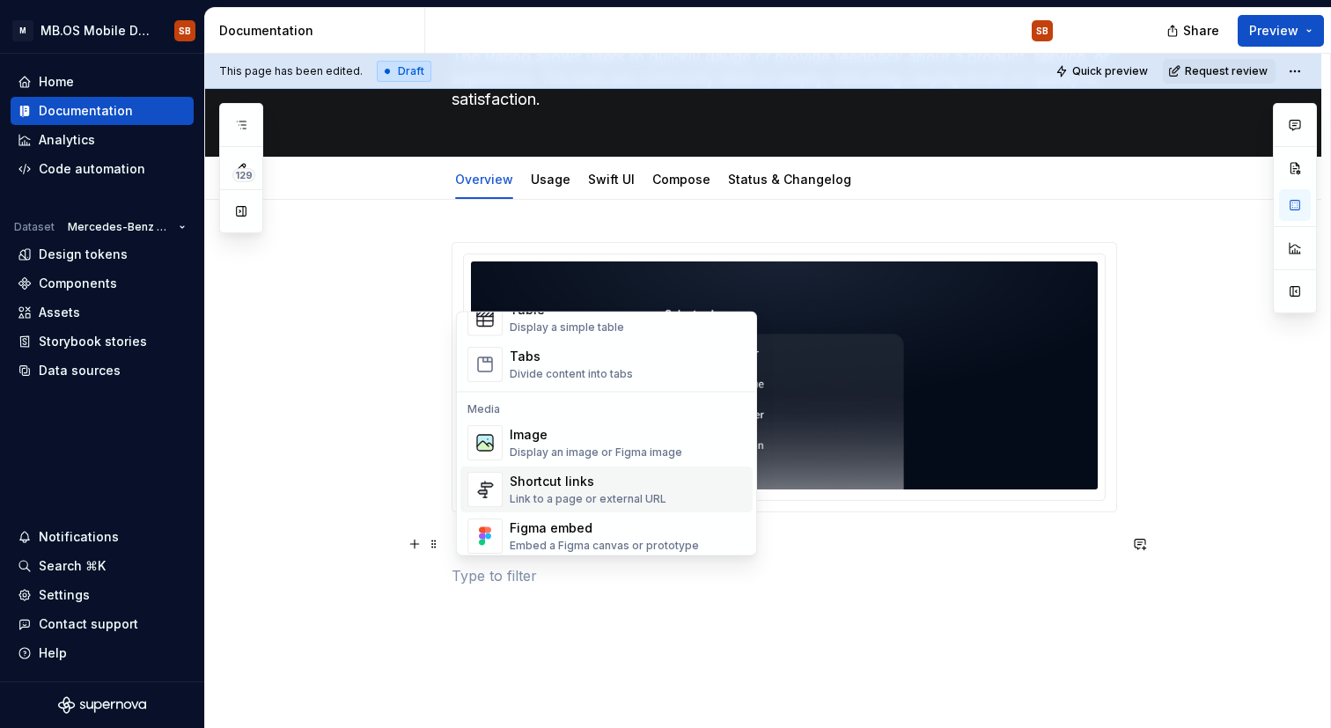
scroll to position [667, 0]
click at [574, 443] on div "Image" at bounding box center [596, 437] width 173 height 18
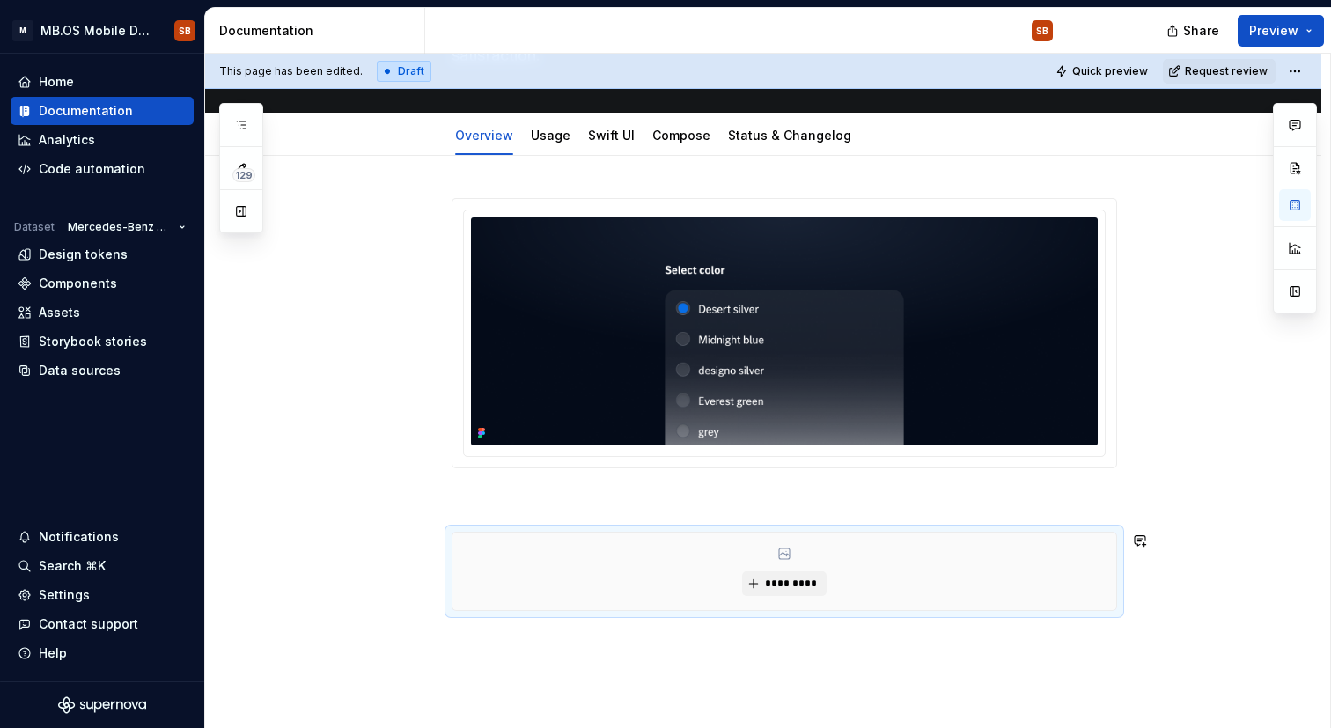
scroll to position [191, 0]
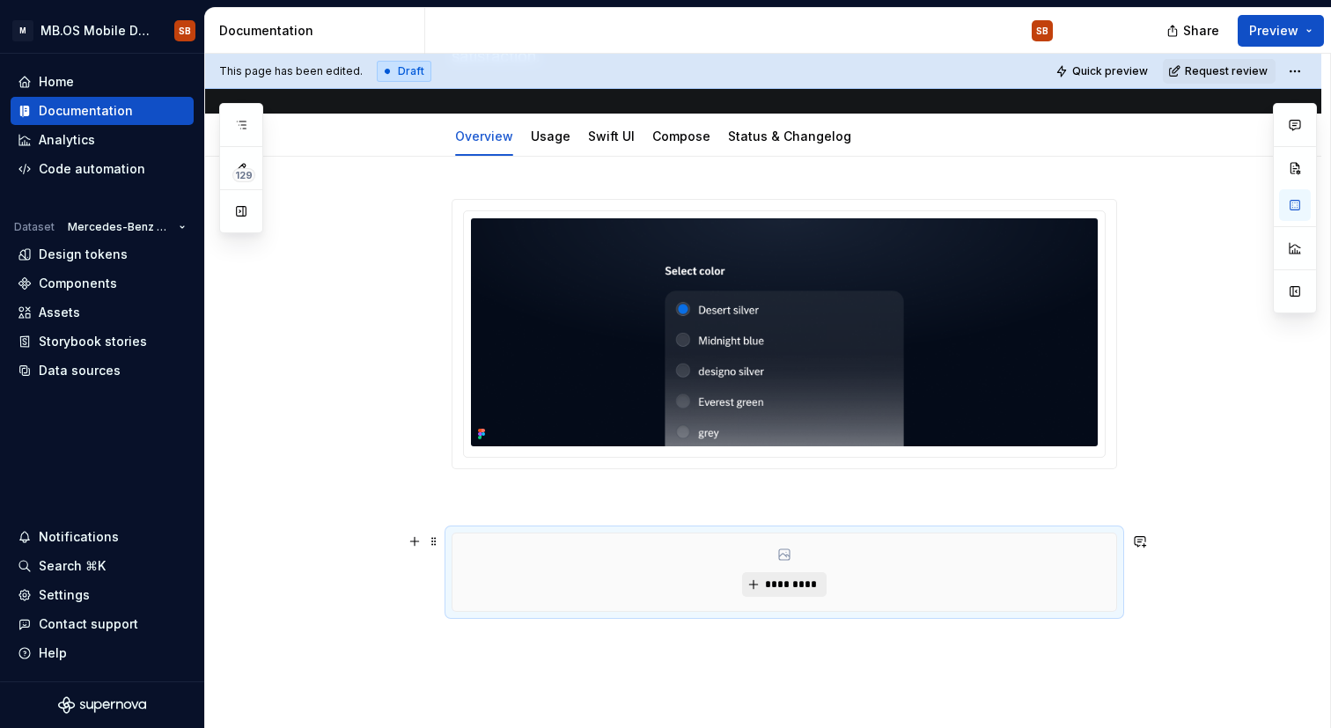
click at [779, 584] on span "*********" at bounding box center [791, 585] width 54 height 14
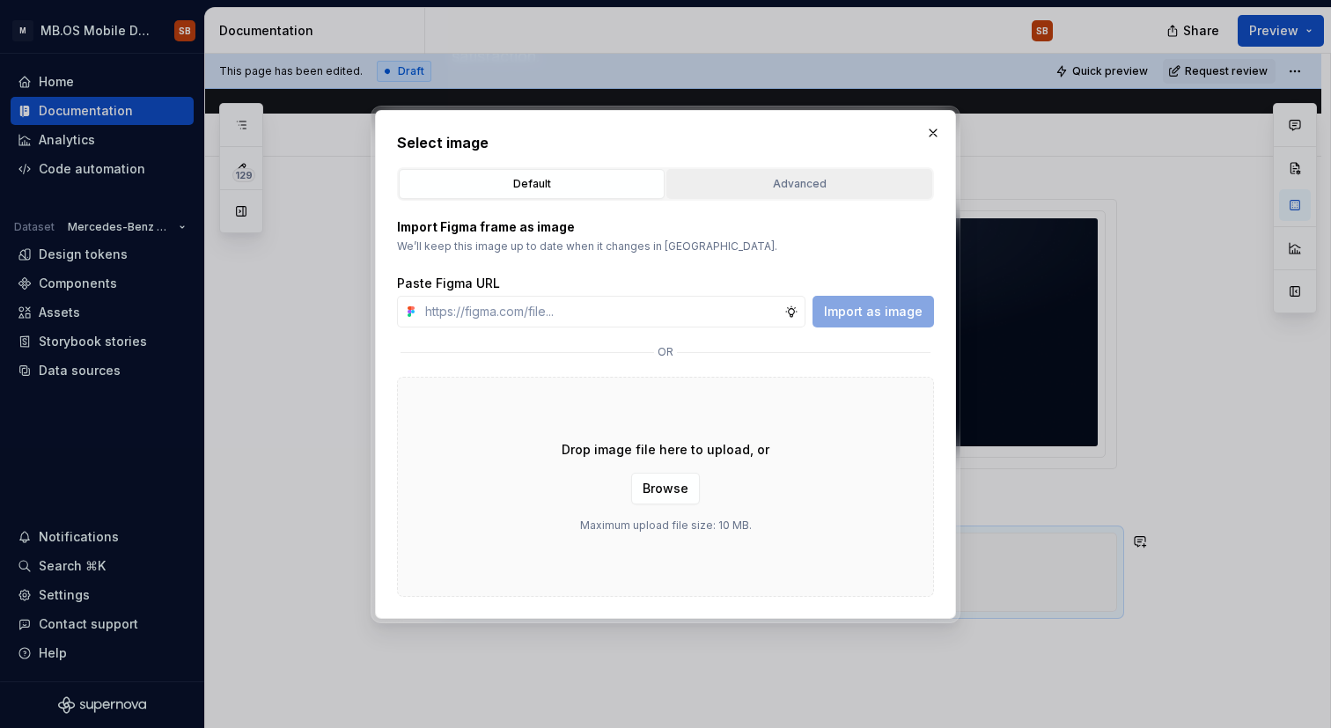
click at [797, 179] on div "Advanced" at bounding box center [800, 184] width 254 height 18
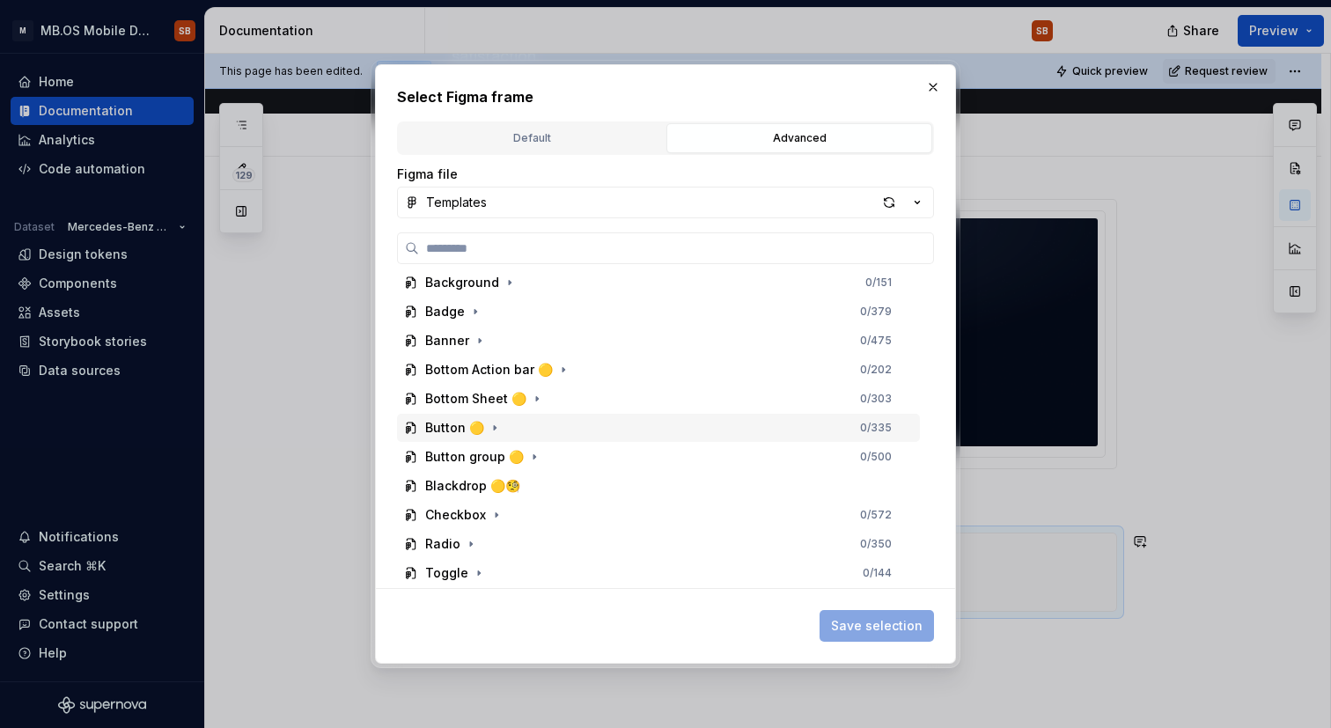
scroll to position [0, 0]
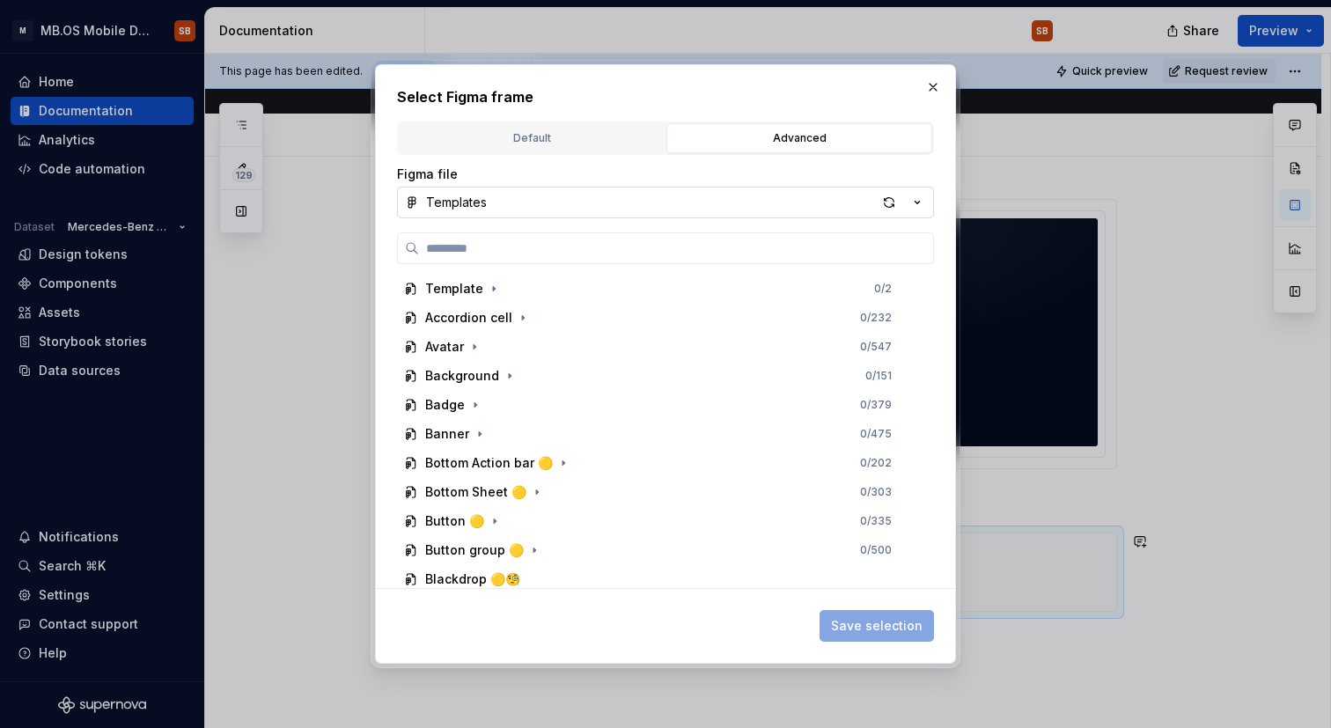
click at [917, 202] on icon "button" at bounding box center [918, 203] width 18 height 18
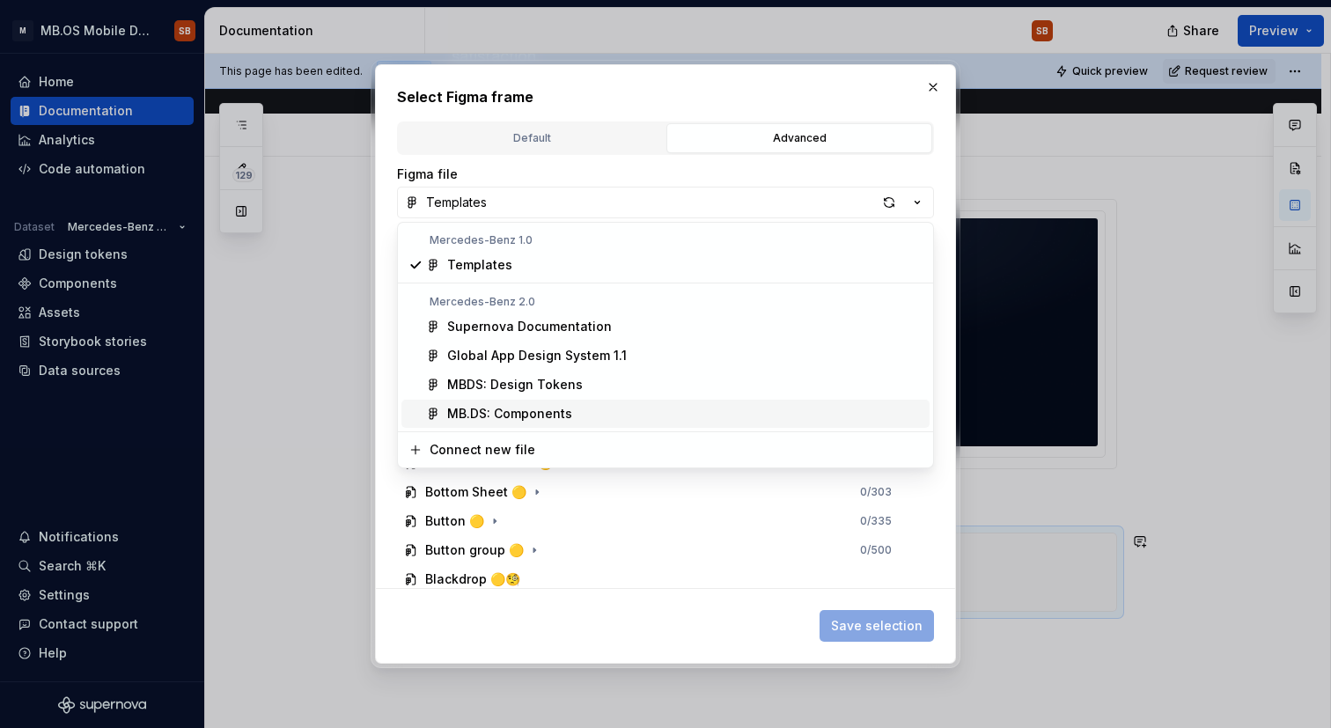
click at [495, 417] on div "MB.DS: Components" at bounding box center [509, 414] width 125 height 18
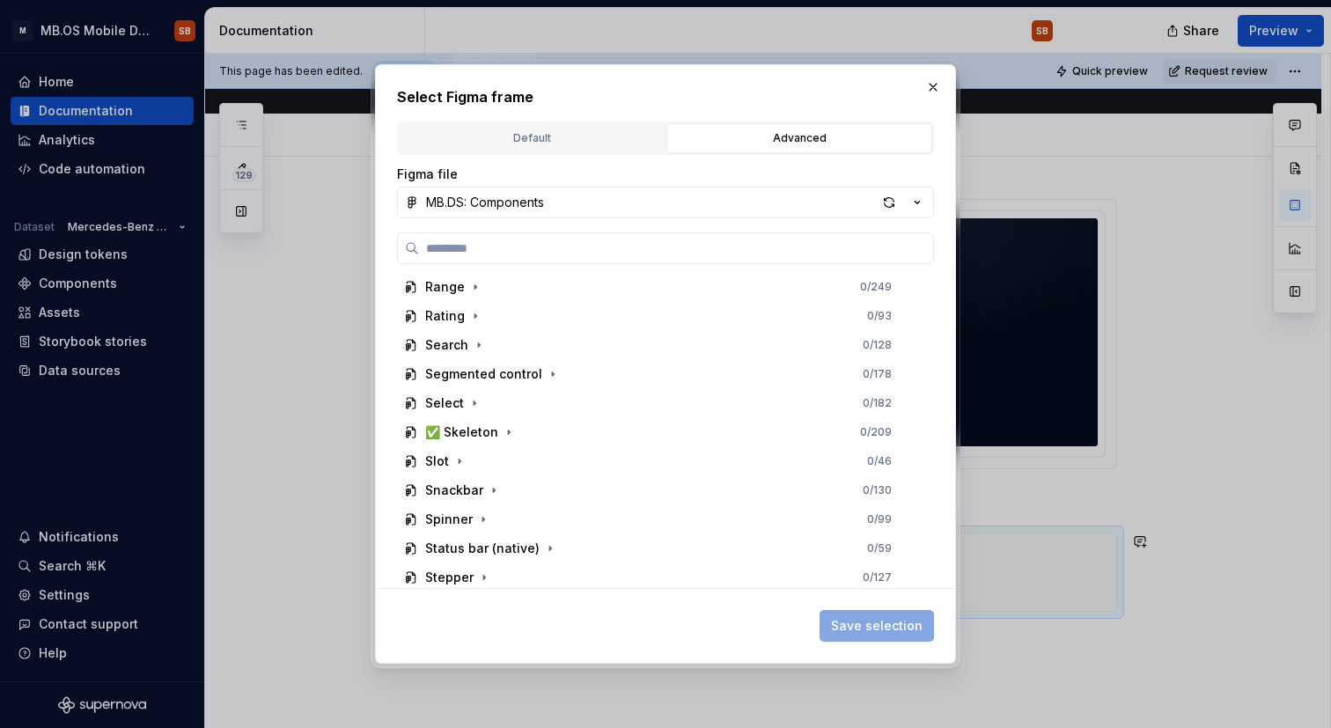
scroll to position [1512, 0]
click at [475, 315] on icon "button" at bounding box center [476, 317] width 2 height 4
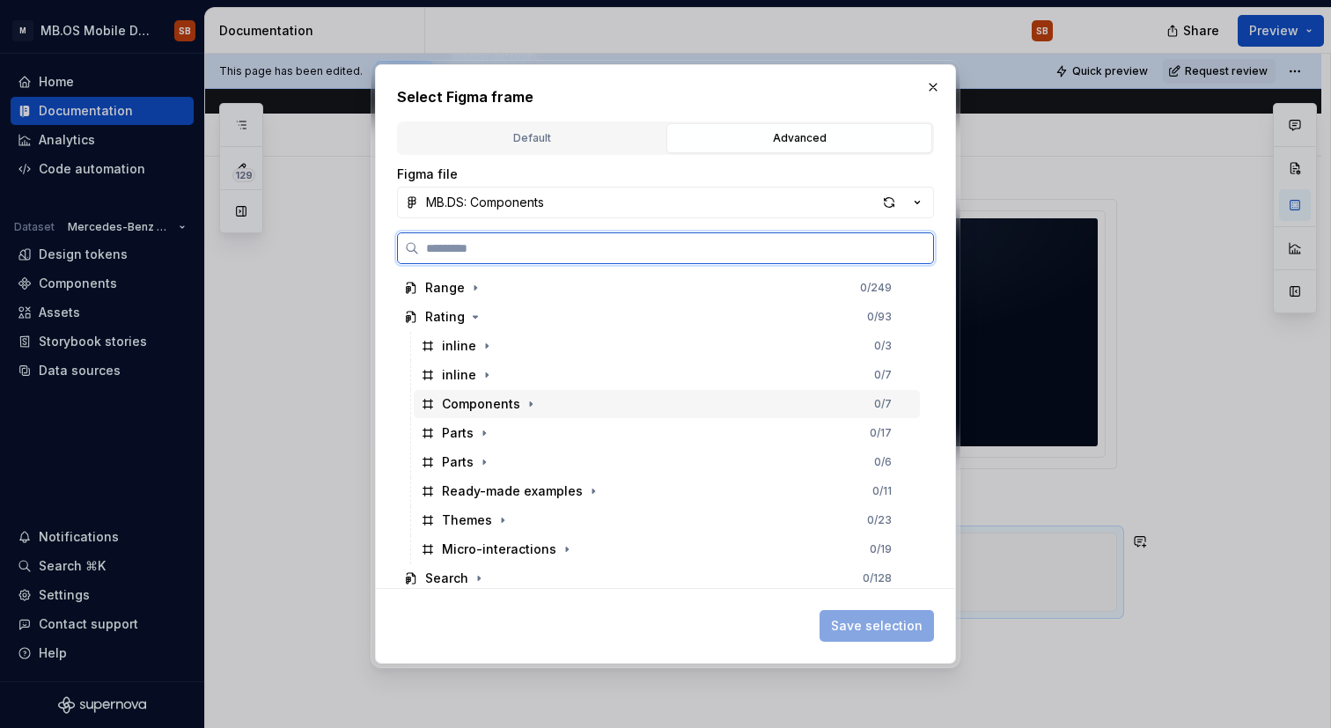
click at [544, 410] on div "Components 0 / 7" at bounding box center [667, 404] width 506 height 28
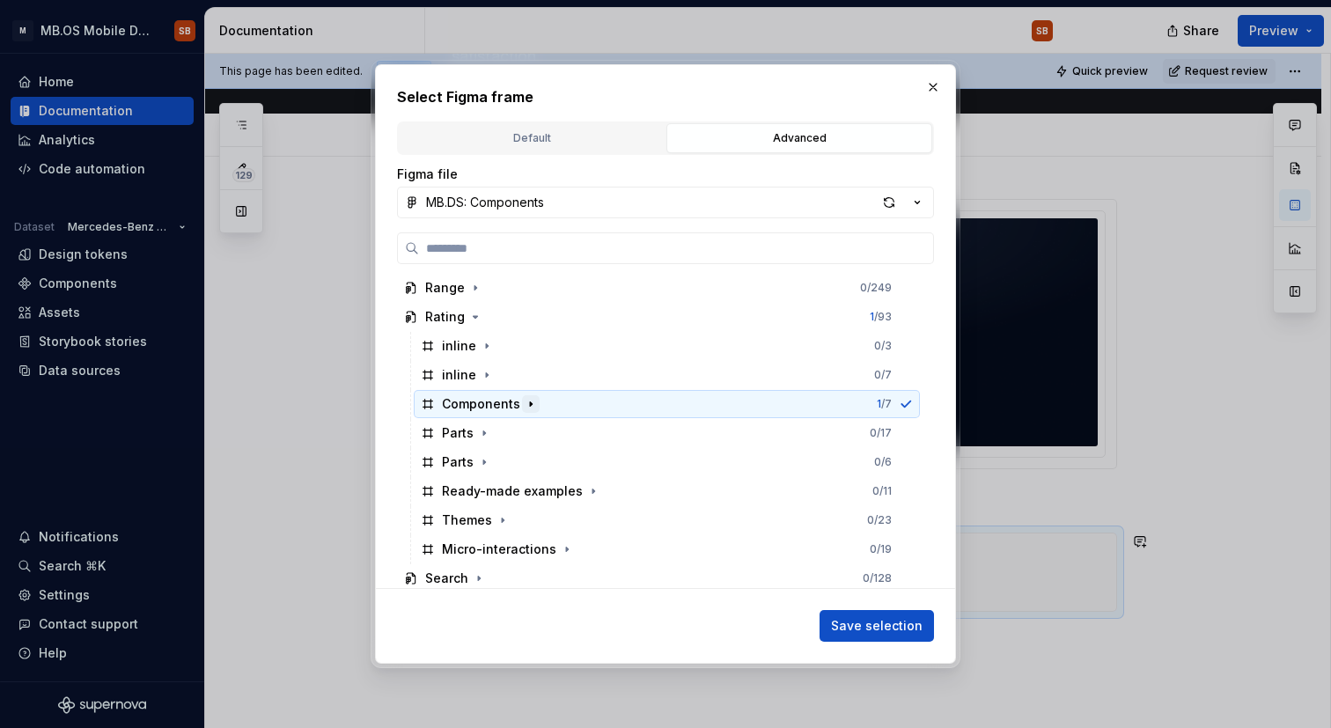
click at [530, 403] on icon "button" at bounding box center [531, 404] width 2 height 4
click at [529, 403] on icon "button" at bounding box center [531, 404] width 4 height 2
click at [930, 92] on button "button" at bounding box center [933, 87] width 25 height 25
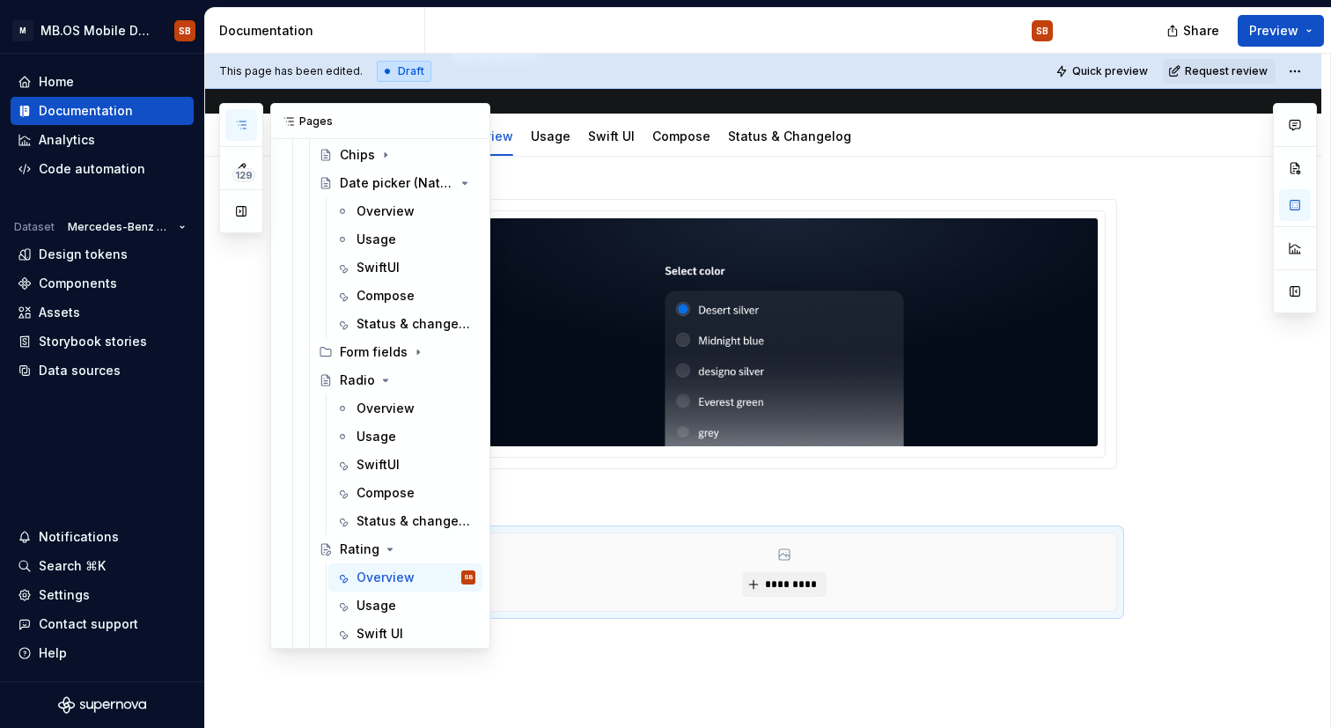
click at [235, 118] on icon "button" at bounding box center [241, 125] width 14 height 14
click at [355, 382] on div "Radio" at bounding box center [357, 381] width 35 height 18
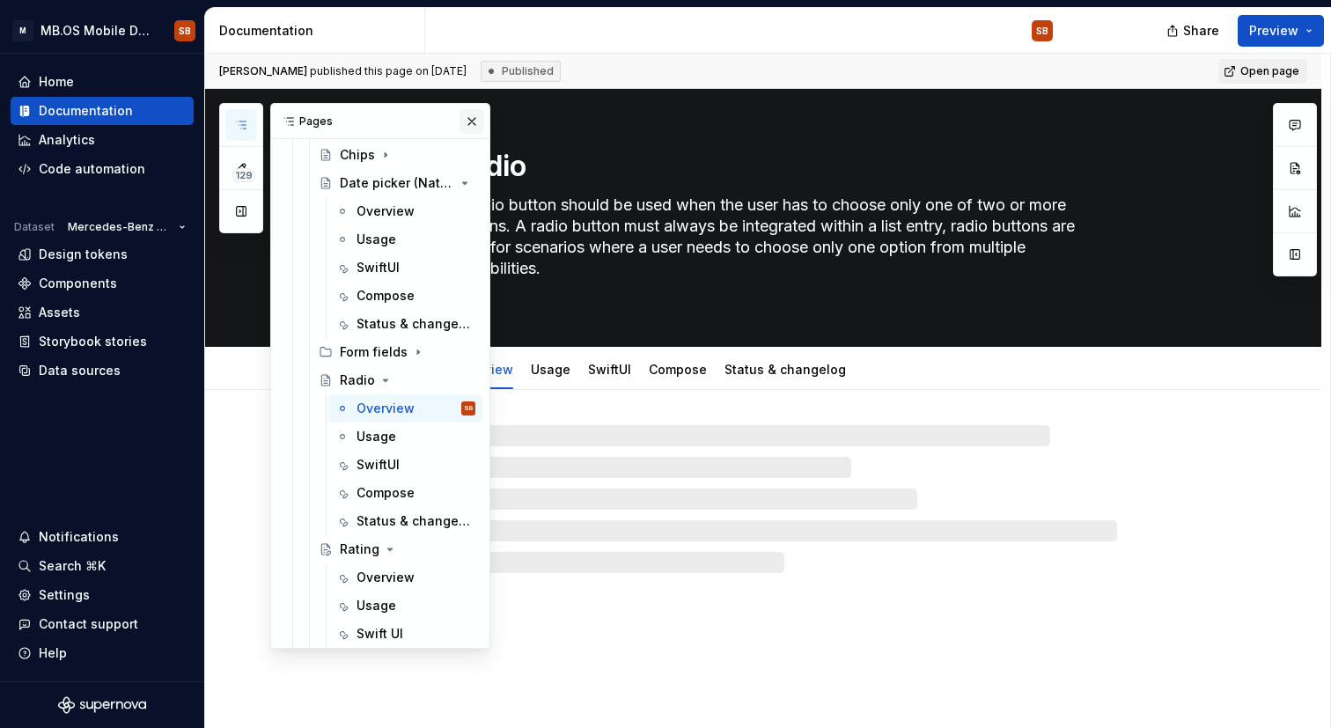
click at [473, 120] on button "button" at bounding box center [472, 121] width 25 height 25
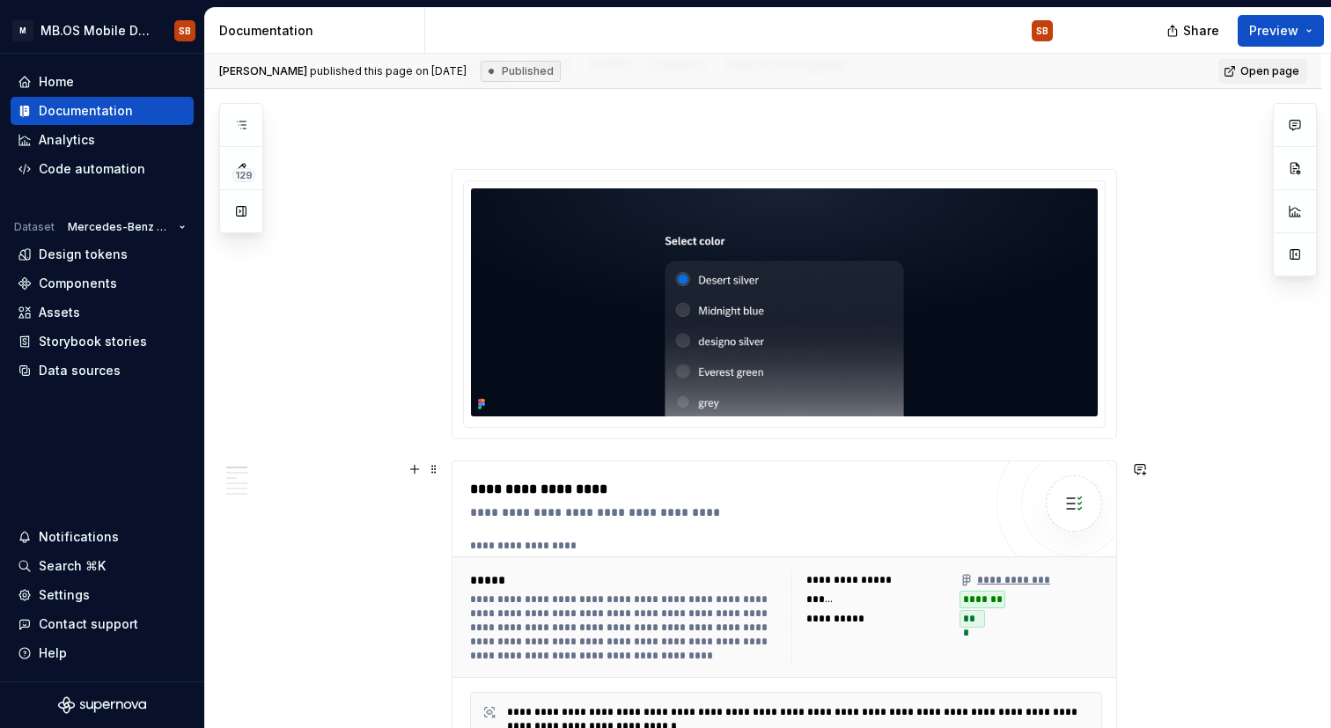
scroll to position [285, 0]
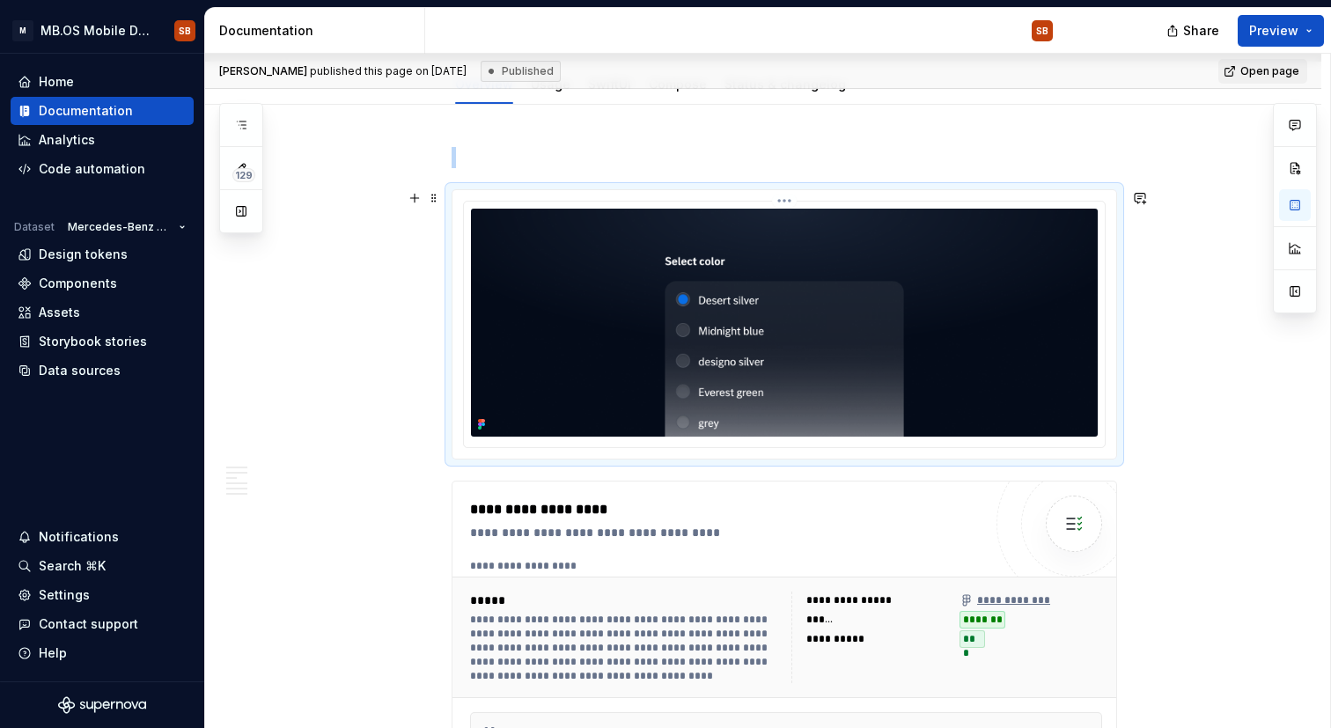
click at [556, 387] on img at bounding box center [784, 323] width 627 height 228
click at [439, 196] on span at bounding box center [434, 198] width 14 height 25
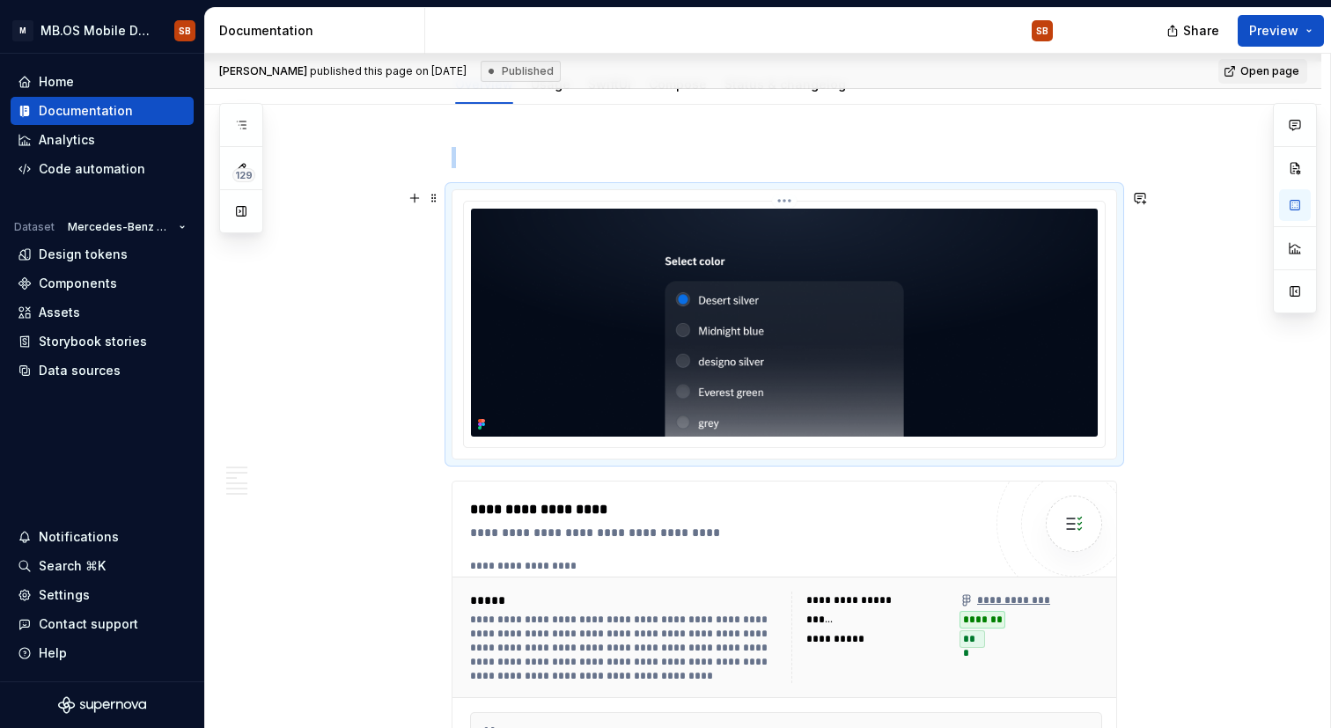
click at [792, 202] on html "M MB.OS Mobile Design System SB Home Documentation Analytics Code automation Da…" at bounding box center [665, 364] width 1331 height 728
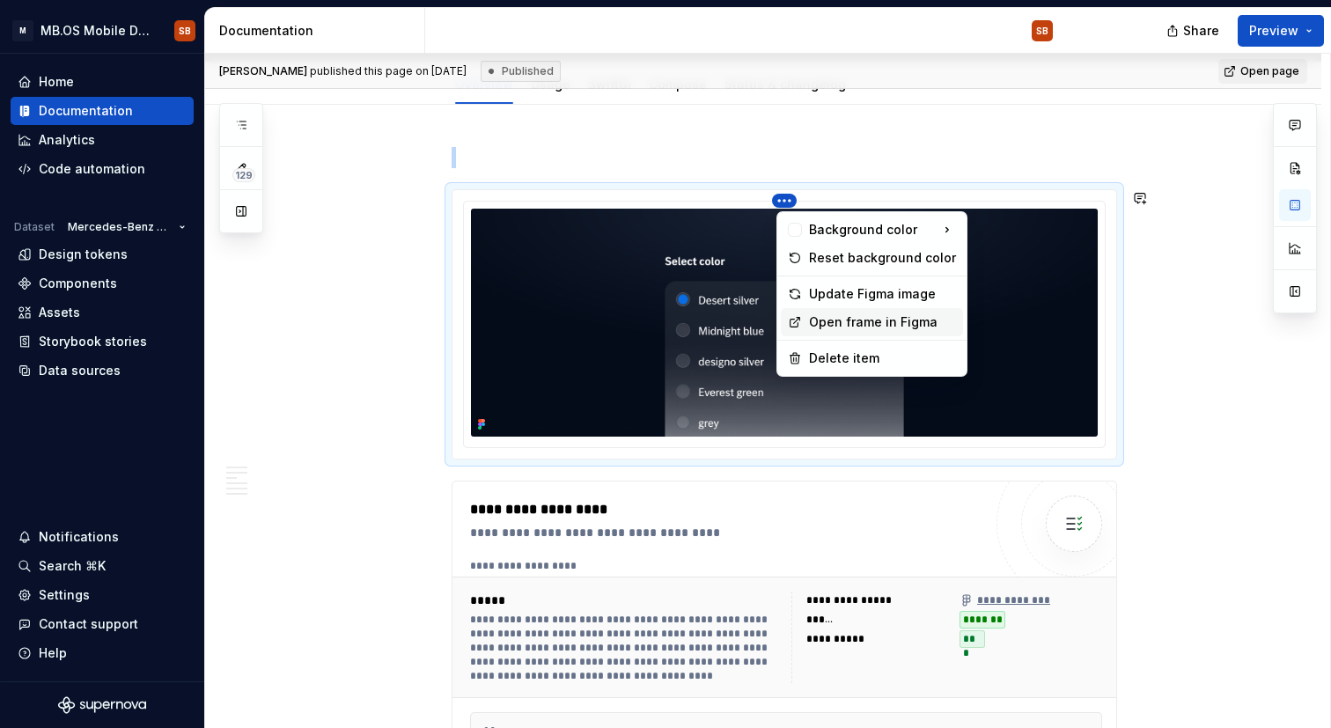
click at [858, 320] on div "Open frame in Figma" at bounding box center [882, 322] width 147 height 18
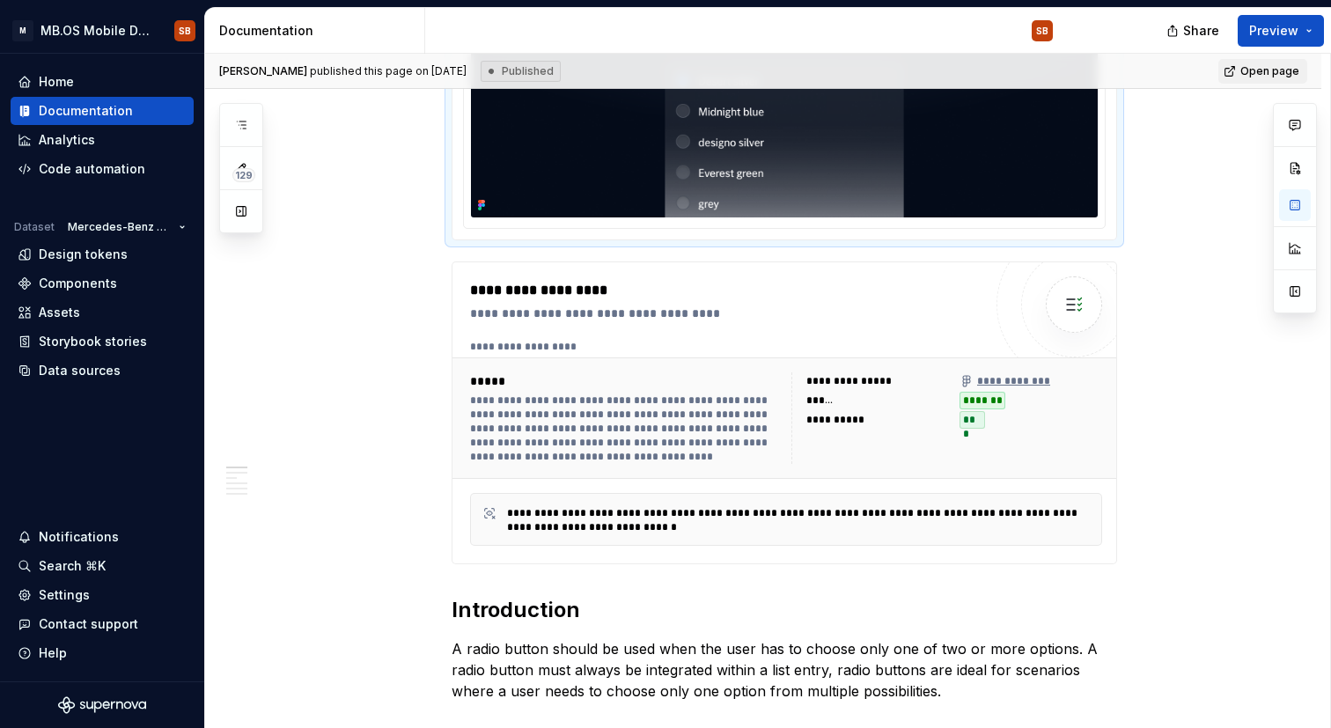
scroll to position [627, 0]
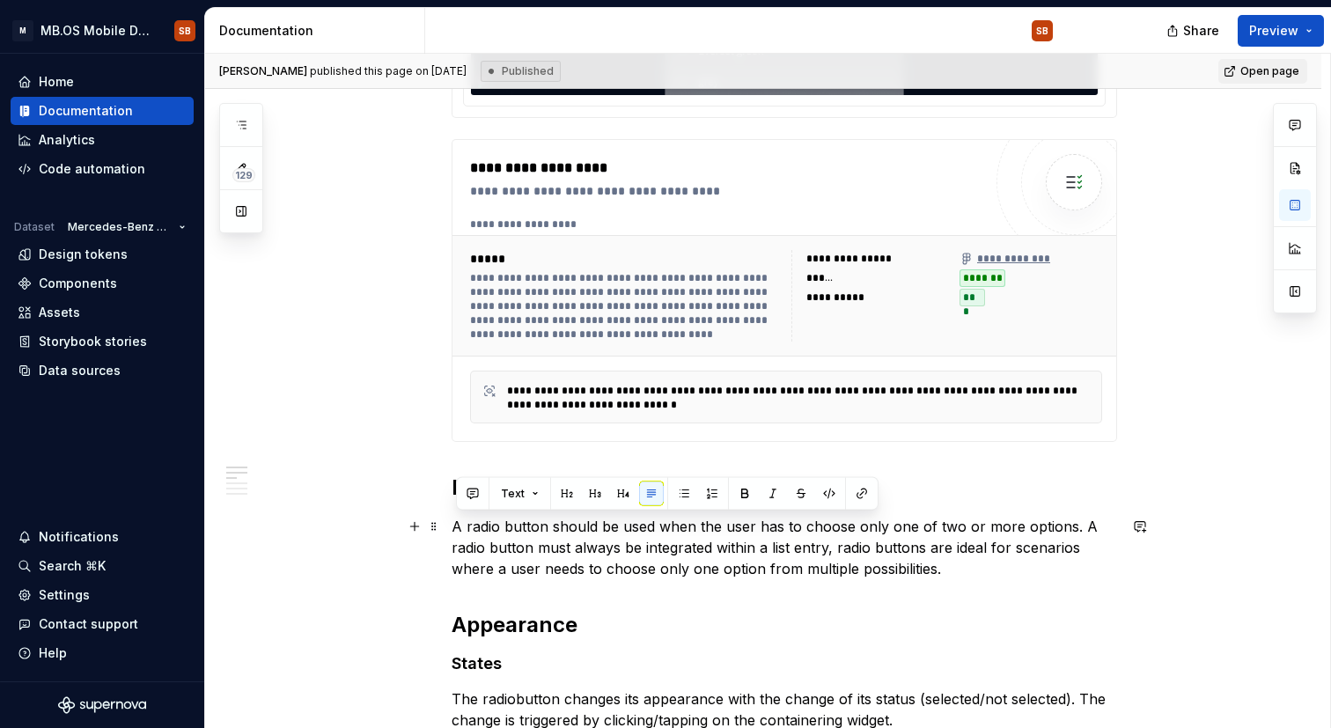
click at [563, 614] on h2 "Appearance" at bounding box center [785, 625] width 666 height 28
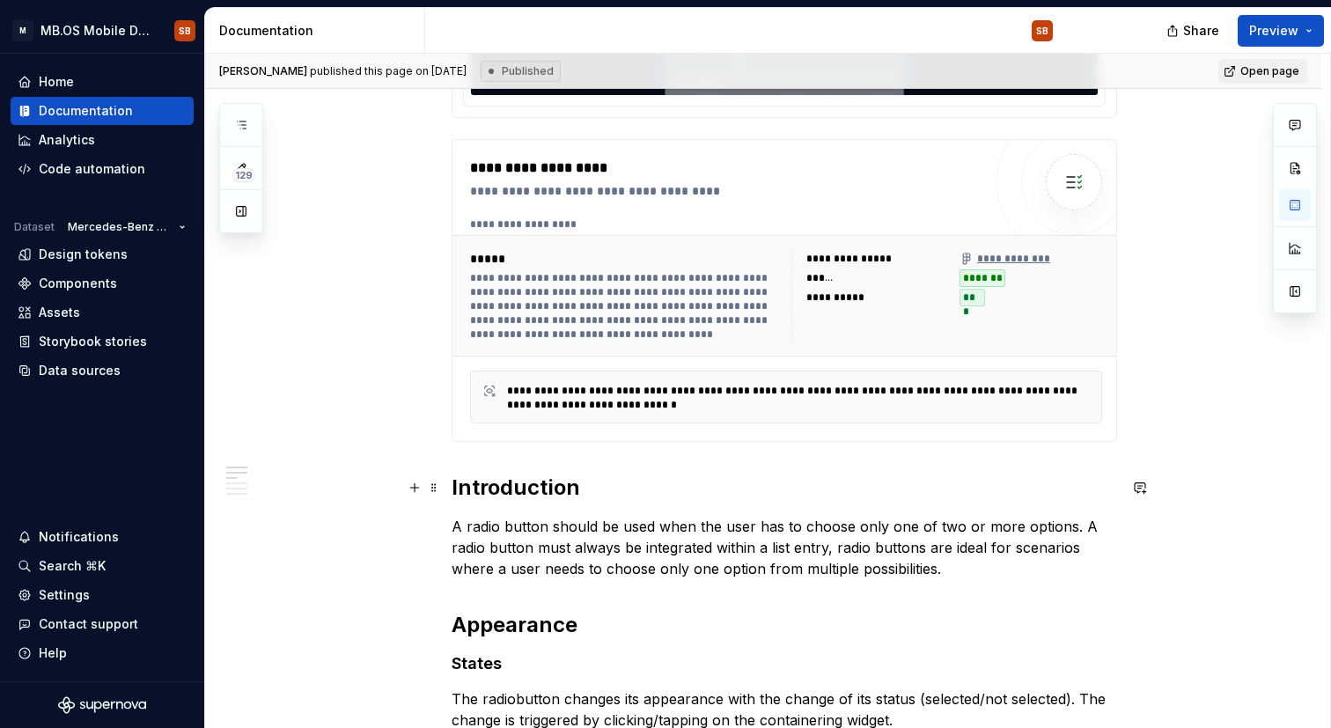
click at [509, 484] on h2 "Introduction" at bounding box center [785, 488] width 666 height 28
click at [510, 489] on h2 "Introduction" at bounding box center [785, 488] width 666 height 28
click at [433, 495] on span at bounding box center [434, 487] width 14 height 25
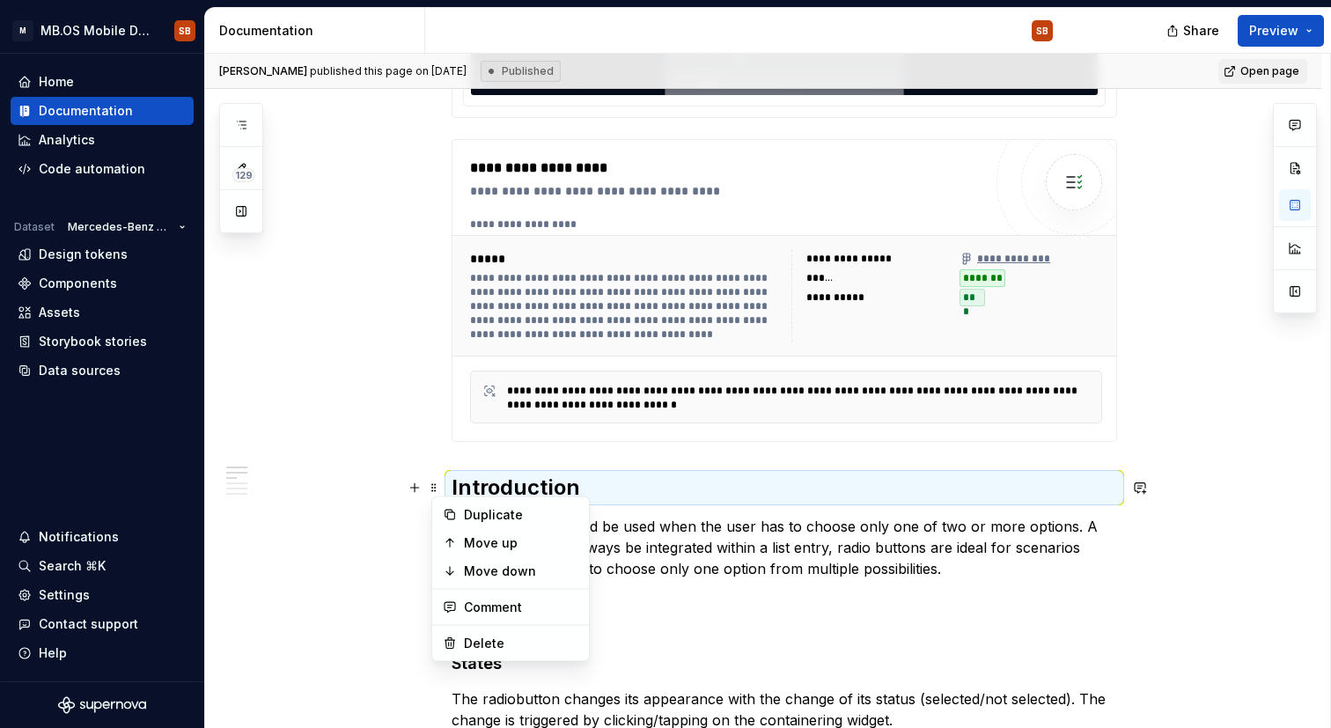
click at [790, 491] on h2 "Introduction" at bounding box center [785, 488] width 666 height 28
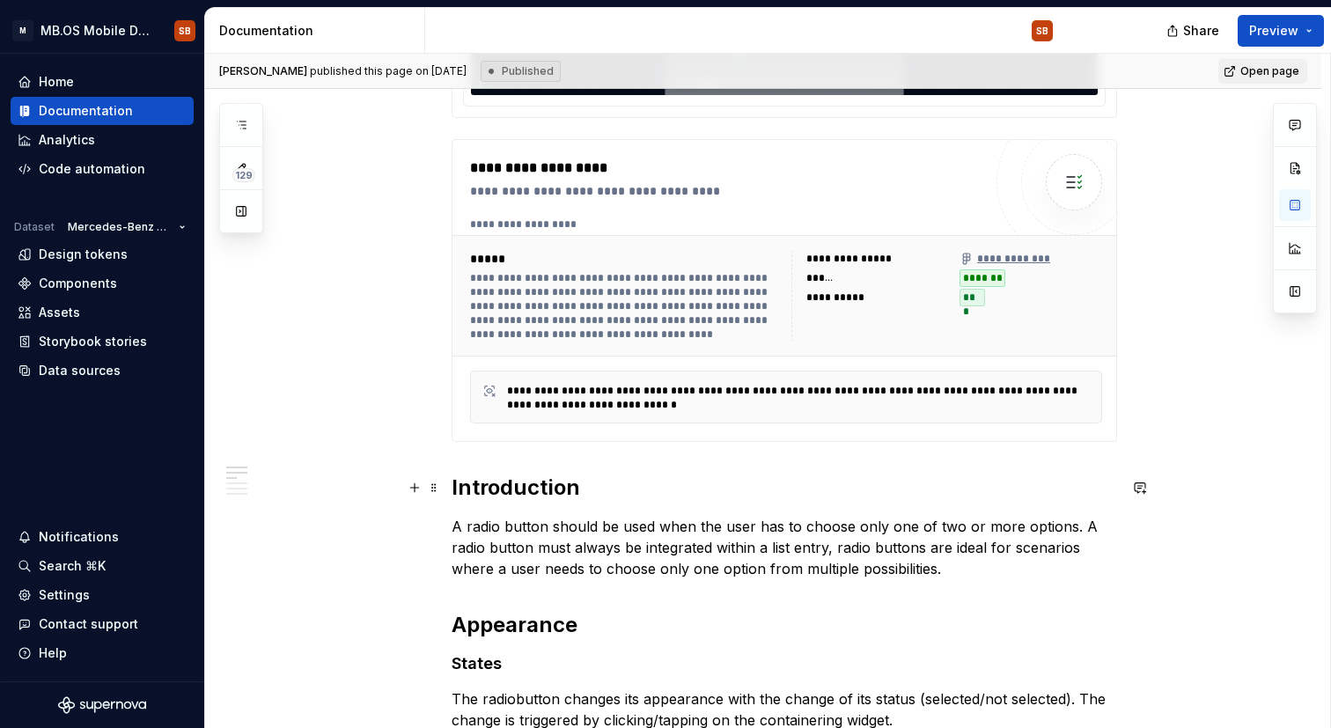
click at [462, 481] on h2 "Introduction" at bounding box center [785, 488] width 666 height 28
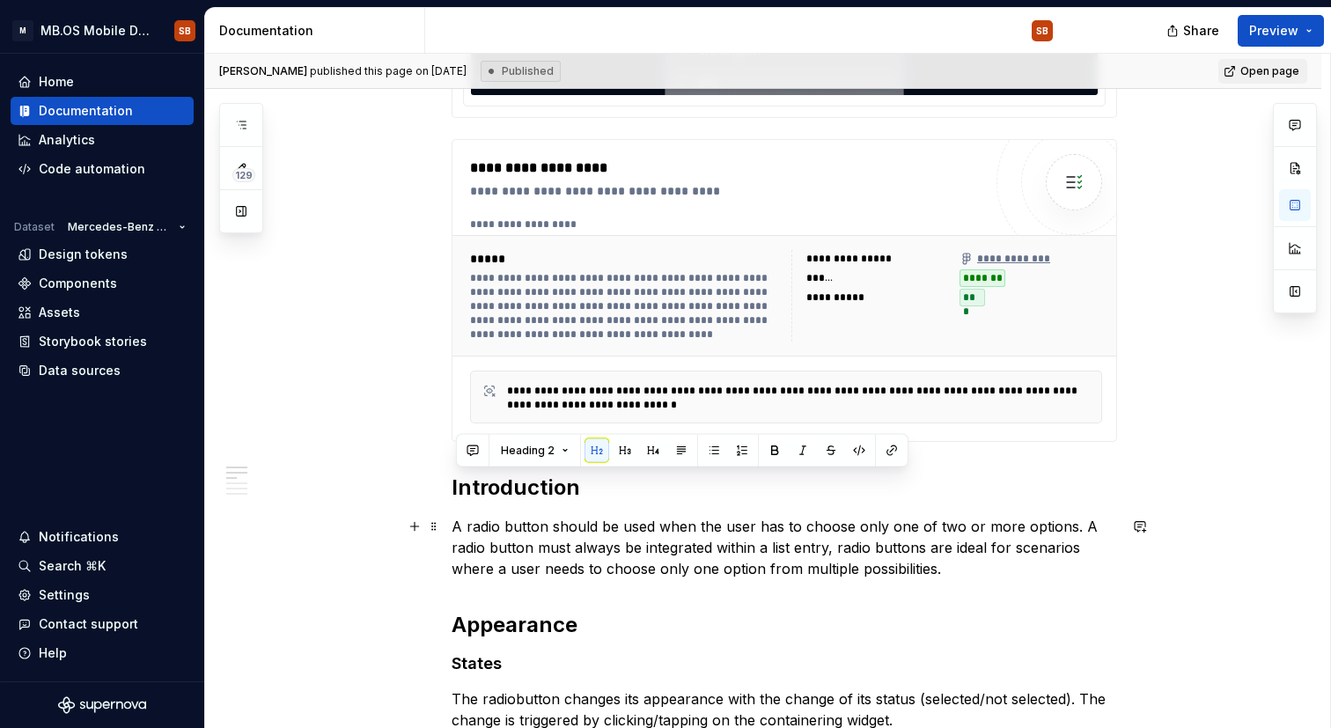
click at [475, 526] on p "A radio button should be used when the user has to choose only one of two or mo…" at bounding box center [785, 547] width 666 height 63
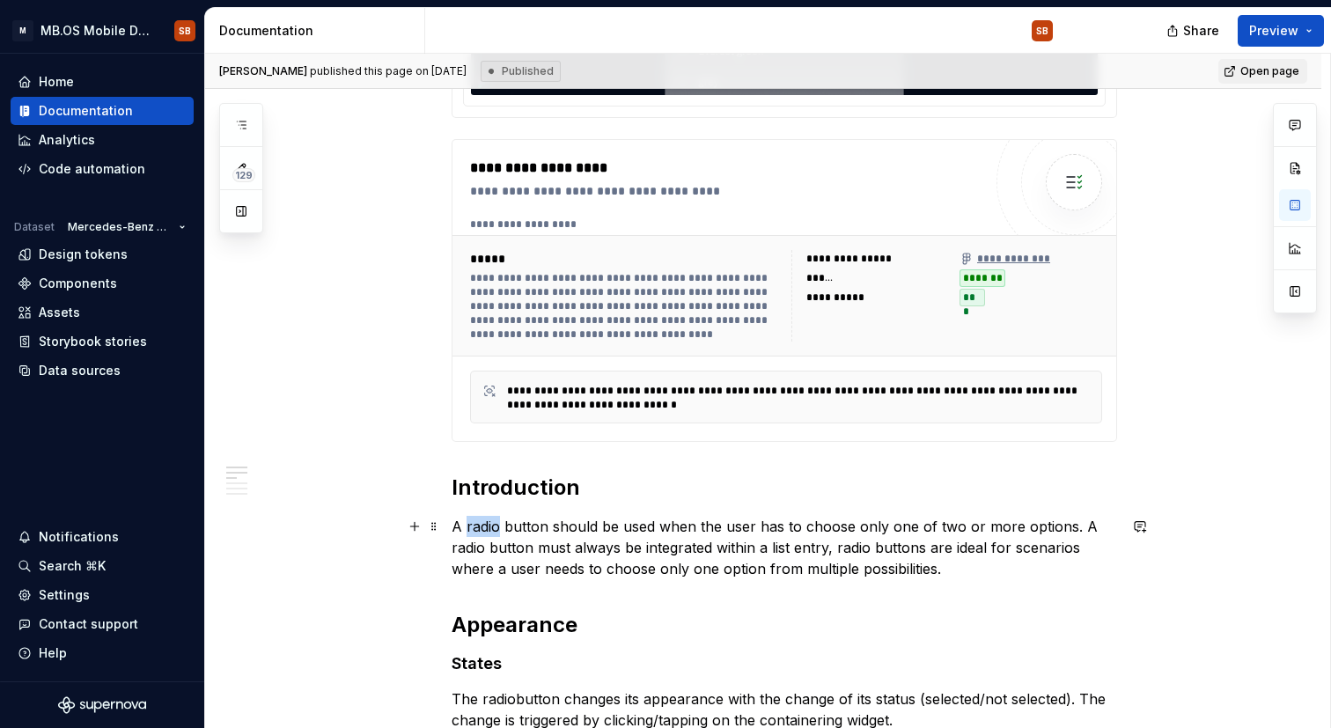
click at [475, 526] on p "A radio button should be used when the user has to choose only one of two or mo…" at bounding box center [785, 547] width 666 height 63
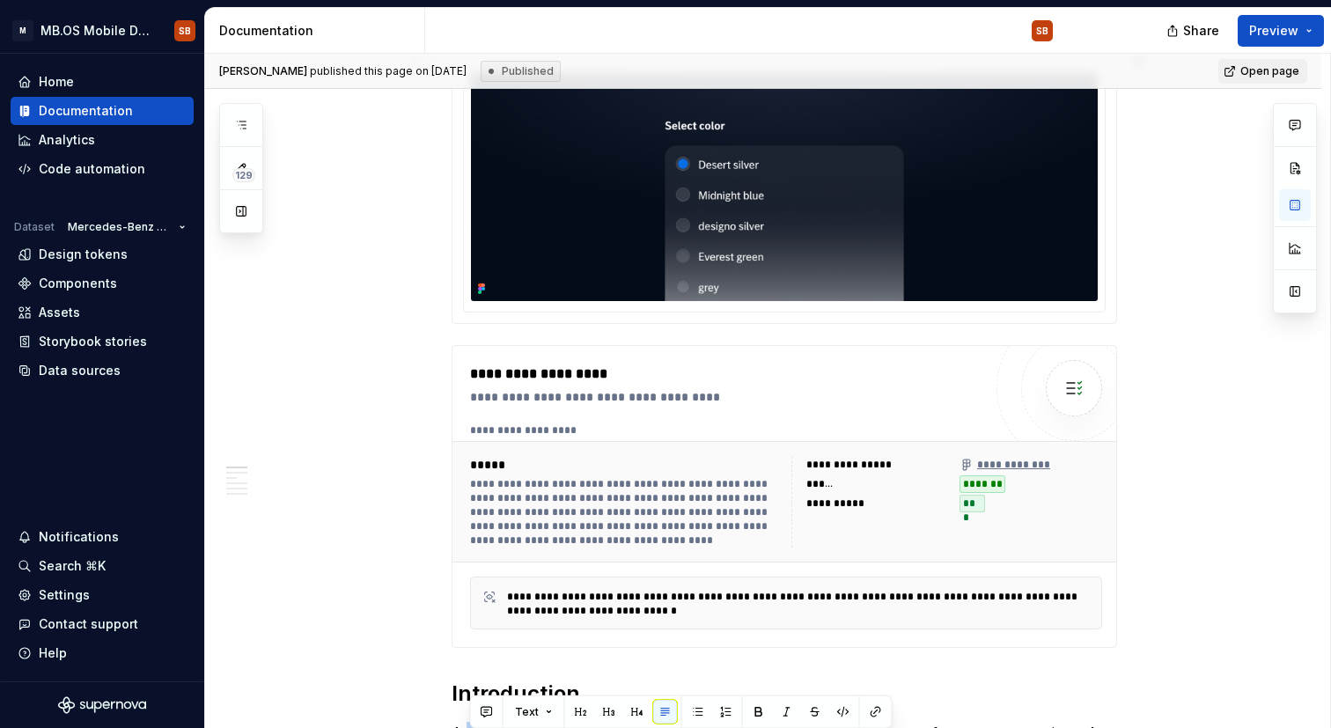
scroll to position [402, 0]
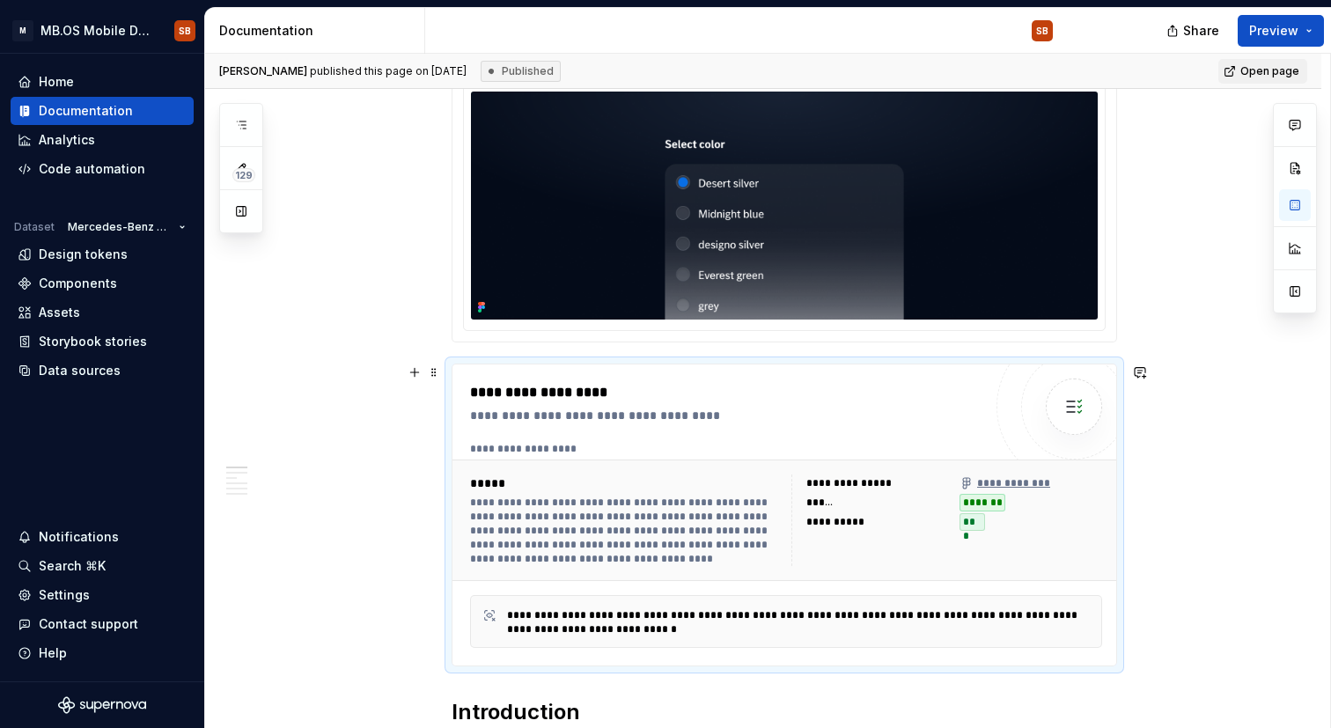
click at [625, 382] on div "**********" at bounding box center [726, 392] width 512 height 21
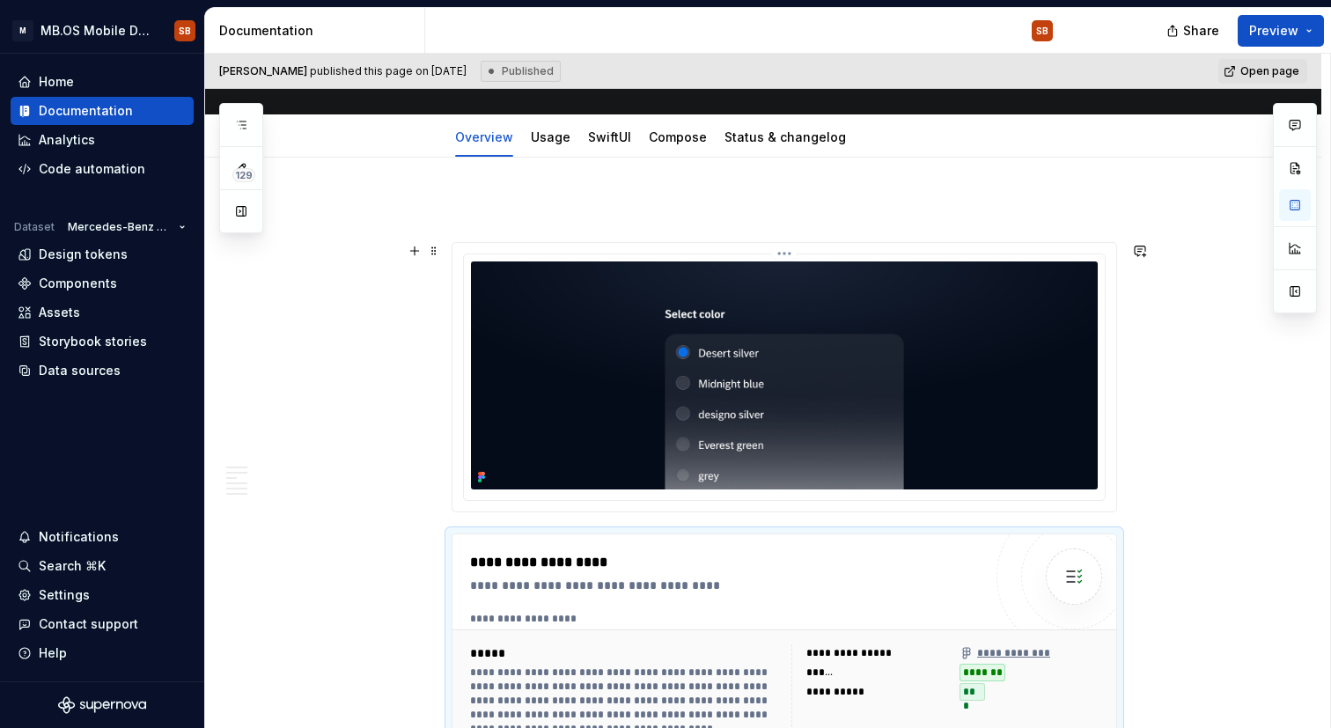
scroll to position [230, 0]
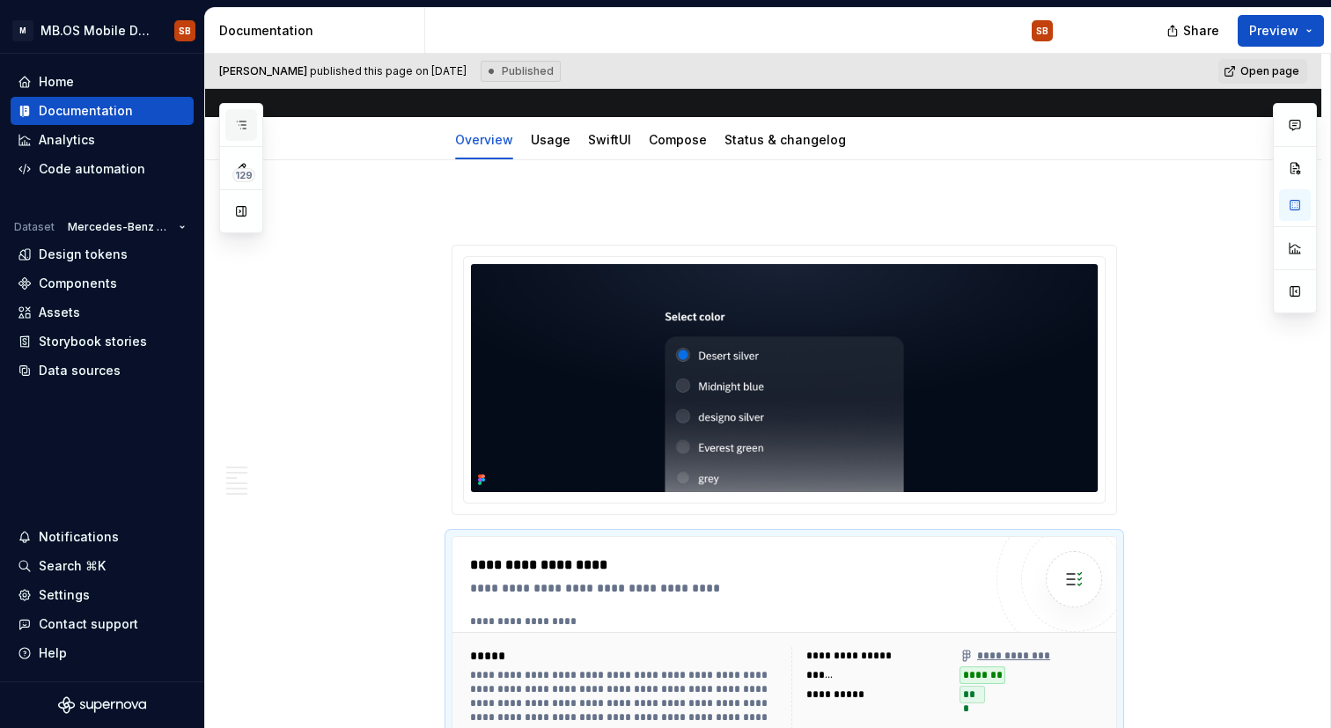
click at [245, 126] on icon "button" at bounding box center [241, 125] width 14 height 14
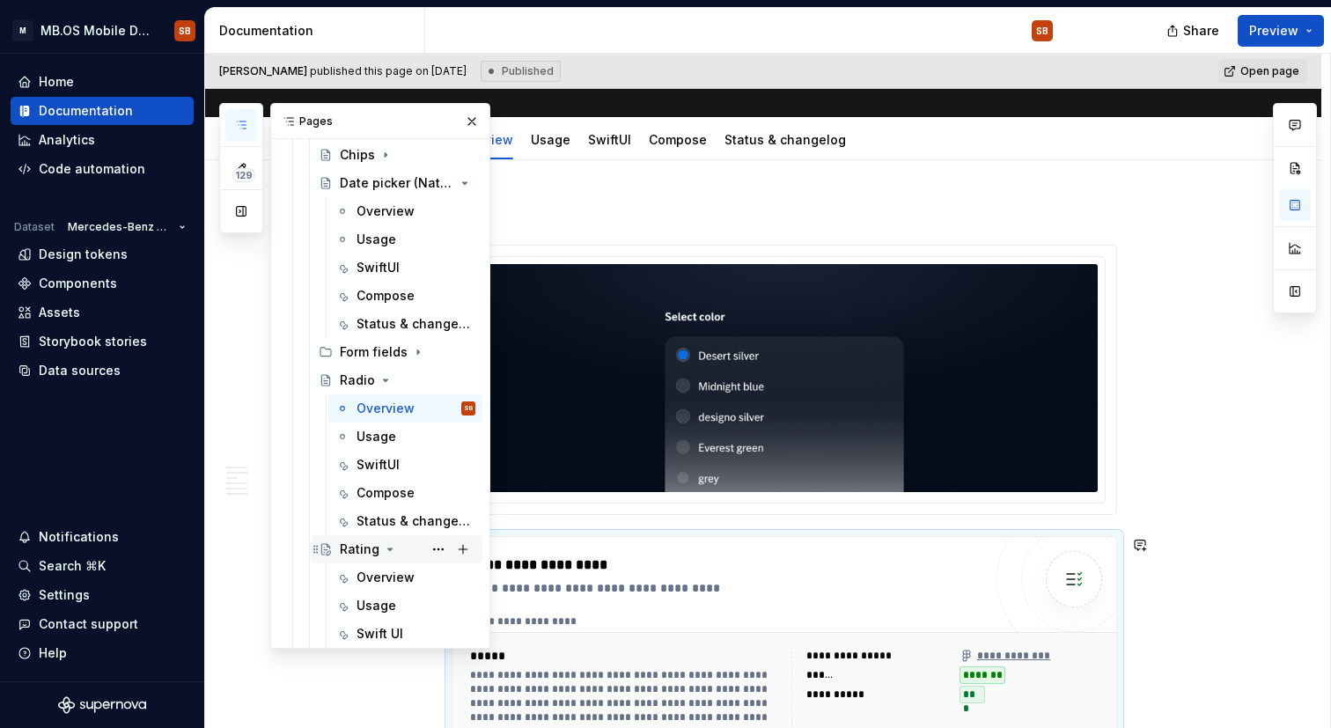
click at [369, 544] on div "Rating" at bounding box center [360, 550] width 40 height 18
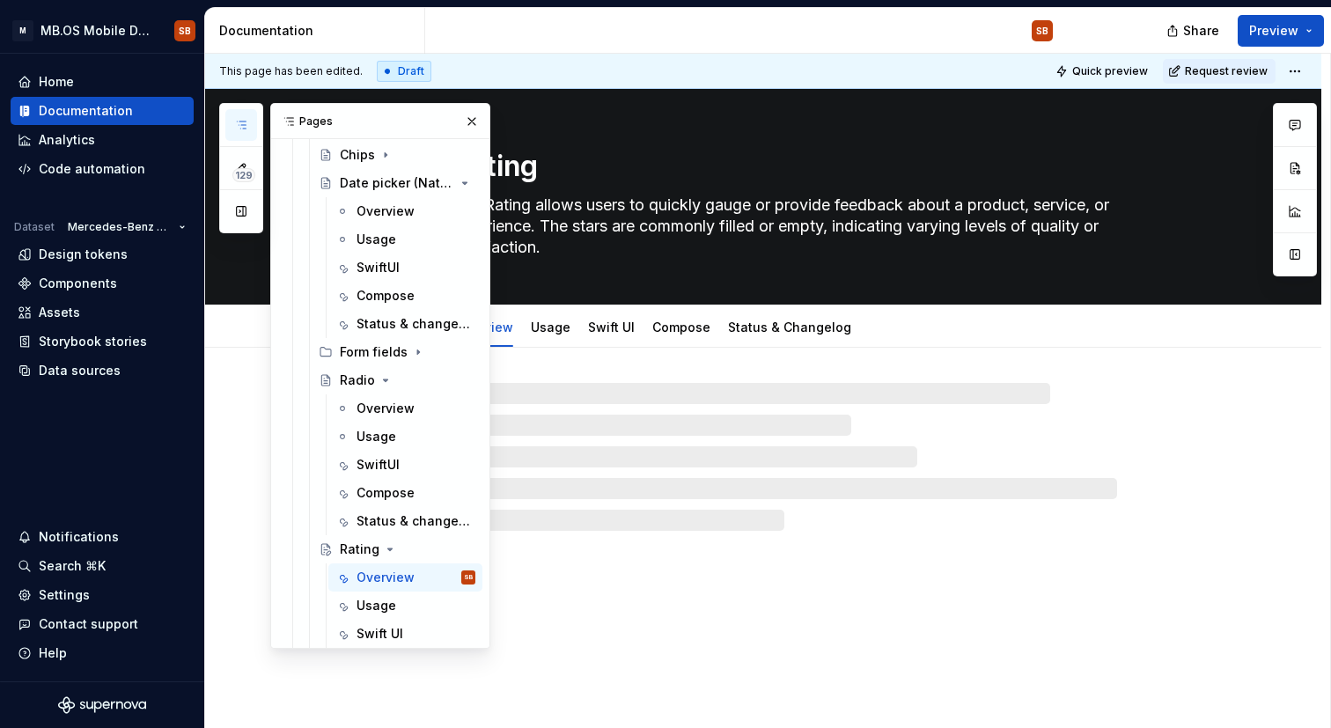
click at [671, 611] on div "Rating The Rating allows users to quickly gauge or provide feedback about a pro…" at bounding box center [763, 409] width 1116 height 640
click at [671, 591] on div "Rating The Rating allows users to quickly gauge or provide feedback about a pro…" at bounding box center [763, 409] width 1116 height 640
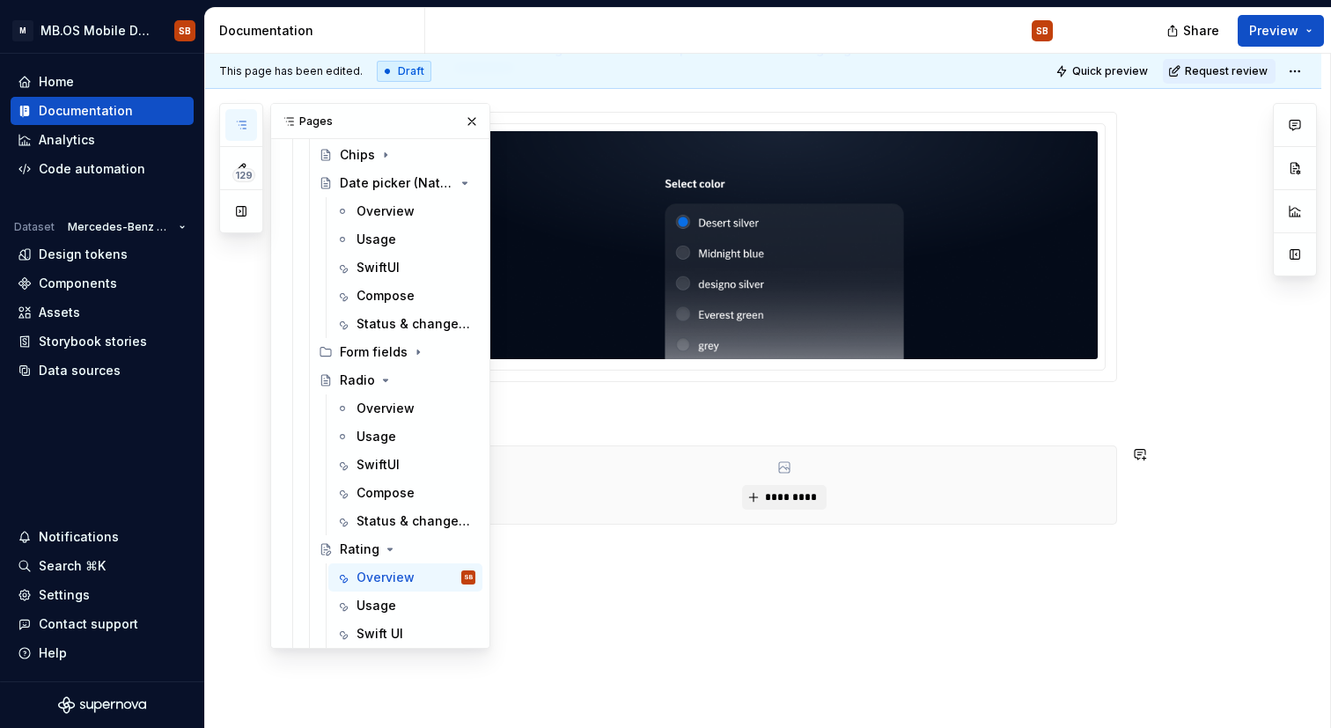
scroll to position [287, 0]
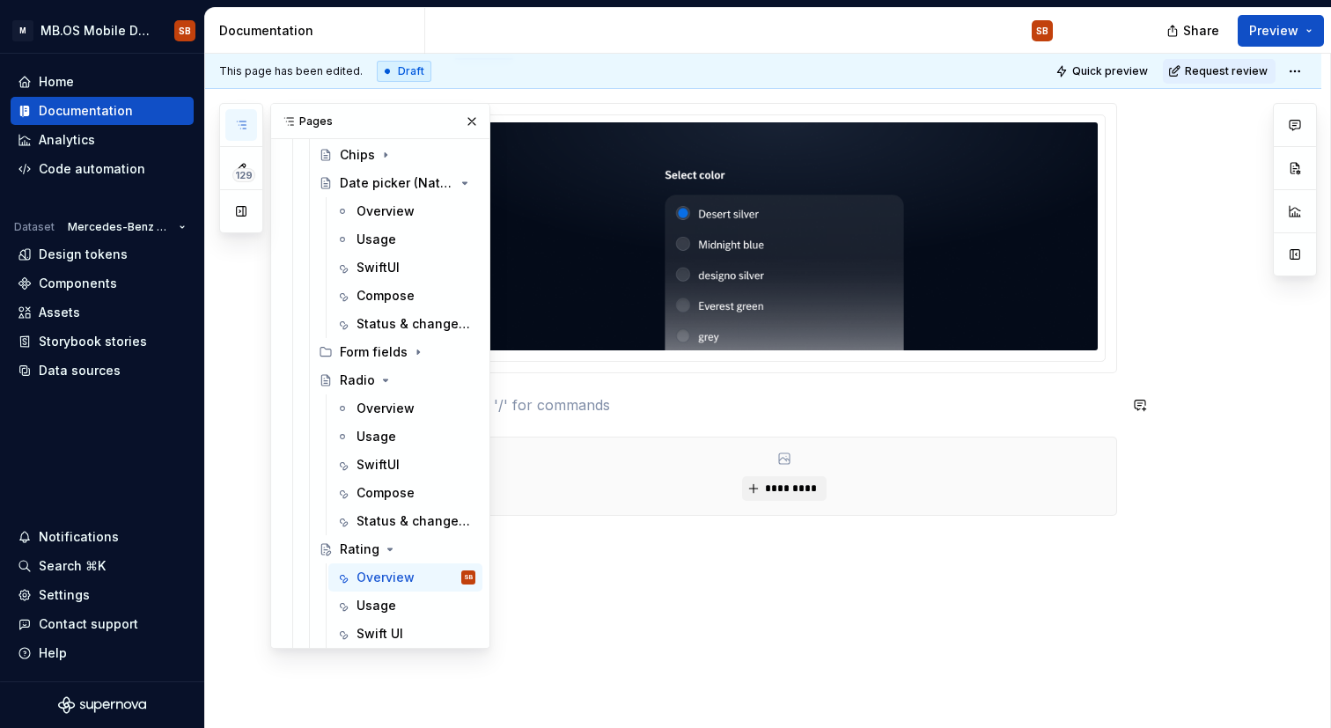
click at [654, 408] on p at bounding box center [785, 404] width 666 height 21
click at [600, 562] on div "*********" at bounding box center [763, 408] width 1116 height 695
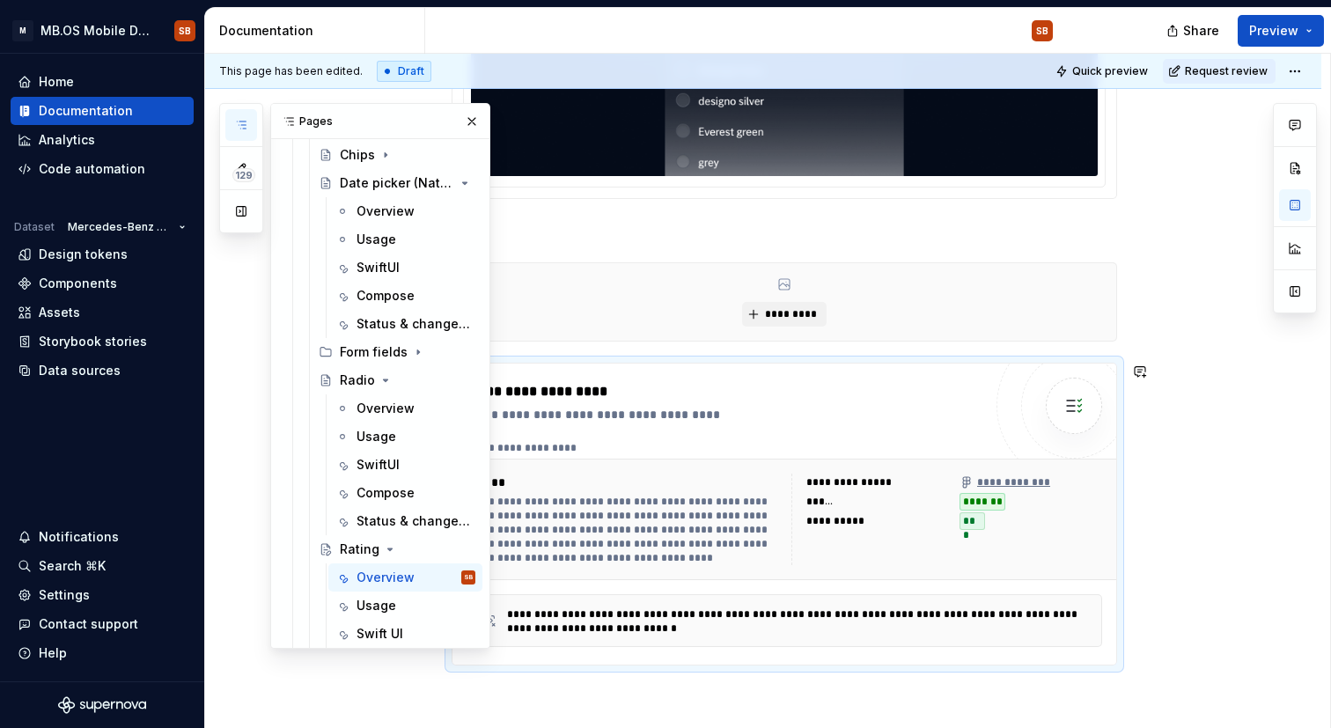
scroll to position [462, 0]
click at [1019, 475] on div "**********" at bounding box center [1005, 482] width 90 height 14
click at [867, 477] on div "**********" at bounding box center [851, 482] width 91 height 14
click at [468, 127] on button "button" at bounding box center [472, 121] width 25 height 25
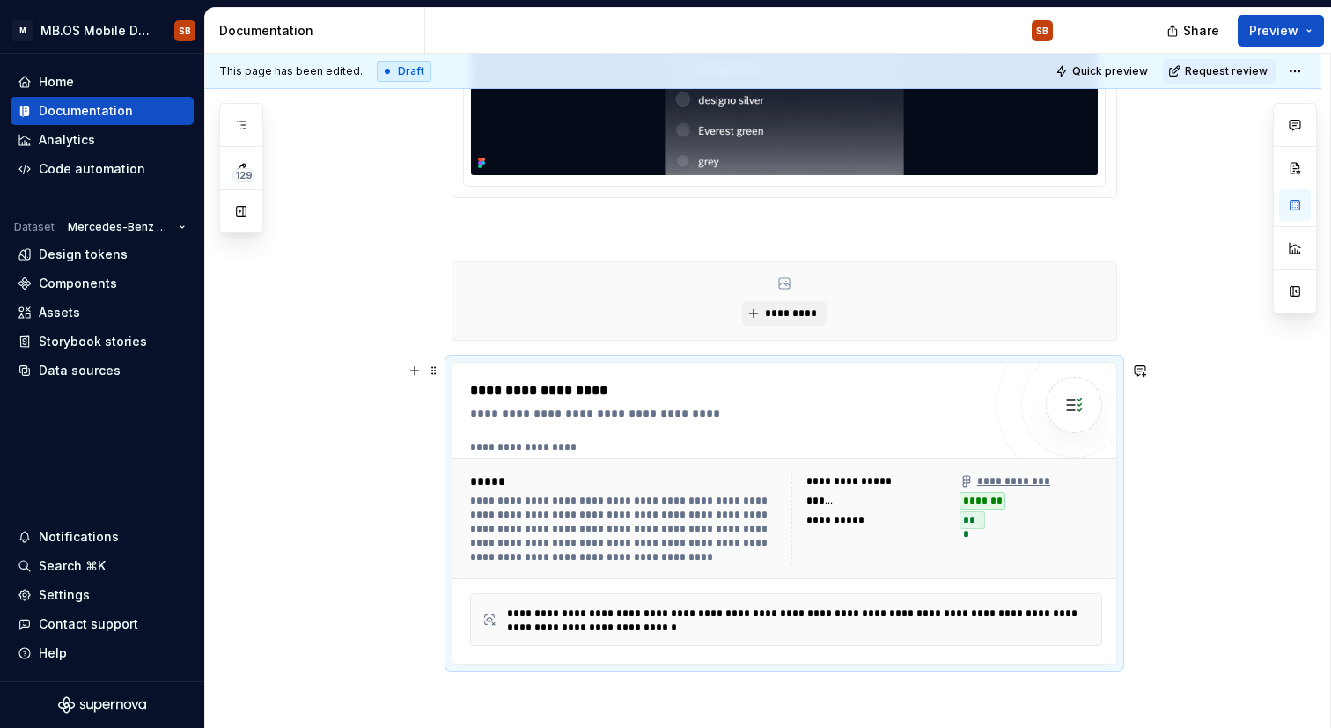
click at [737, 559] on div "**********" at bounding box center [625, 529] width 311 height 70
click at [948, 473] on div "**********" at bounding box center [877, 482] width 143 height 18
click at [1073, 396] on img at bounding box center [1073, 404] width 35 height 35
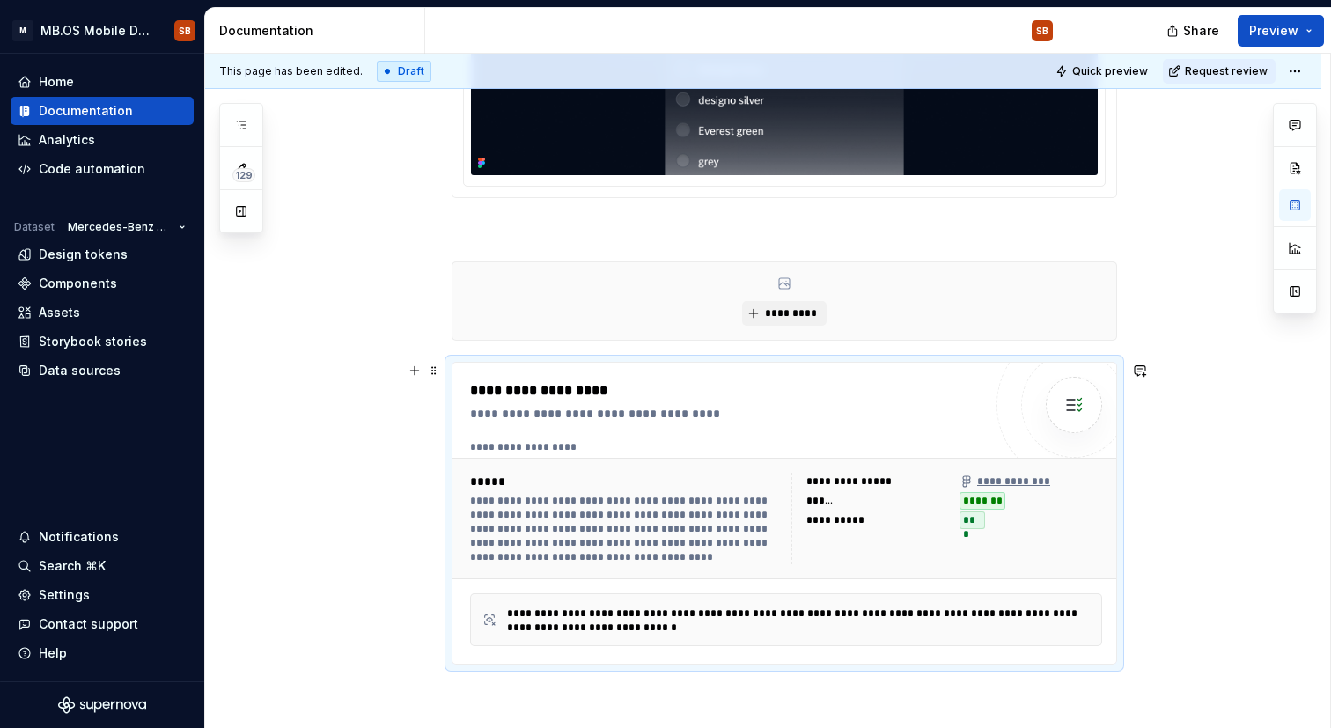
click at [542, 549] on div "**********" at bounding box center [625, 529] width 311 height 70
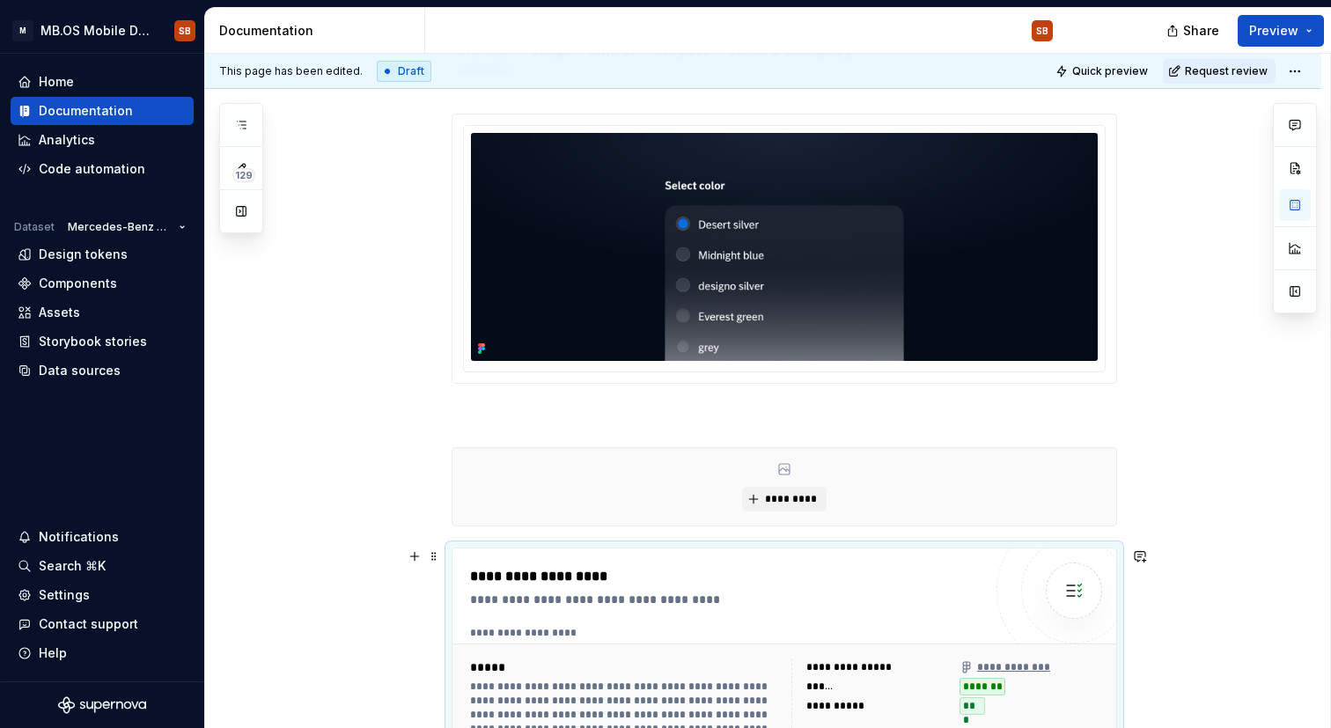
scroll to position [275, 0]
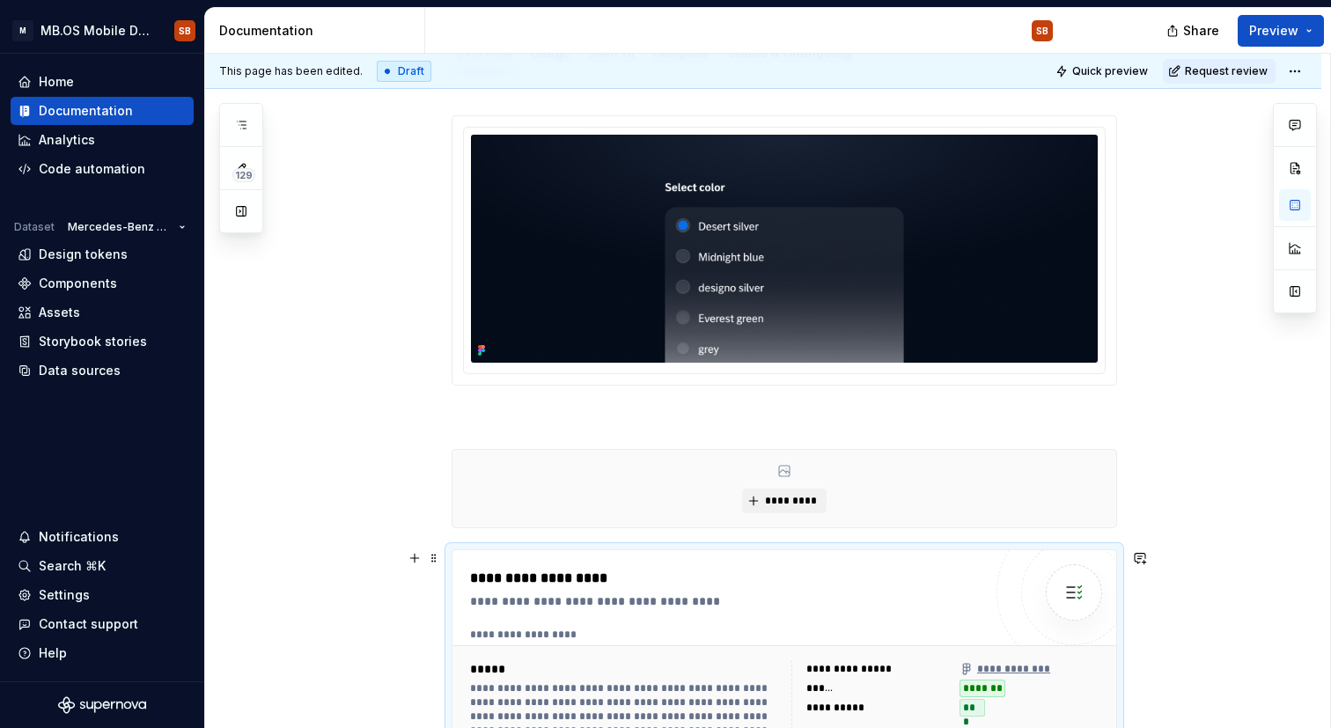
click at [666, 562] on div "**********" at bounding box center [785, 700] width 664 height 301
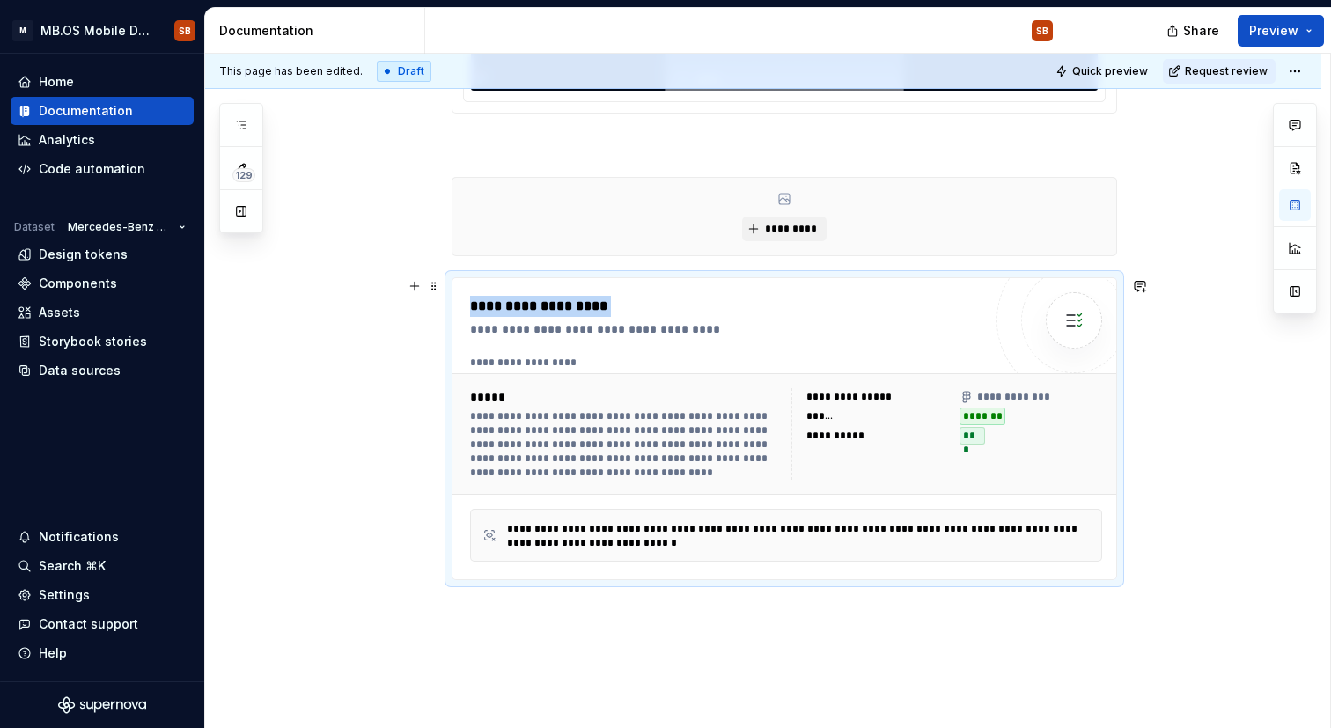
scroll to position [585, 0]
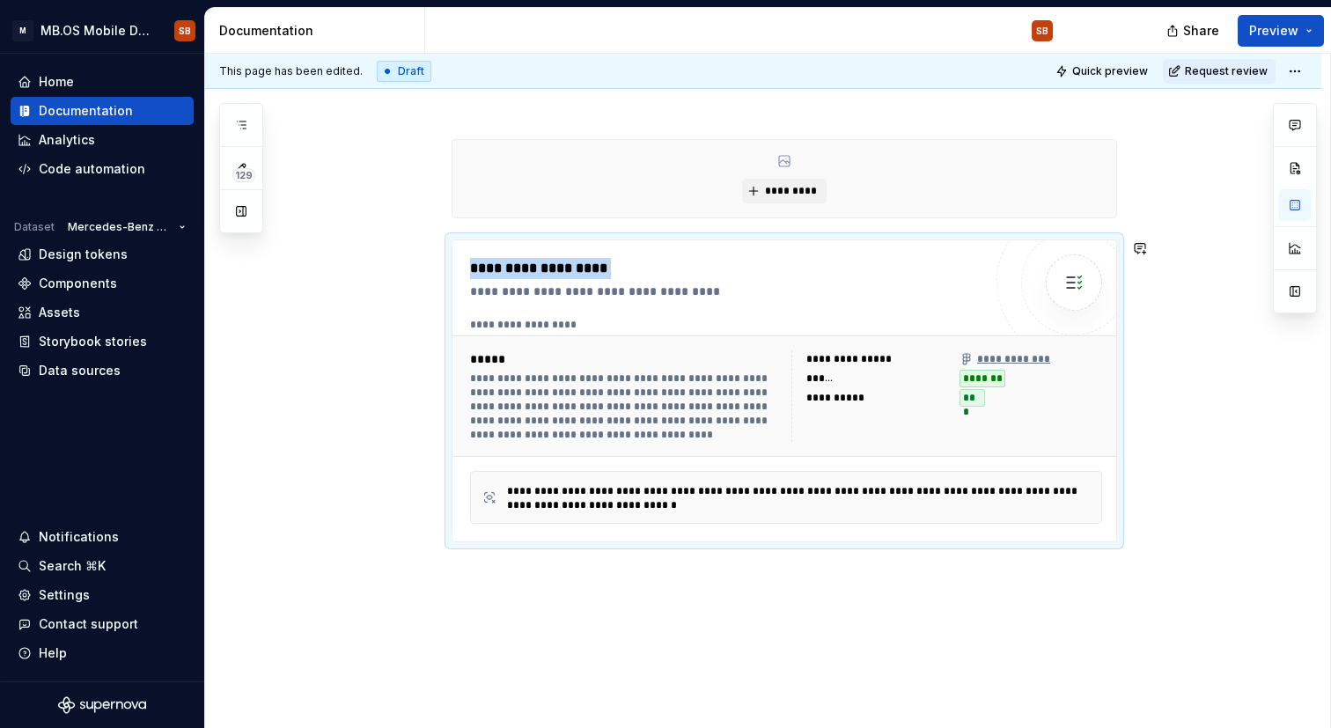
click at [669, 620] on div "**********" at bounding box center [763, 272] width 1116 height 1019
click at [556, 326] on div "**********" at bounding box center [786, 325] width 632 height 14
click at [435, 251] on span at bounding box center [434, 248] width 14 height 25
click at [688, 226] on div "**********" at bounding box center [785, 173] width 666 height 737
click at [560, 291] on div "**********" at bounding box center [726, 292] width 512 height 18
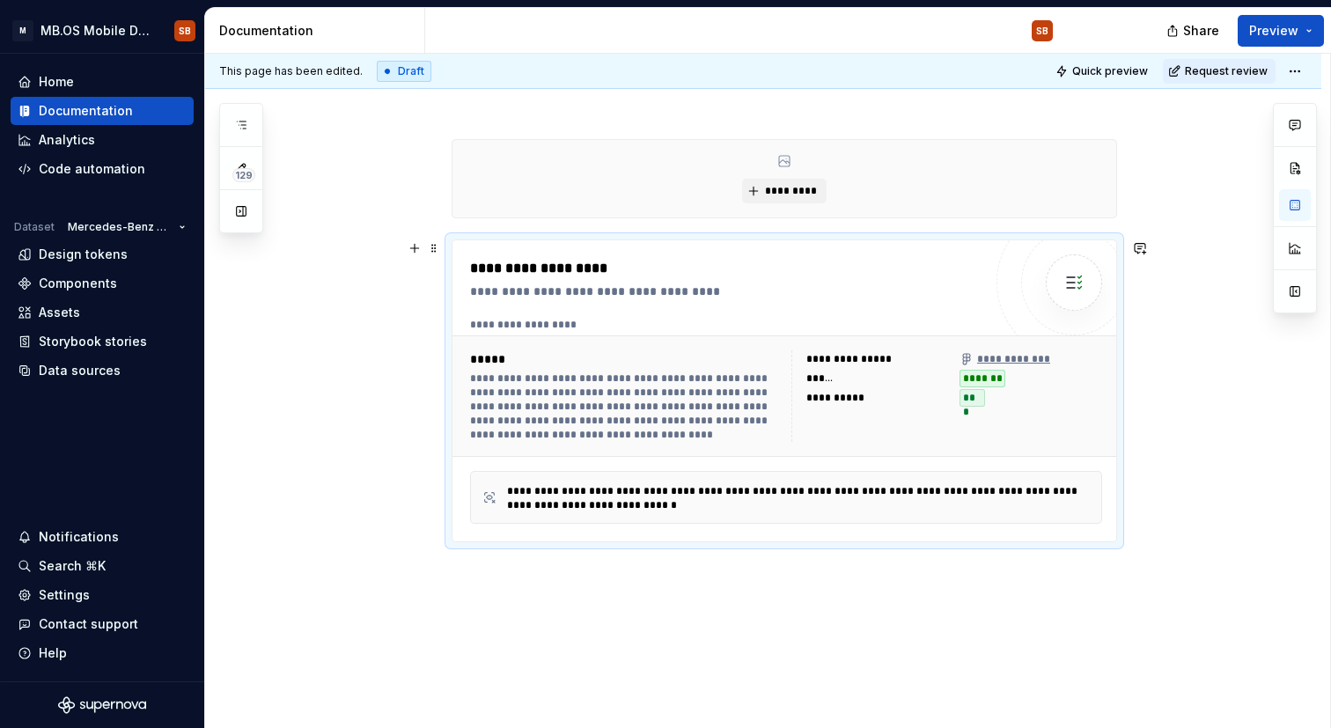
click at [606, 513] on div "**********" at bounding box center [786, 497] width 632 height 53
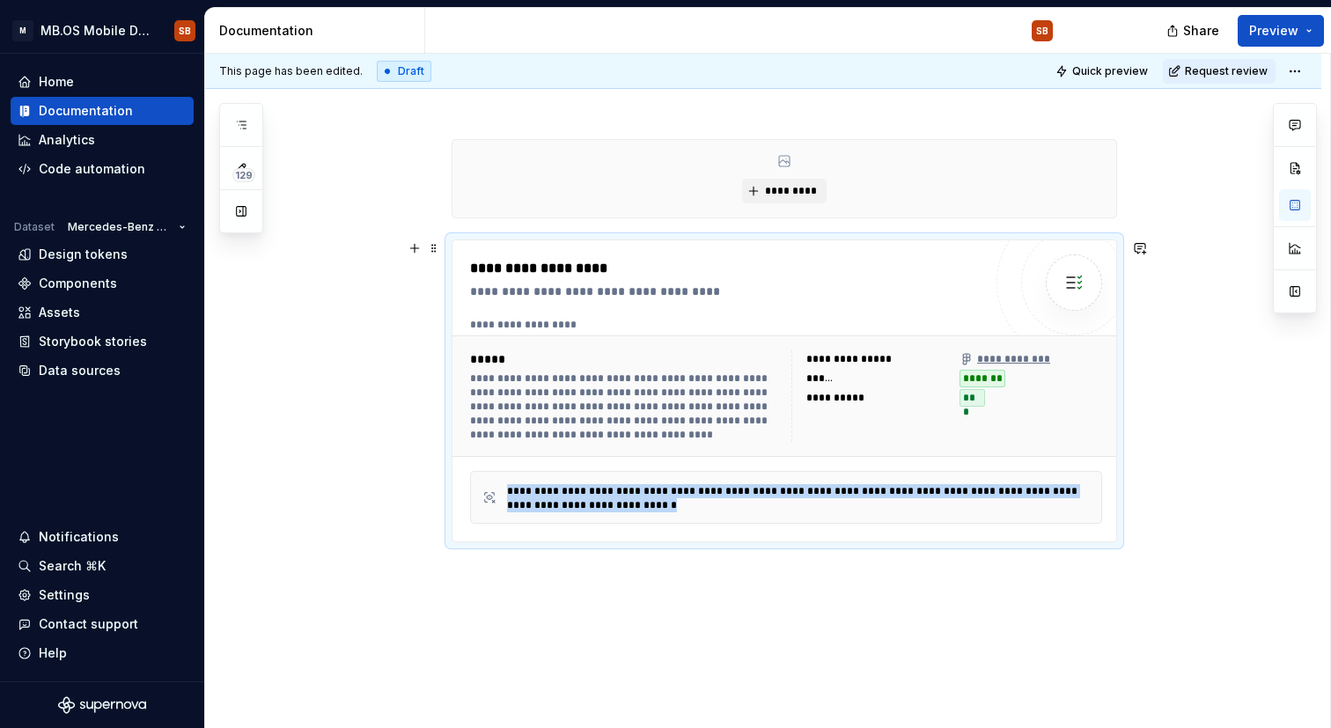
click at [606, 513] on div "**********" at bounding box center [786, 497] width 632 height 53
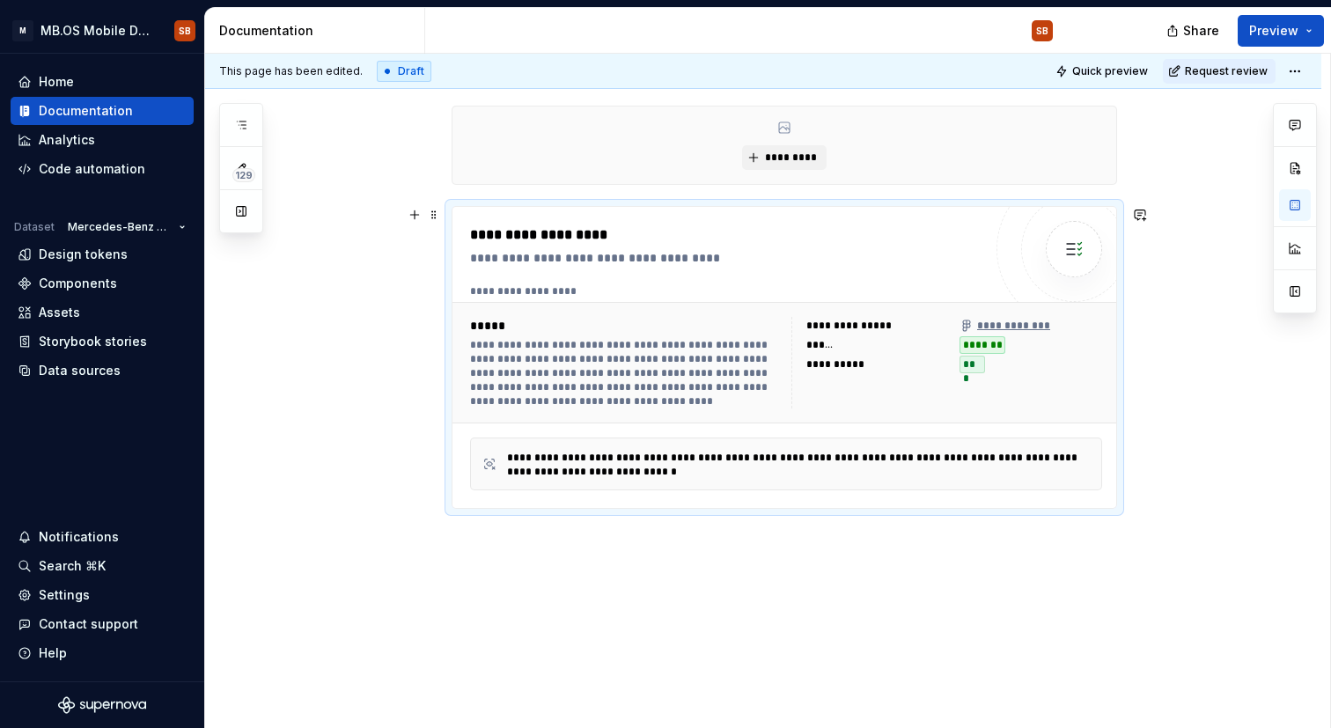
click at [688, 379] on div "**********" at bounding box center [625, 373] width 311 height 70
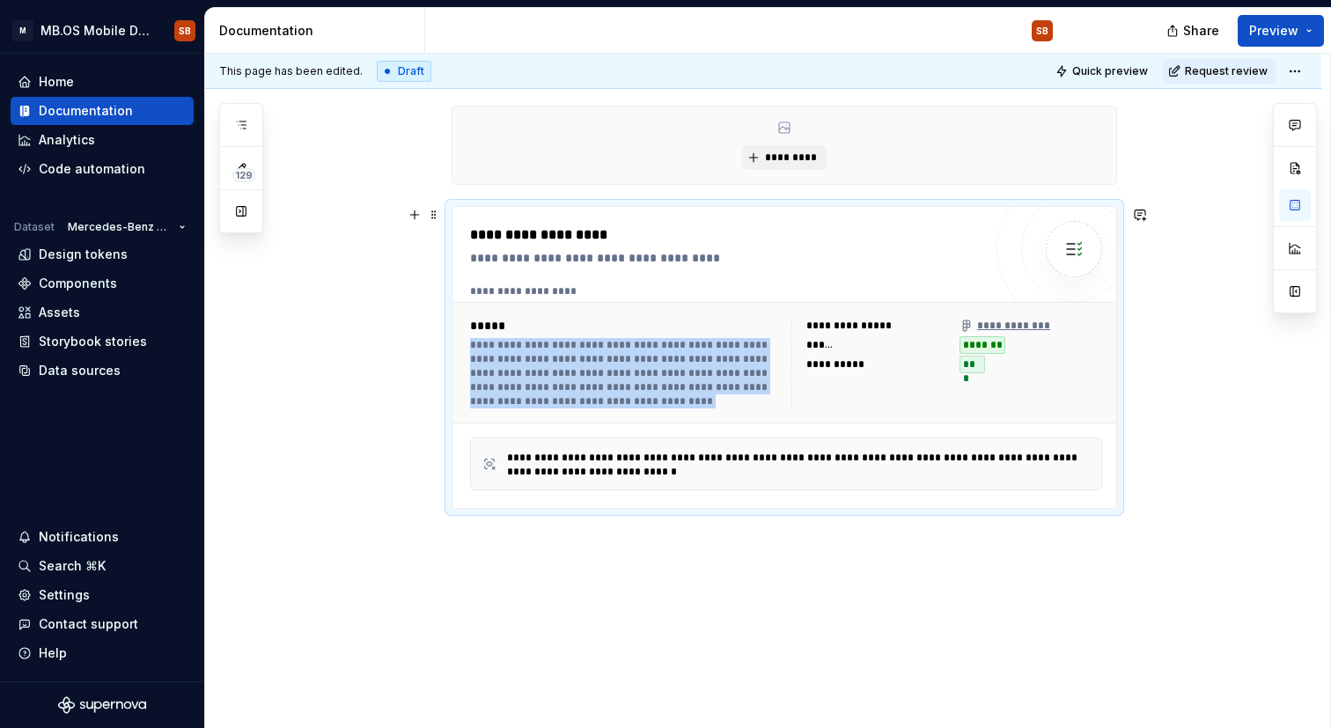
click at [688, 379] on div "**********" at bounding box center [625, 373] width 311 height 70
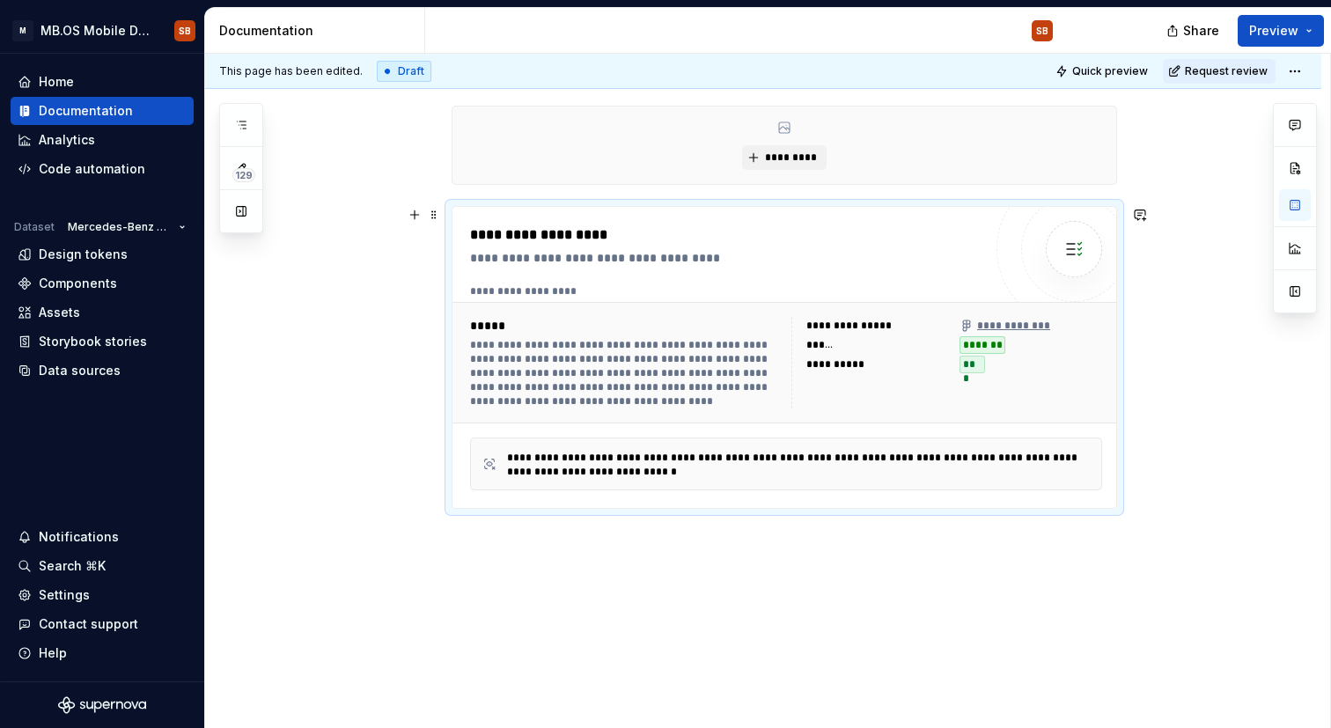
click at [904, 457] on div "**********" at bounding box center [799, 465] width 584 height 28
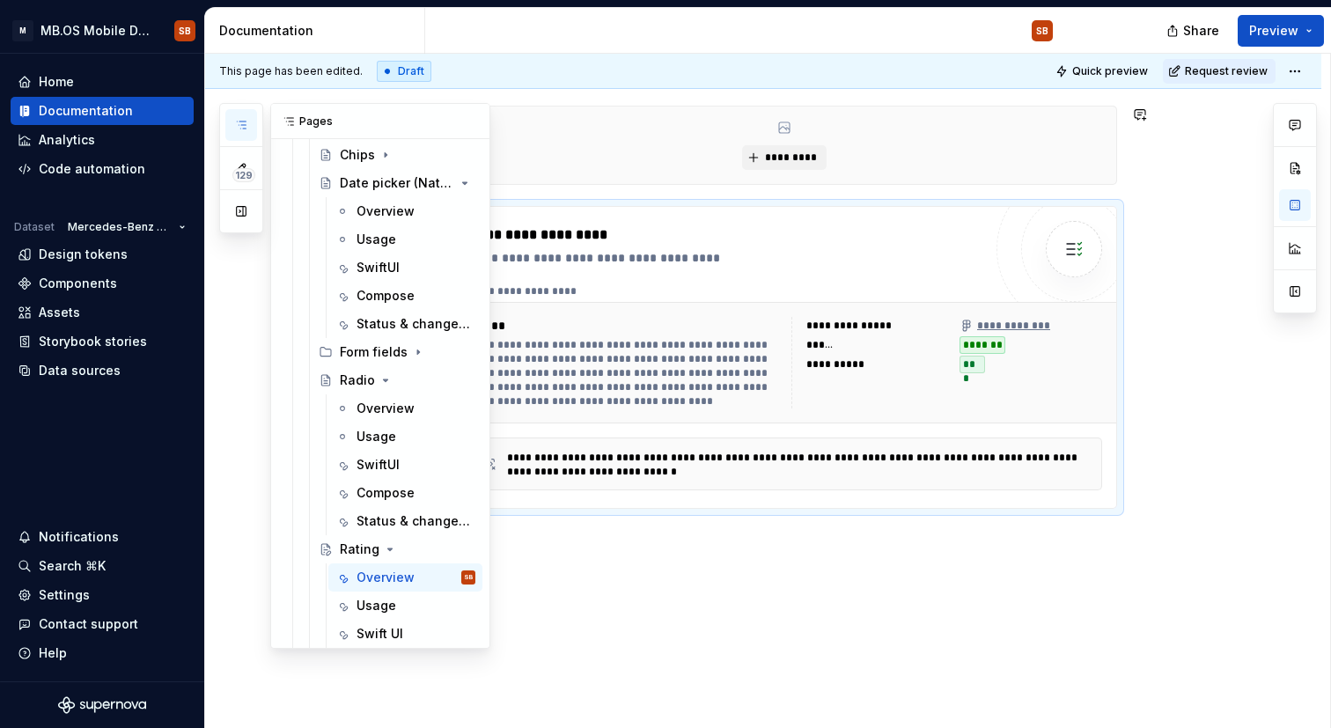
click at [237, 128] on icon "button" at bounding box center [241, 125] width 14 height 14
click at [362, 384] on div "Radio" at bounding box center [357, 381] width 35 height 18
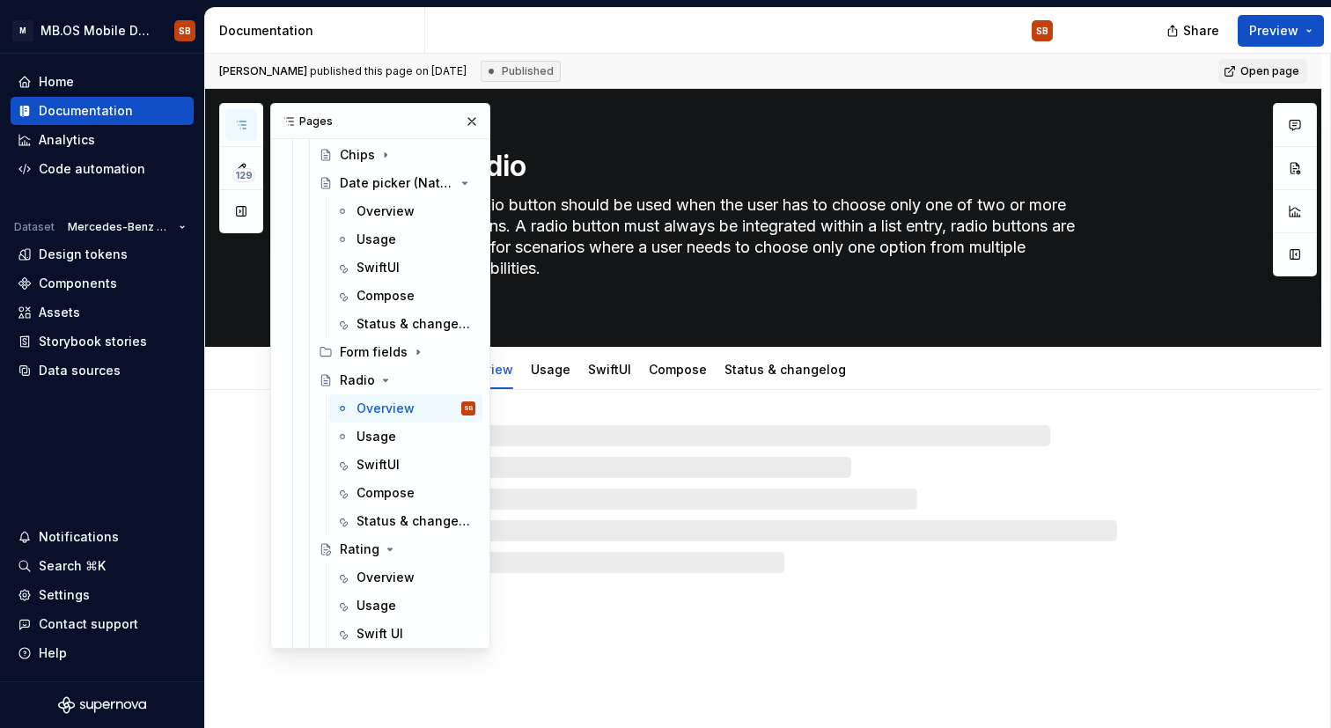
click at [641, 628] on div "Radio A radio button should be used when the user has to choose only one of two…" at bounding box center [763, 409] width 1116 height 640
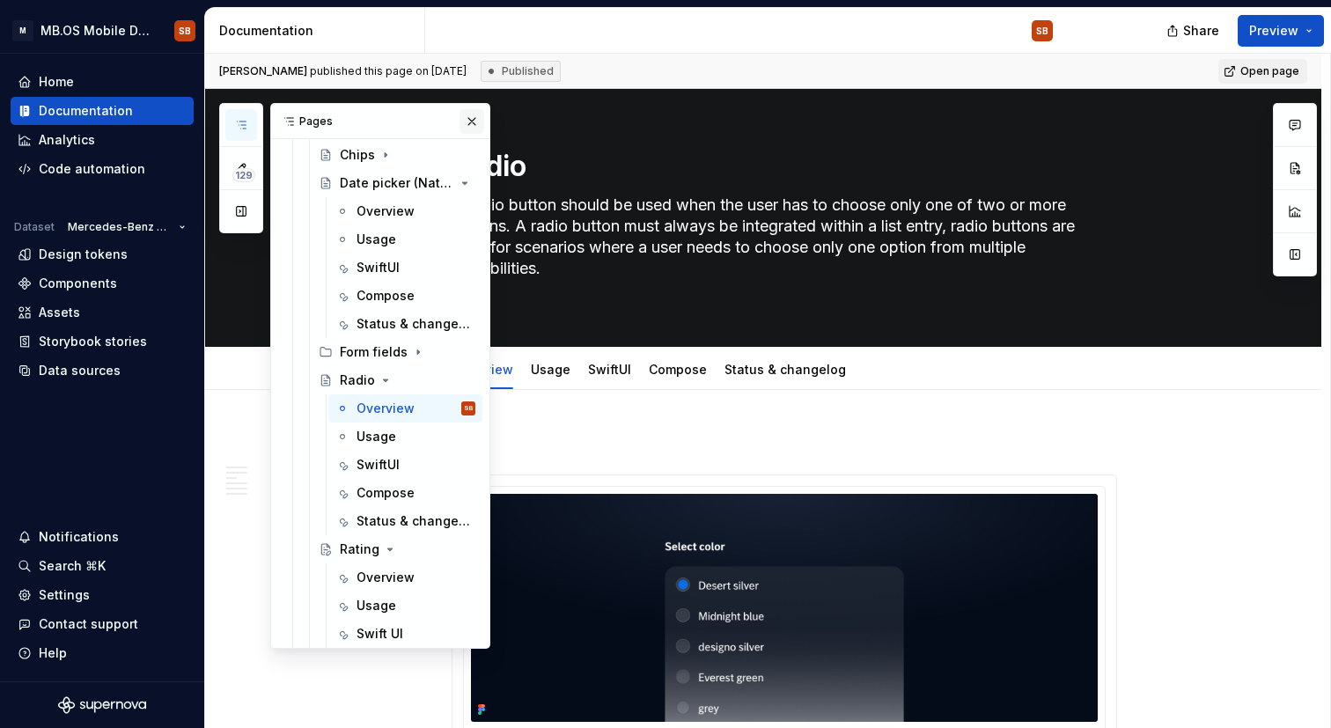
click at [468, 123] on button "button" at bounding box center [472, 121] width 25 height 25
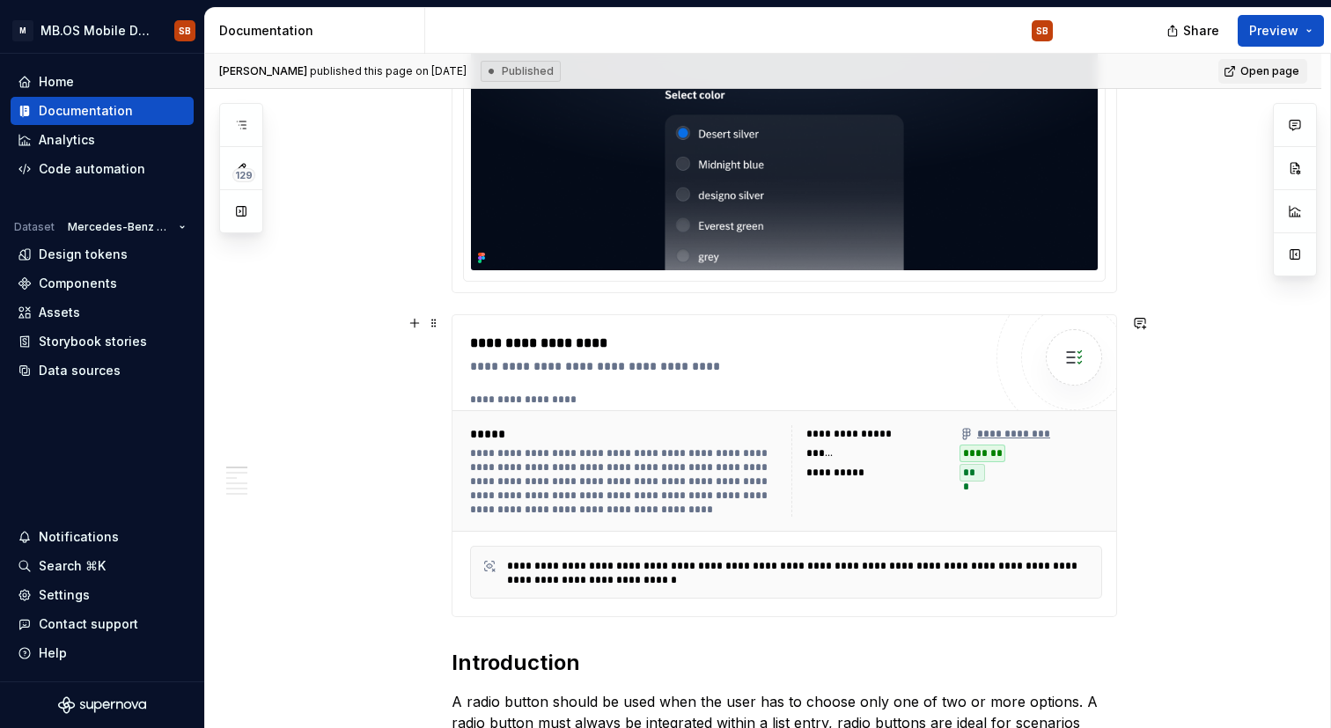
scroll to position [490, 0]
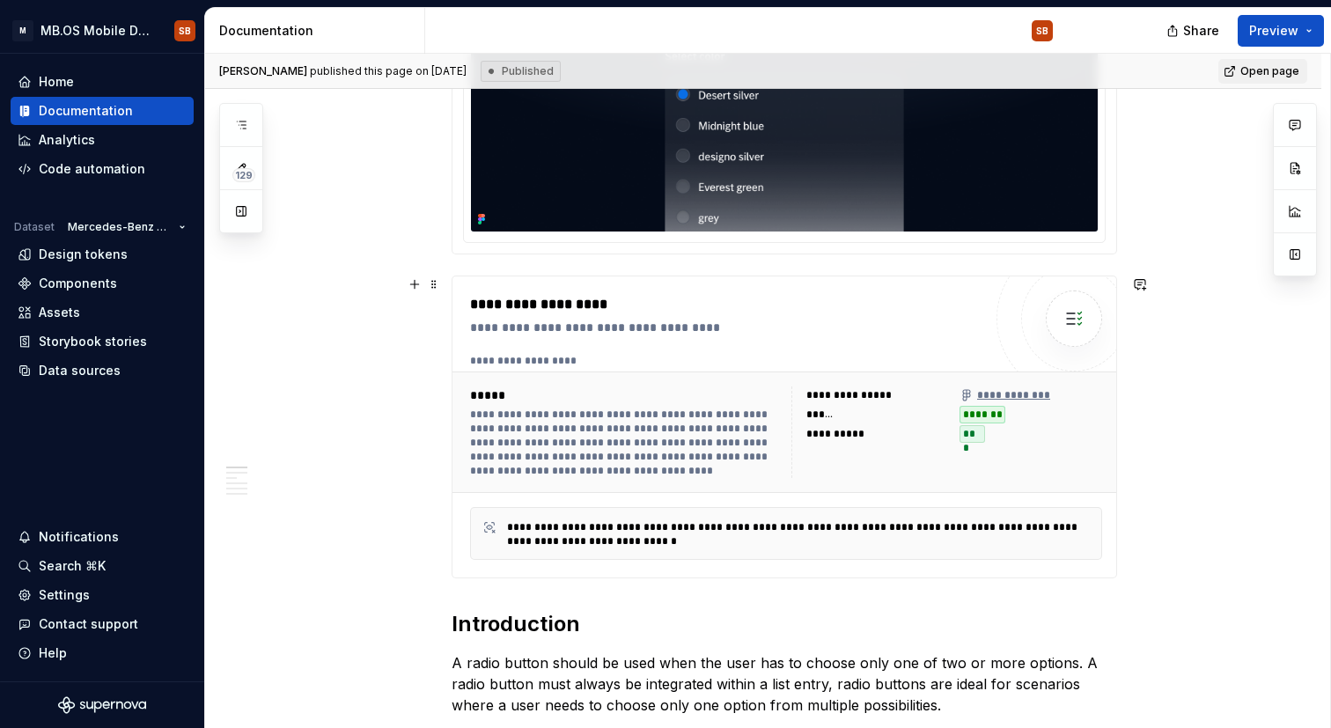
click at [571, 365] on div "**********" at bounding box center [786, 361] width 632 height 14
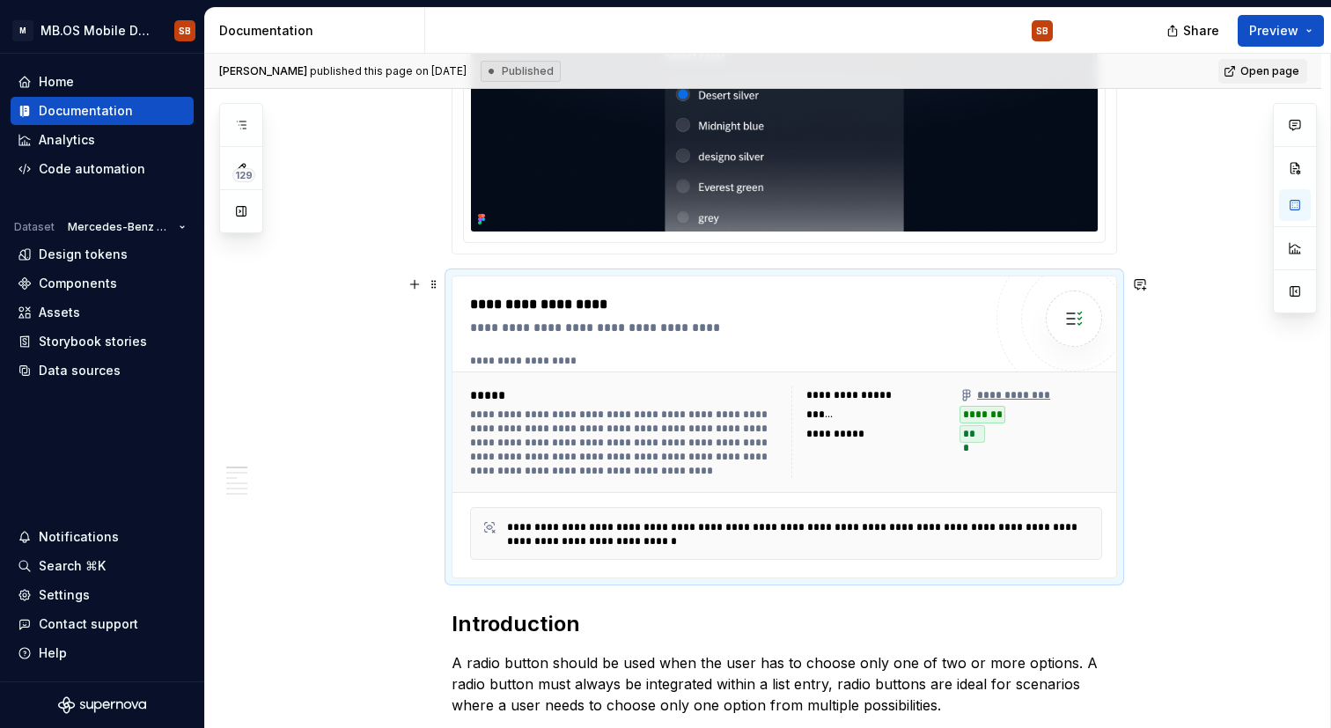
click at [1052, 418] on div "*******" at bounding box center [1031, 415] width 143 height 18
click at [1019, 429] on div "***" at bounding box center [1031, 434] width 143 height 18
click at [433, 284] on span at bounding box center [434, 284] width 14 height 25
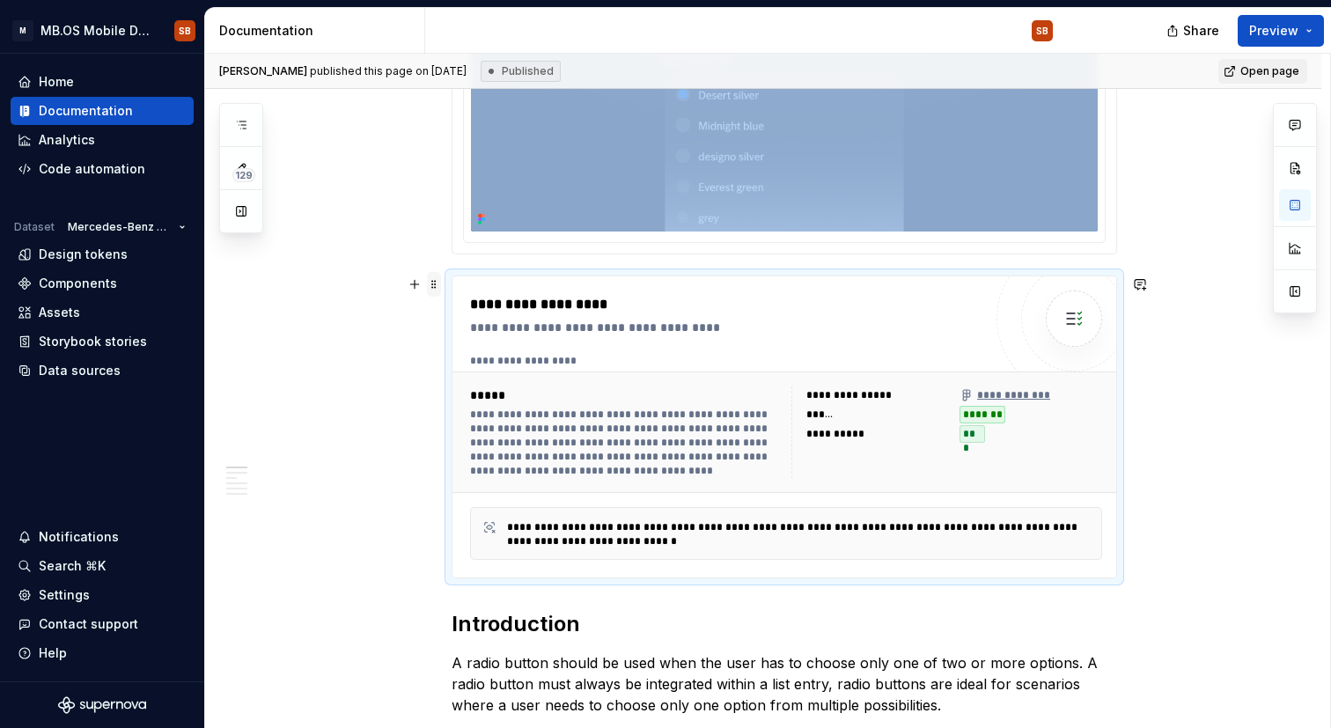
click at [433, 284] on span at bounding box center [434, 284] width 14 height 25
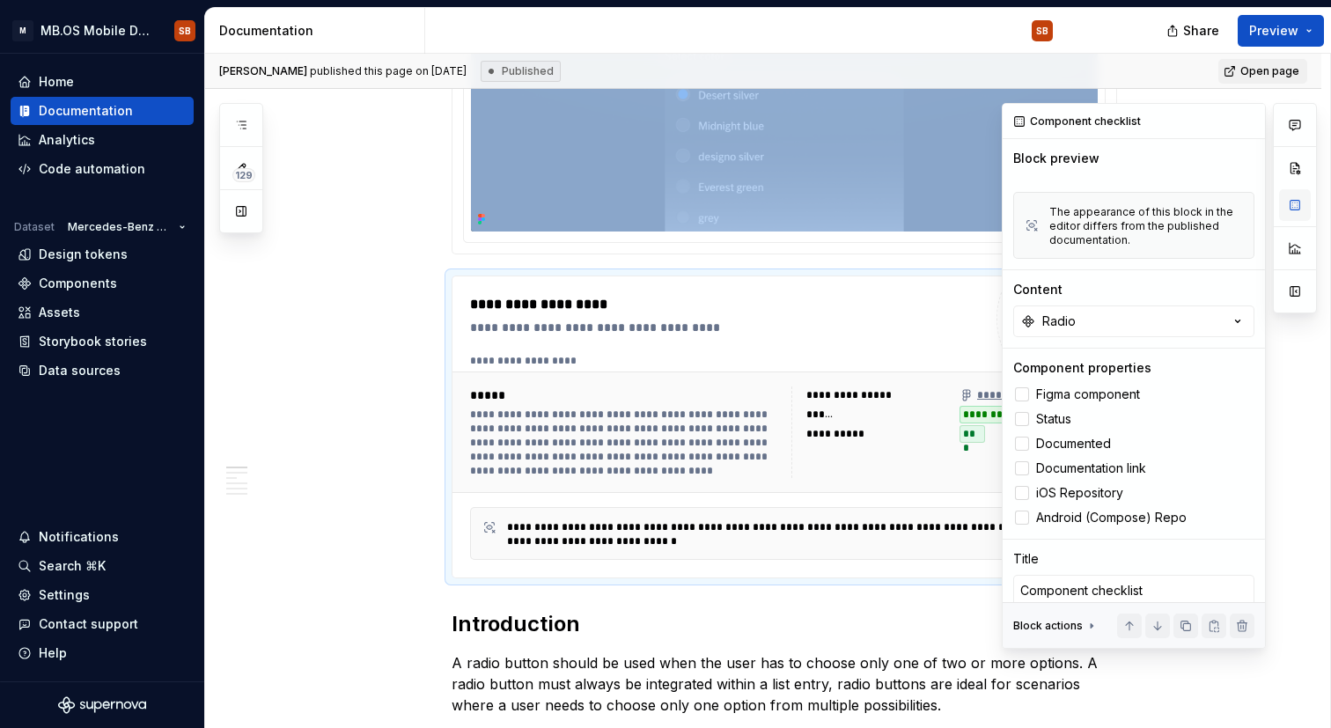
click at [1292, 204] on button "button" at bounding box center [1295, 205] width 32 height 32
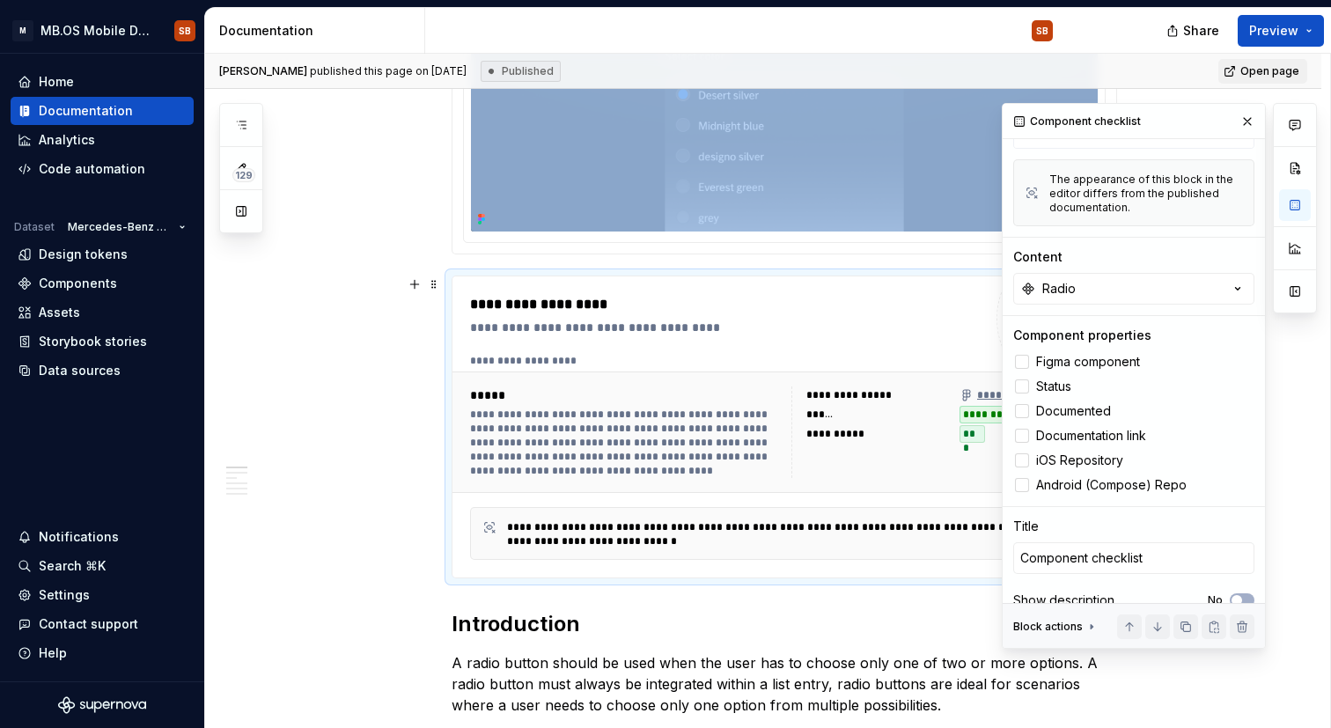
scroll to position [207, 0]
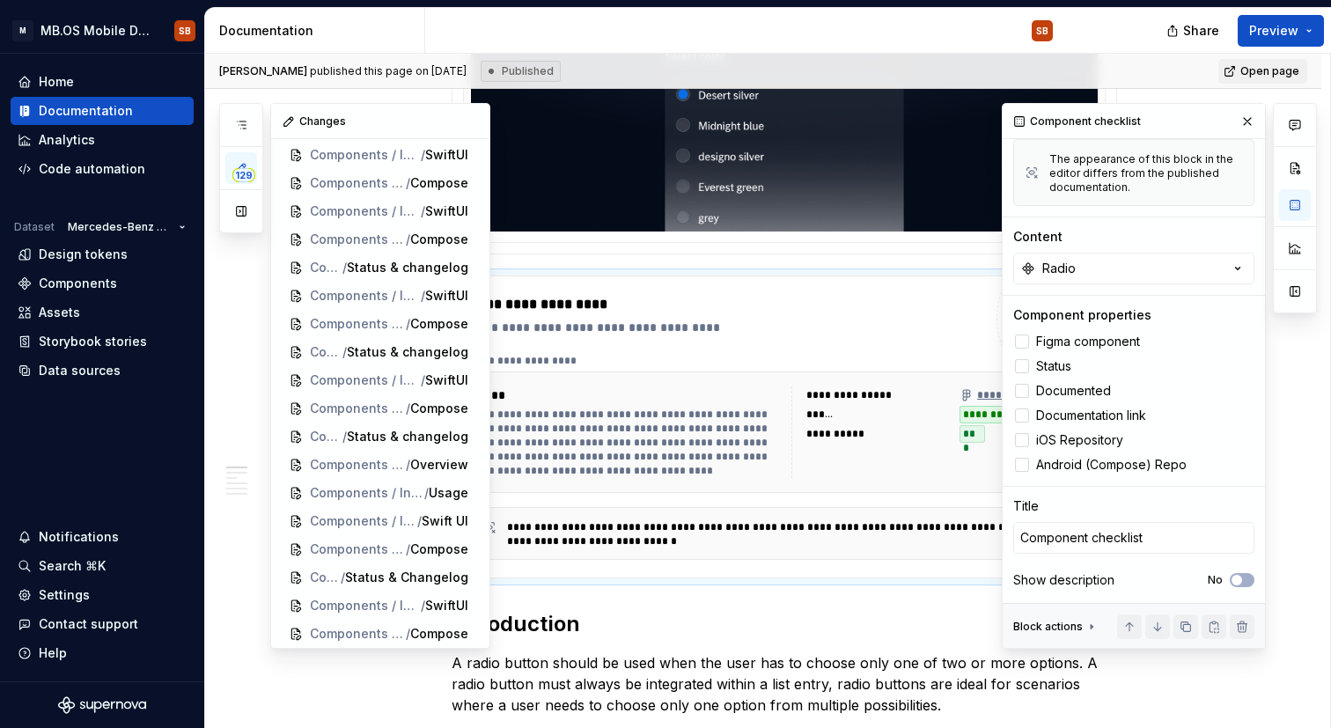
click at [242, 149] on div "129" at bounding box center [241, 168] width 44 height 130
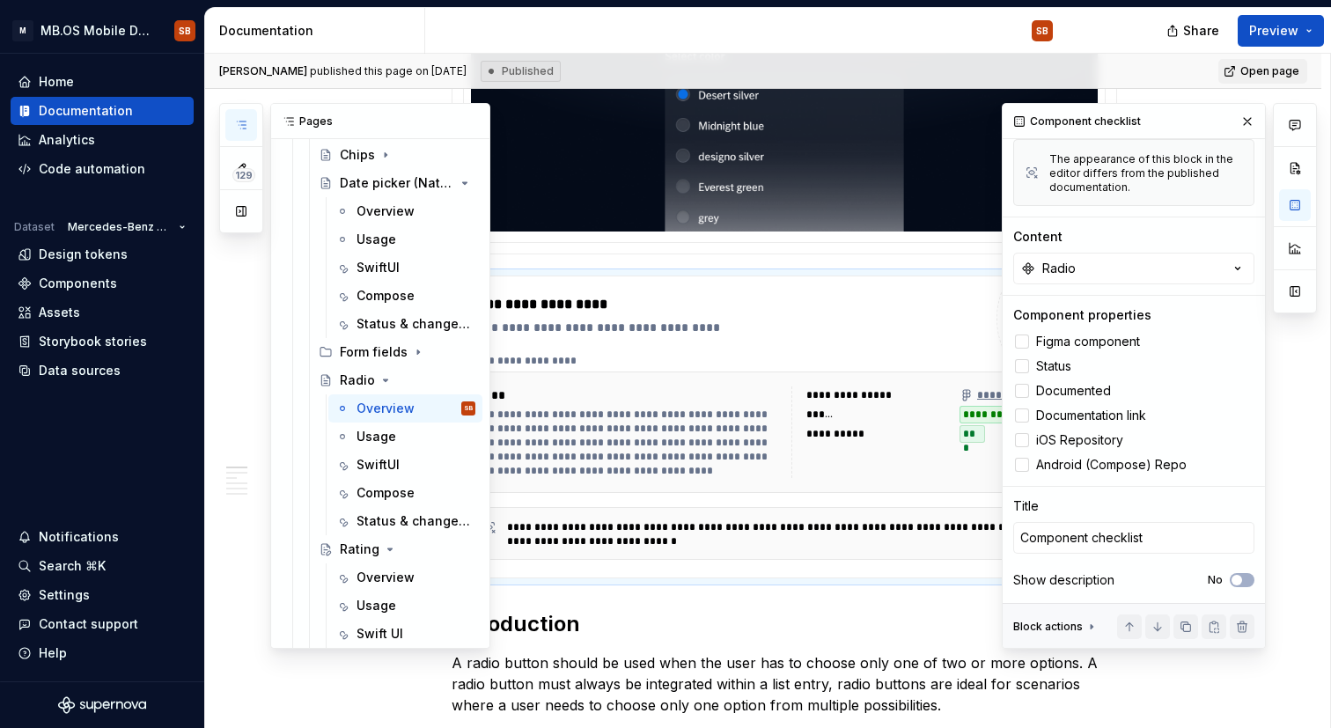
click at [242, 120] on icon "button" at bounding box center [241, 125] width 14 height 14
click at [365, 547] on div "Rating" at bounding box center [360, 550] width 40 height 18
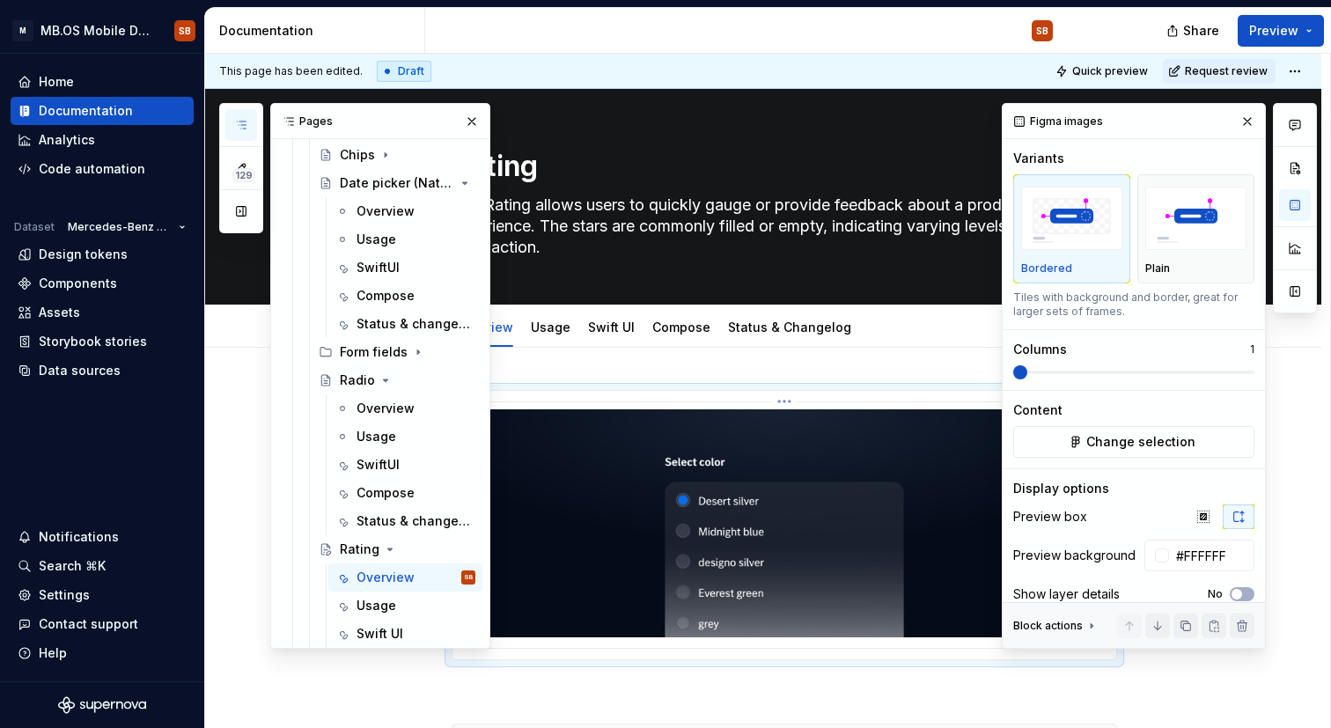
click at [897, 580] on img at bounding box center [784, 523] width 627 height 228
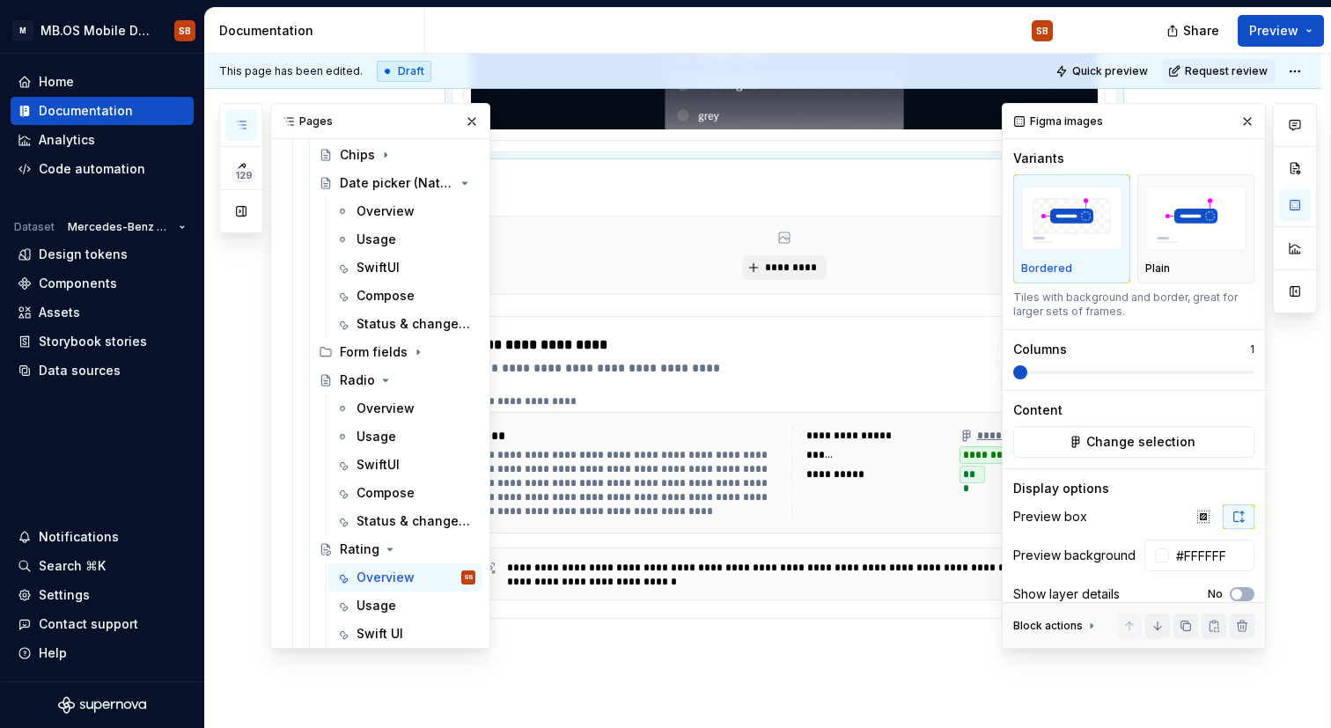
scroll to position [516, 0]
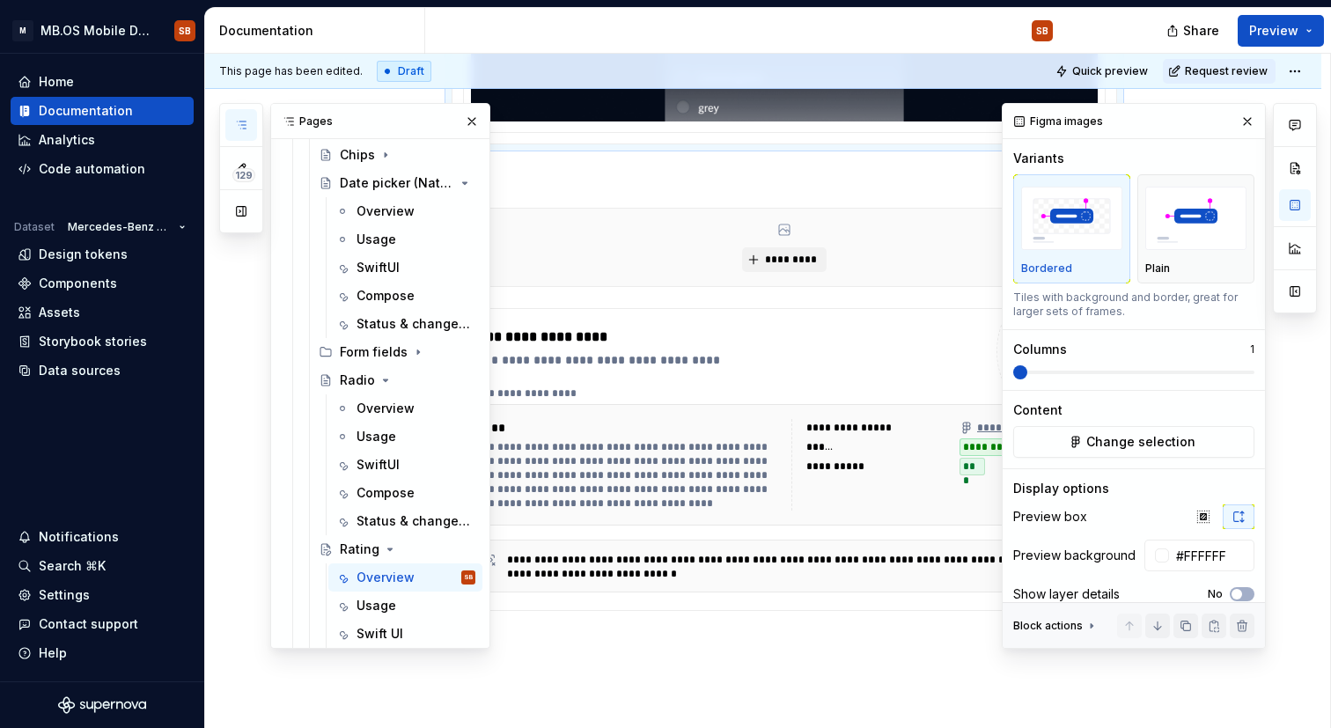
type textarea "*"
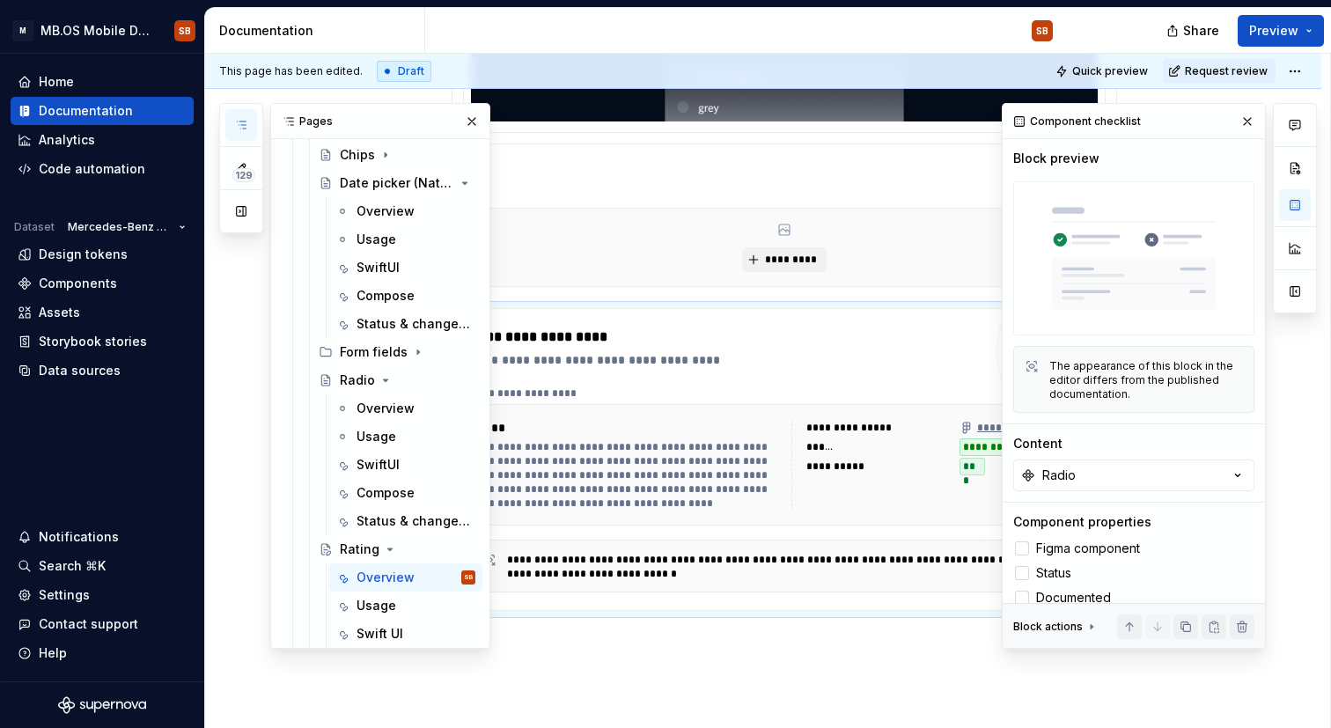
click at [919, 498] on div "**********" at bounding box center [946, 465] width 311 height 92
click at [946, 463] on div "**********" at bounding box center [877, 467] width 143 height 18
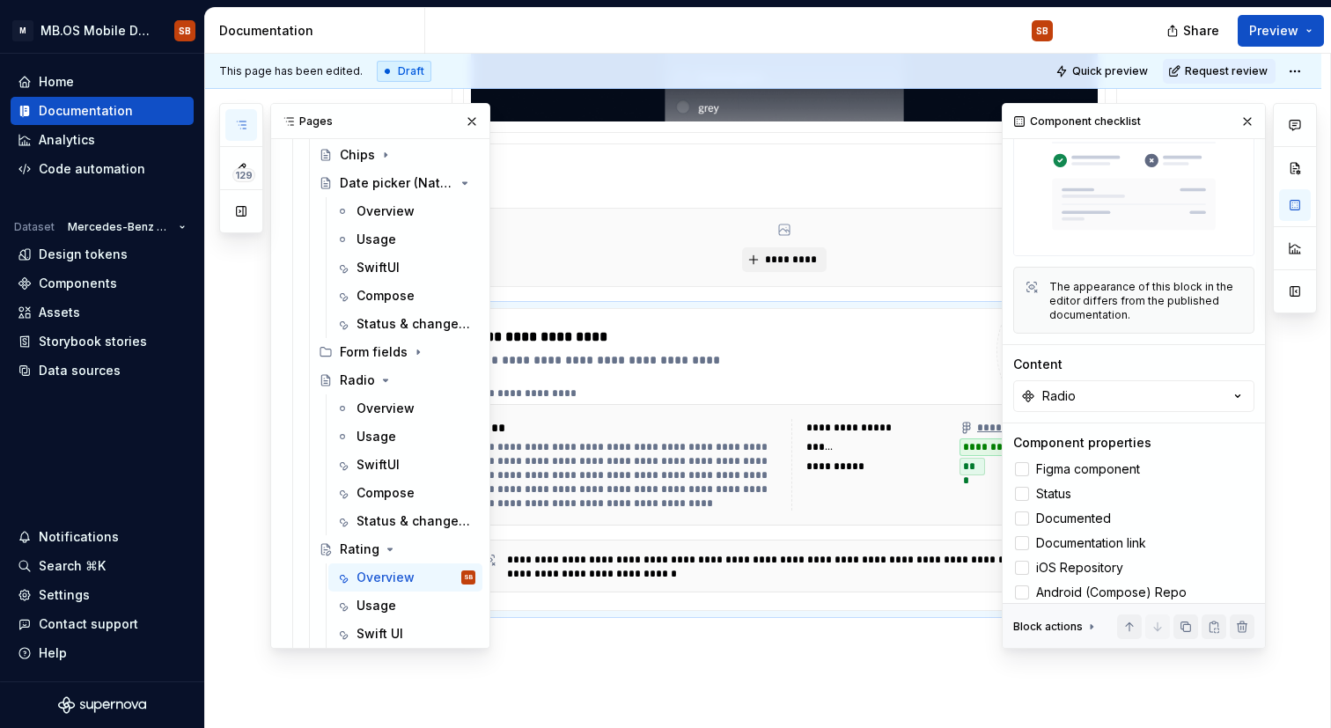
scroll to position [78, 0]
click at [1078, 399] on button "Radio" at bounding box center [1133, 397] width 241 height 32
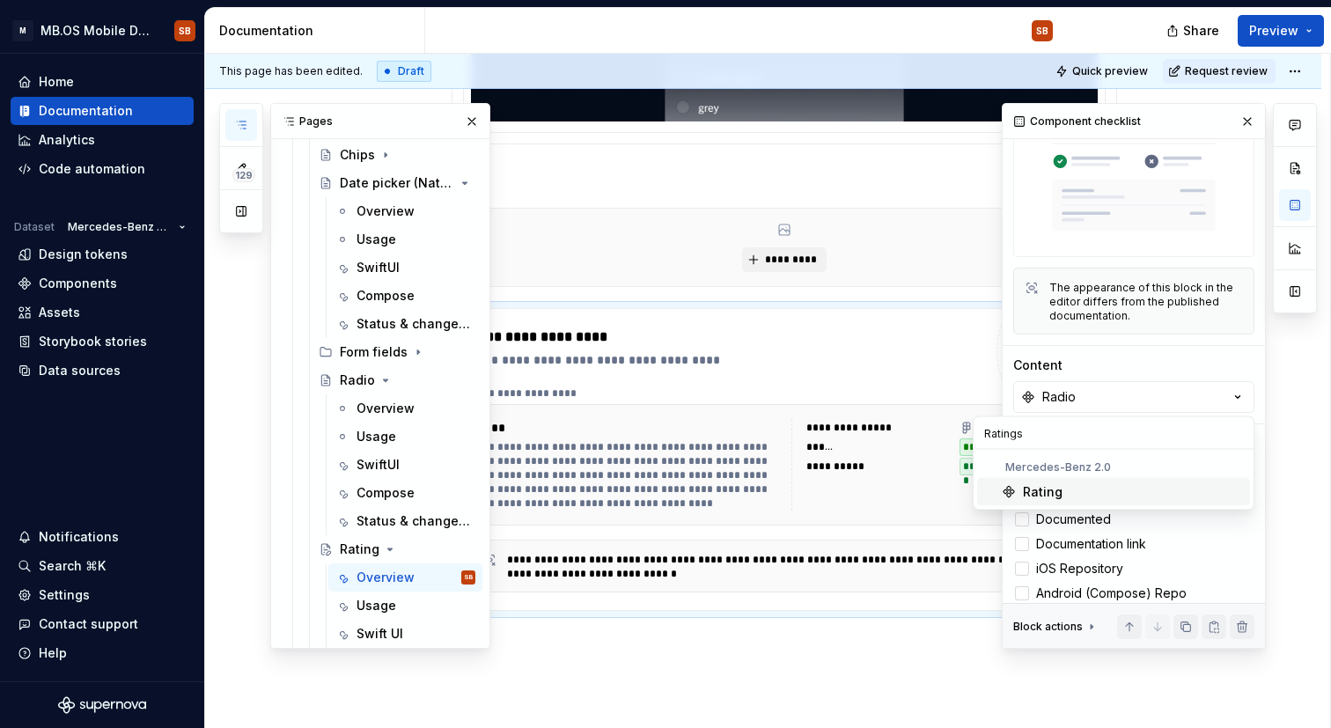
type input "Ratings"
click at [1062, 483] on div "Rating" at bounding box center [1133, 492] width 220 height 18
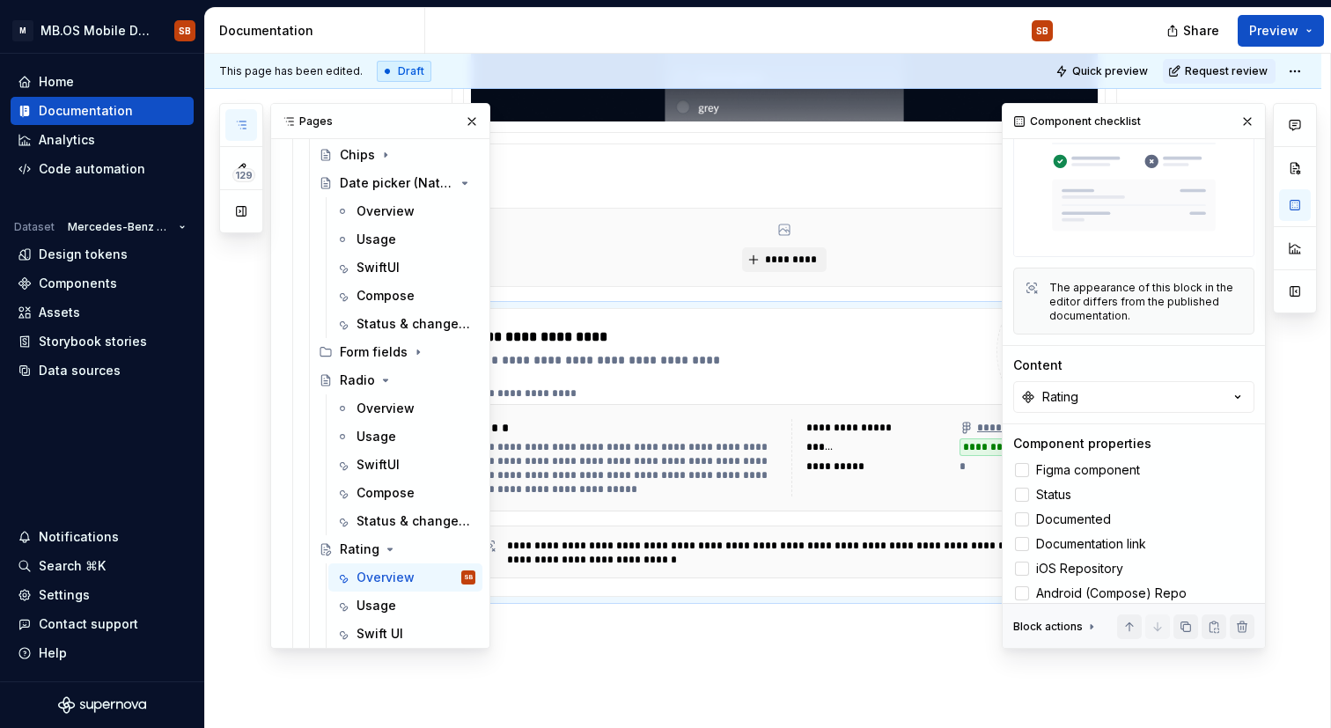
click at [659, 622] on div "**********" at bounding box center [763, 334] width 1116 height 1005
click at [740, 350] on div "**********" at bounding box center [726, 348] width 512 height 42
click at [797, 679] on div "**********" at bounding box center [763, 334] width 1116 height 1005
click at [1246, 119] on button "button" at bounding box center [1247, 121] width 25 height 25
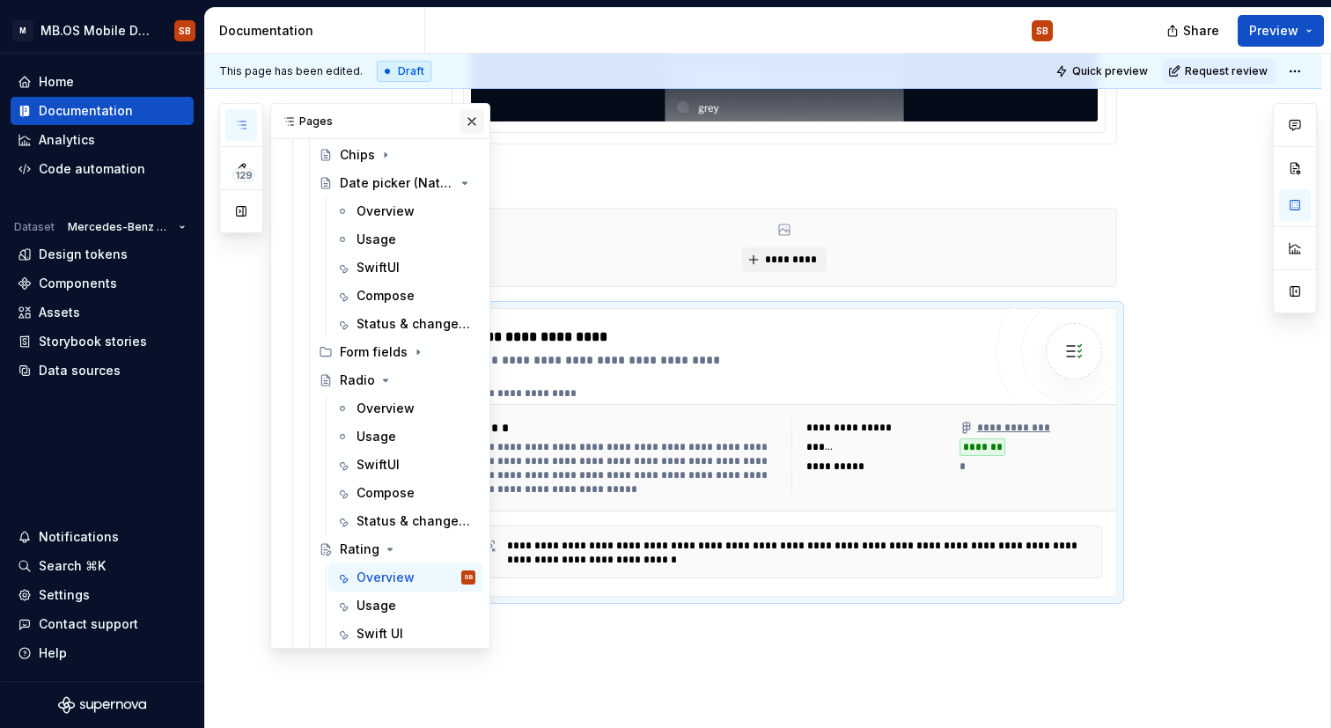
click at [481, 113] on button "button" at bounding box center [472, 121] width 25 height 25
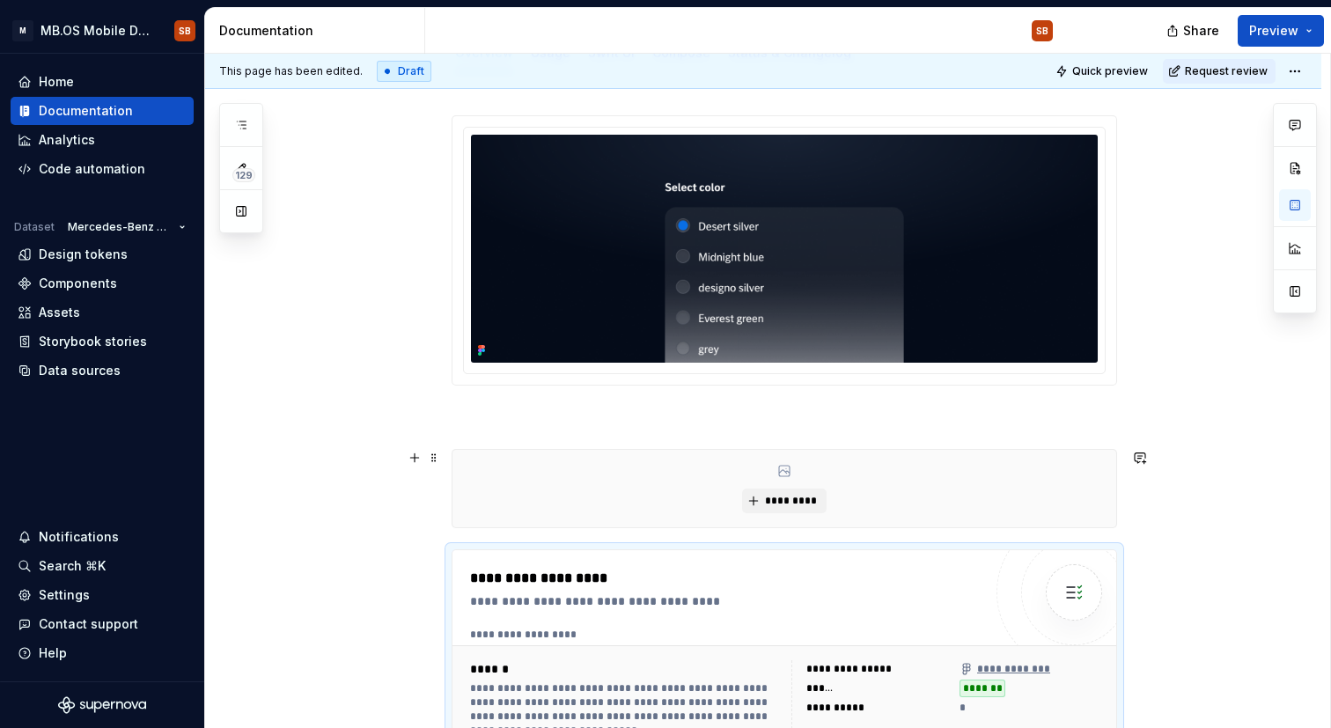
scroll to position [227, 0]
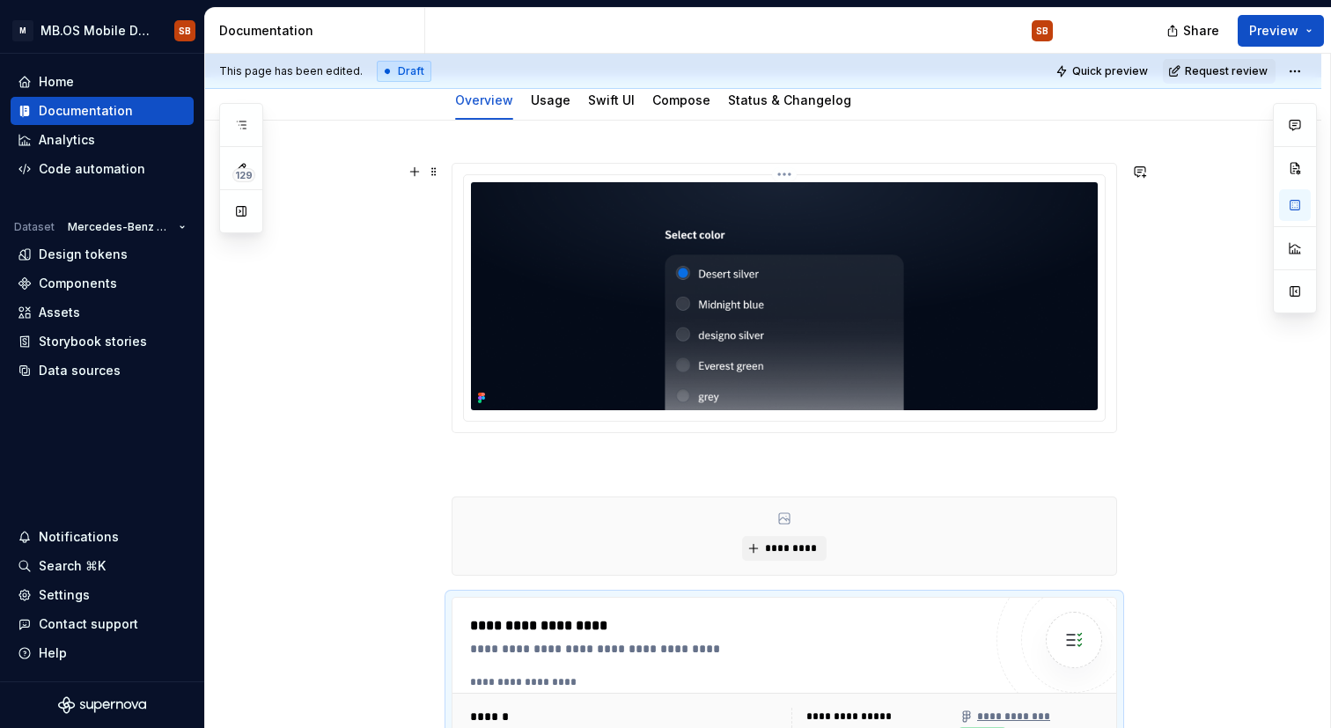
click at [751, 387] on img at bounding box center [784, 296] width 627 height 228
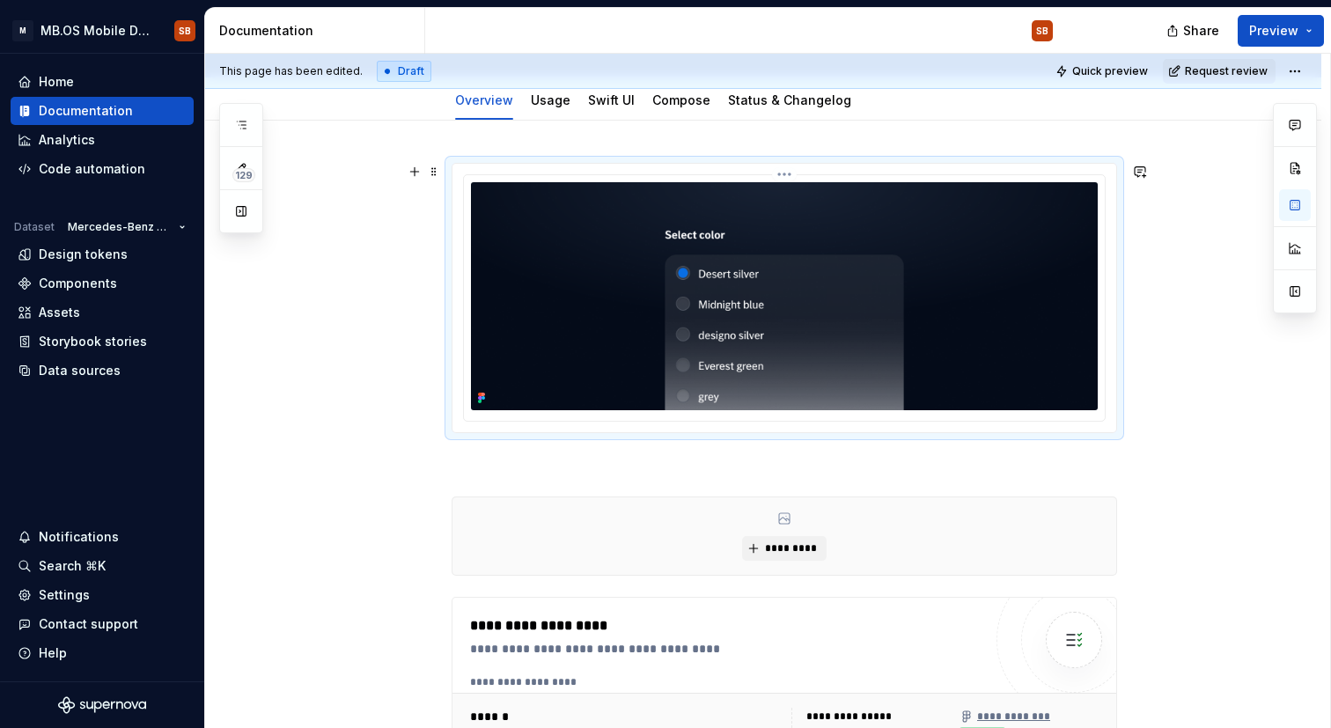
click at [751, 387] on img at bounding box center [784, 296] width 627 height 228
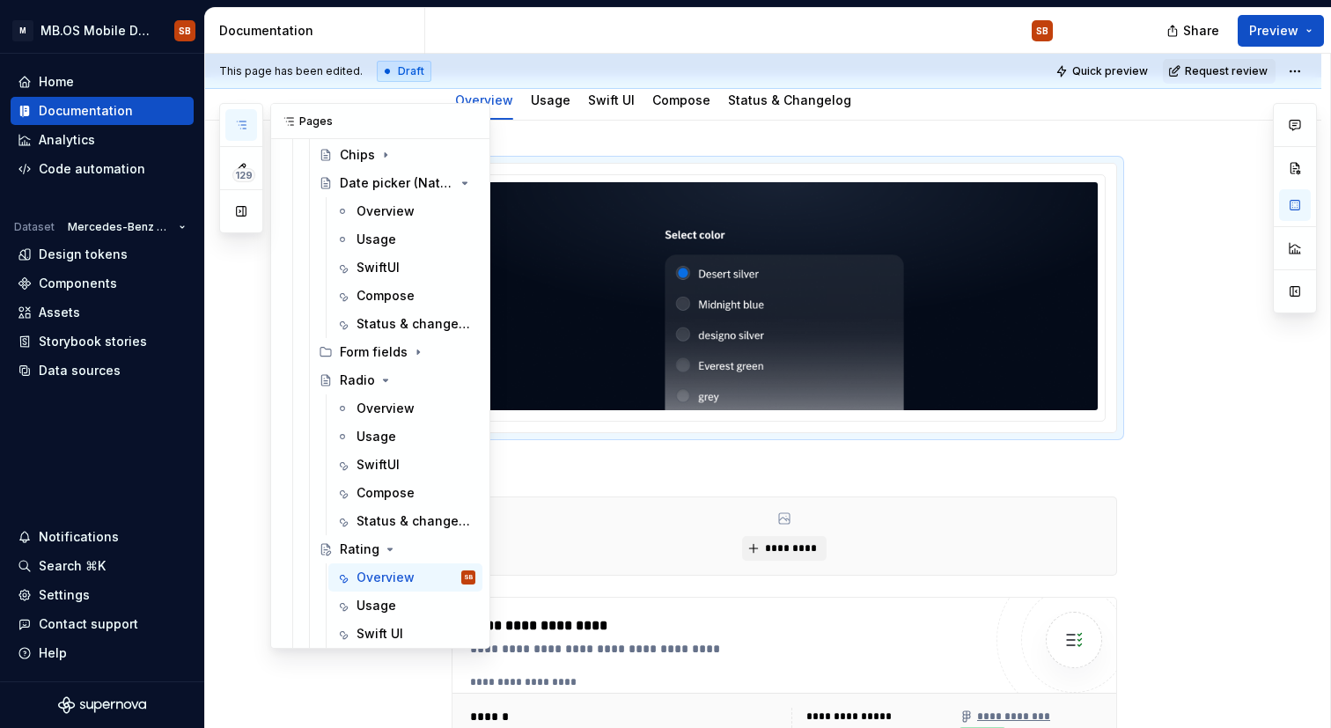
click at [241, 126] on icon "button" at bounding box center [241, 125] width 14 height 14
click at [372, 179] on div "Date picker (Native)" at bounding box center [372, 183] width 65 height 18
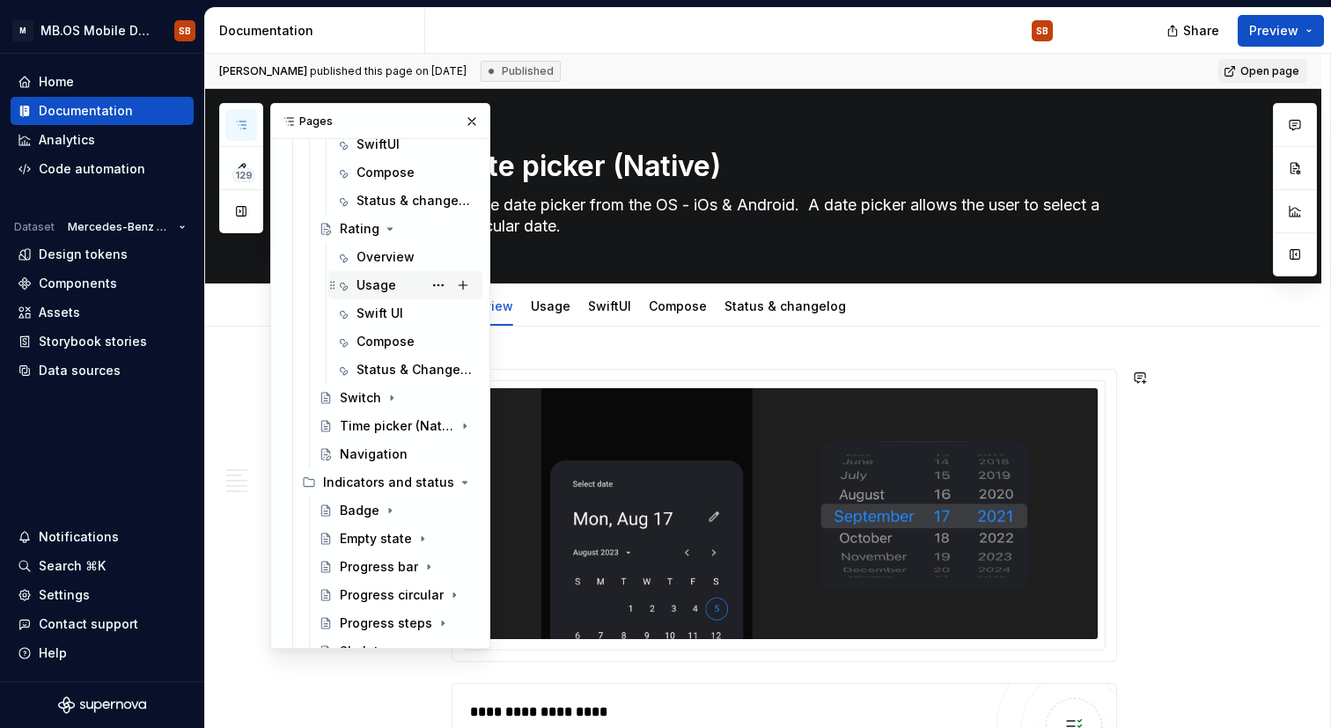
scroll to position [753, 0]
click at [362, 401] on div "Switch" at bounding box center [360, 397] width 41 height 18
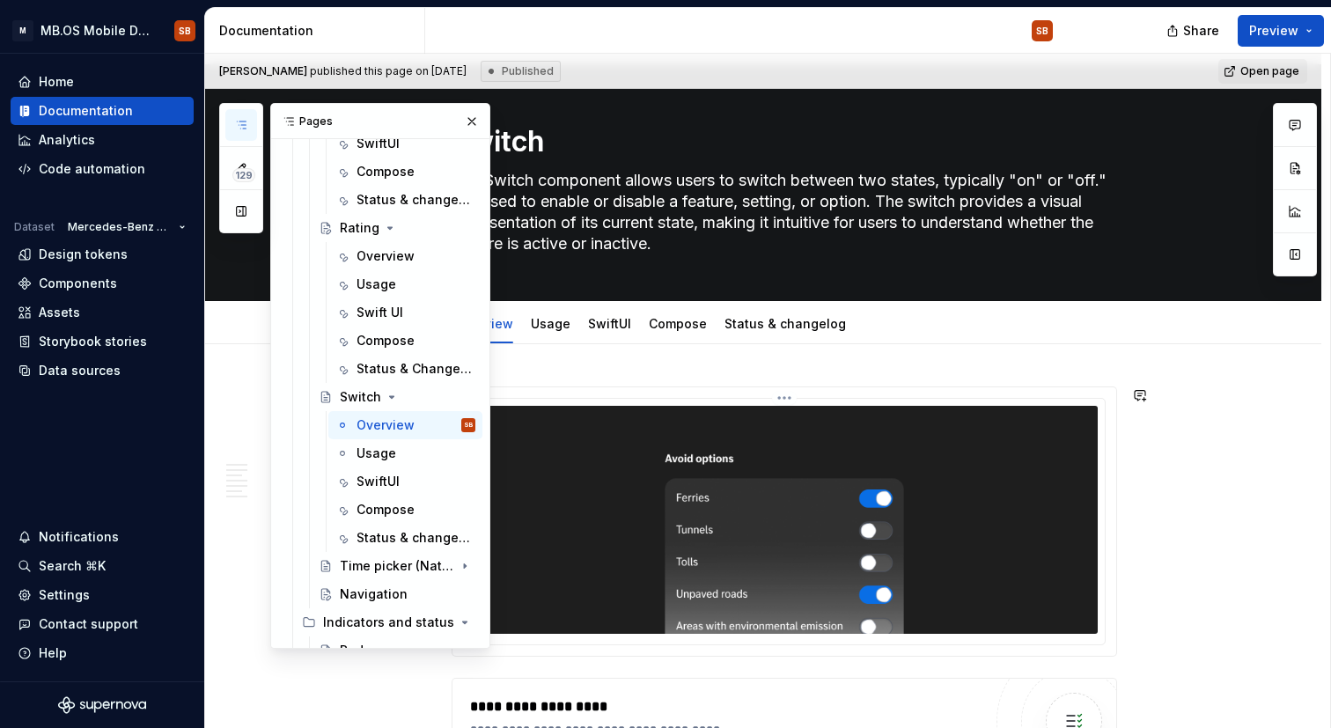
scroll to position [19, 0]
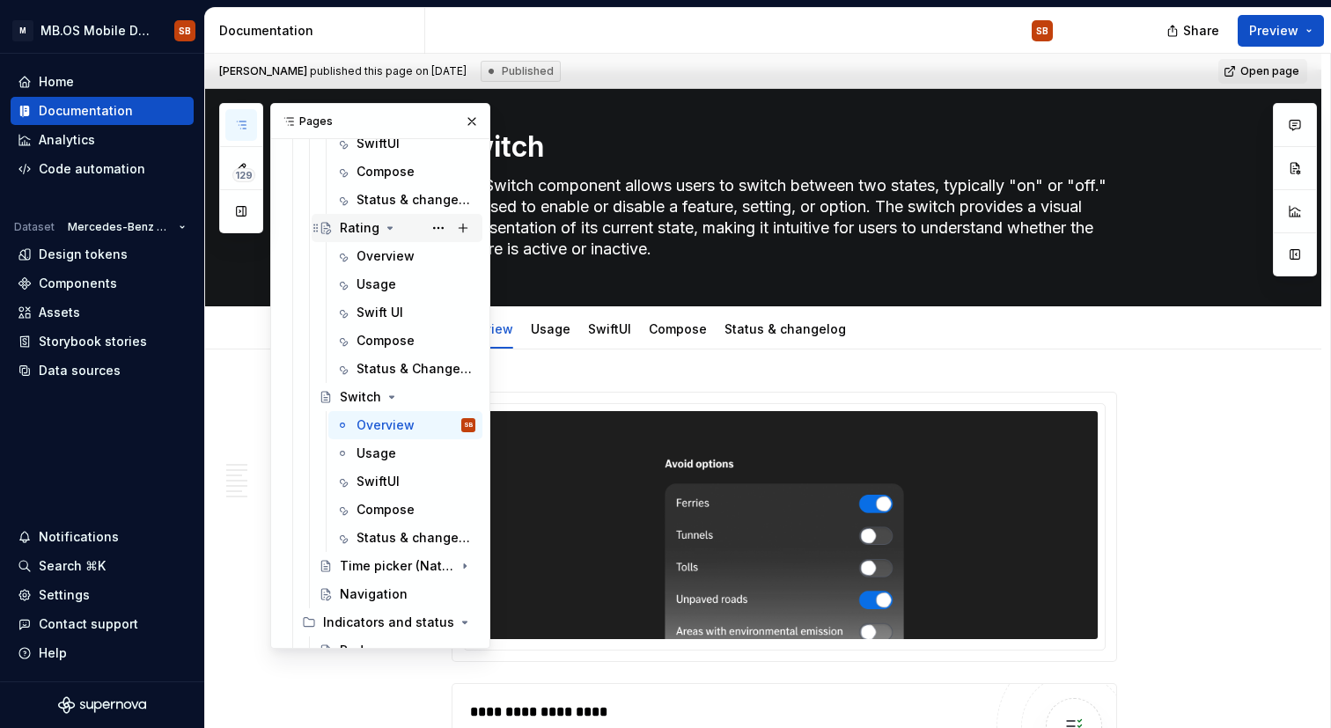
click at [353, 222] on div "Rating" at bounding box center [360, 228] width 40 height 18
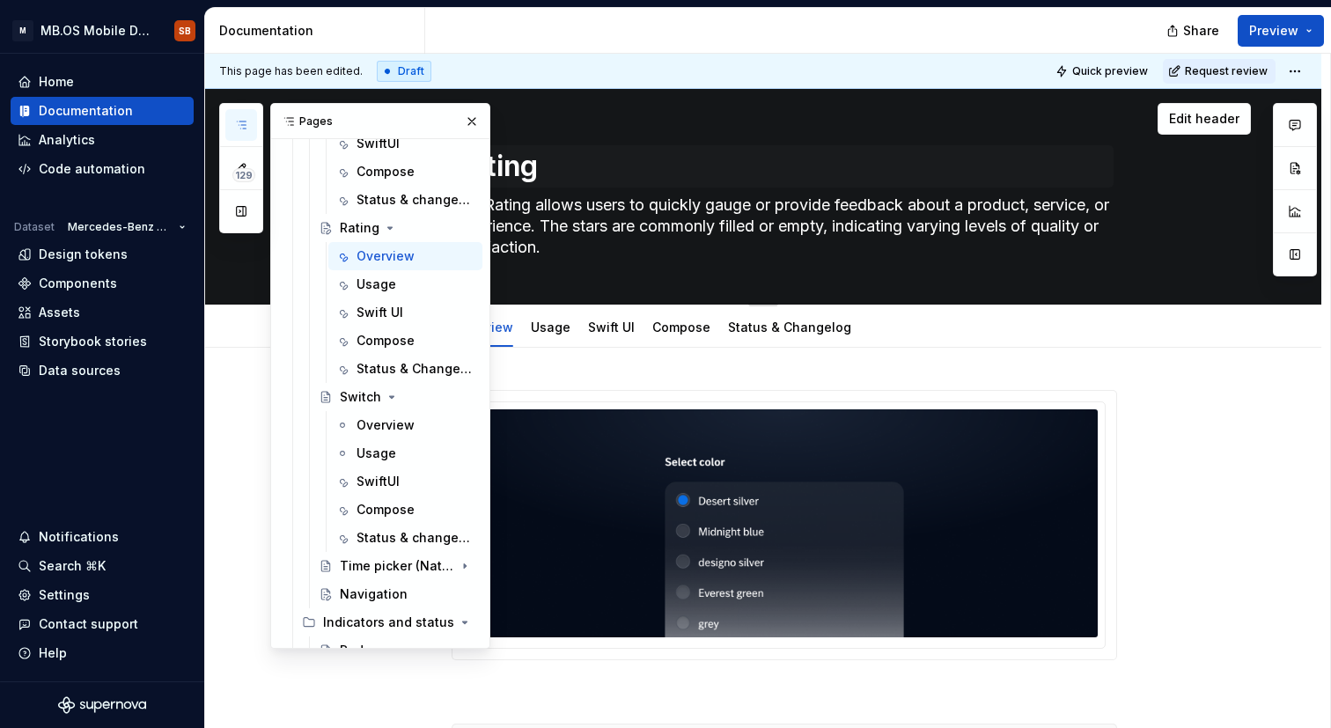
type textarea "*"
